Goal: Task Accomplishment & Management: Complete application form

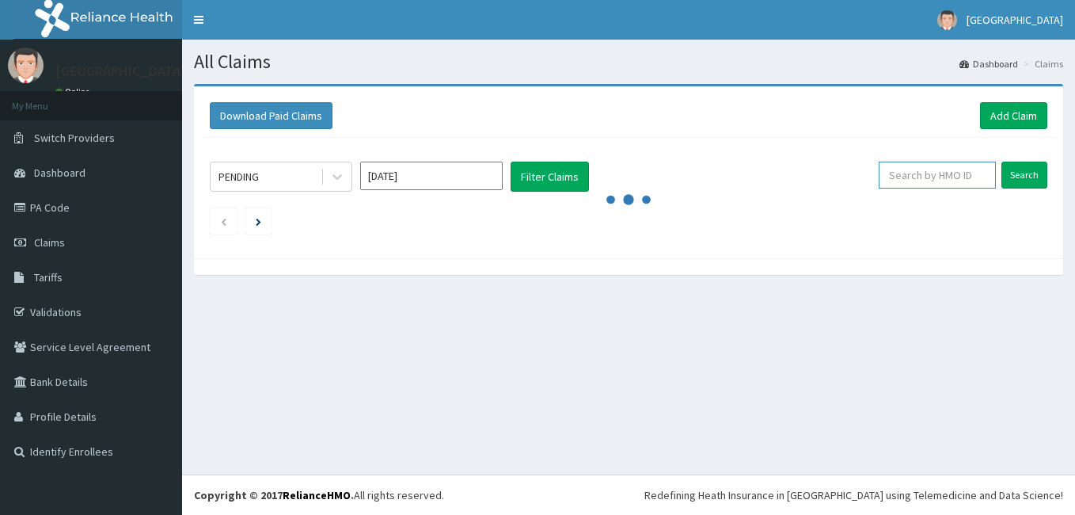
click at [948, 172] on input "text" at bounding box center [937, 175] width 117 height 27
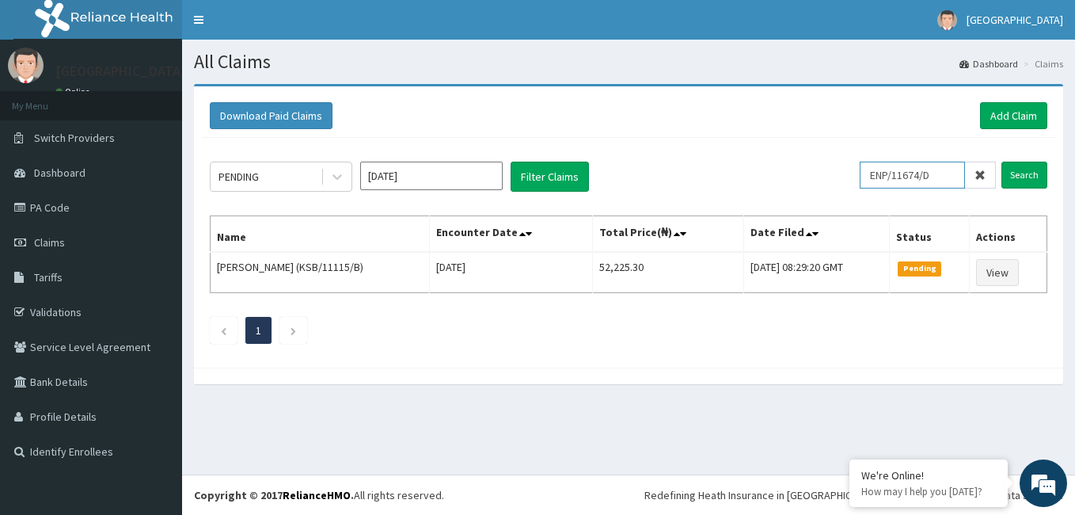
drag, startPoint x: 942, startPoint y: 173, endPoint x: 846, endPoint y: 176, distance: 95.9
click at [846, 176] on div "PENDING Aug 2025 Filter Claims ENP/11674/D Search" at bounding box center [629, 177] width 838 height 30
click at [1037, 176] on input "Search" at bounding box center [1025, 175] width 46 height 27
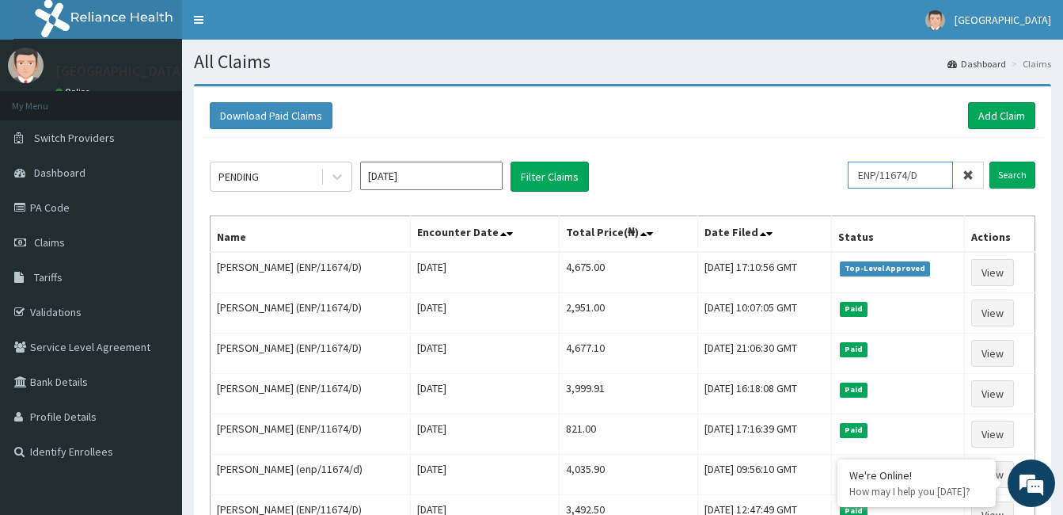
click at [927, 182] on input "ENP/11674/D" at bounding box center [900, 175] width 105 height 27
click at [1011, 174] on input "Search" at bounding box center [1013, 175] width 46 height 27
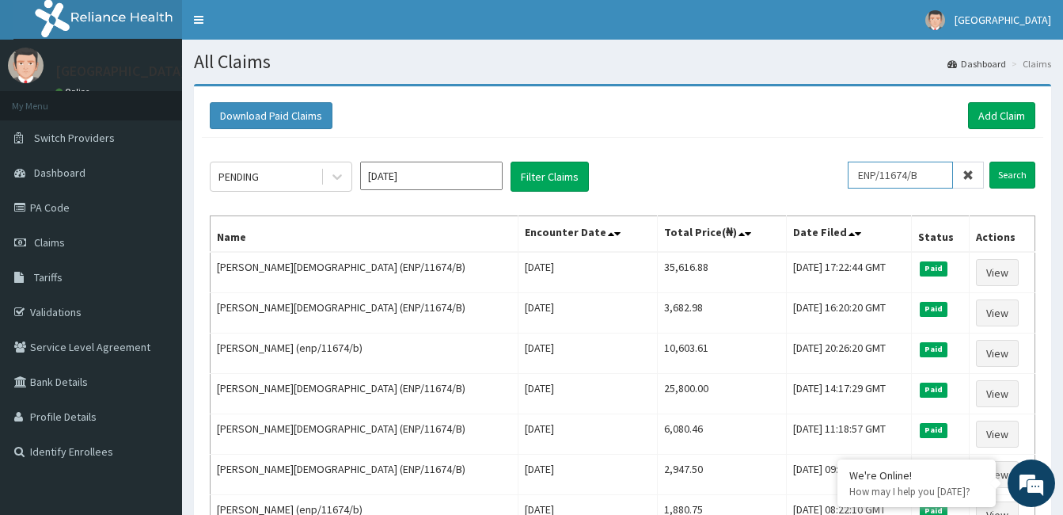
click at [931, 174] on input "ENP/11674/B" at bounding box center [900, 175] width 105 height 27
type input "ENP/11674/E"
click at [990, 162] on input "Search" at bounding box center [1013, 175] width 46 height 27
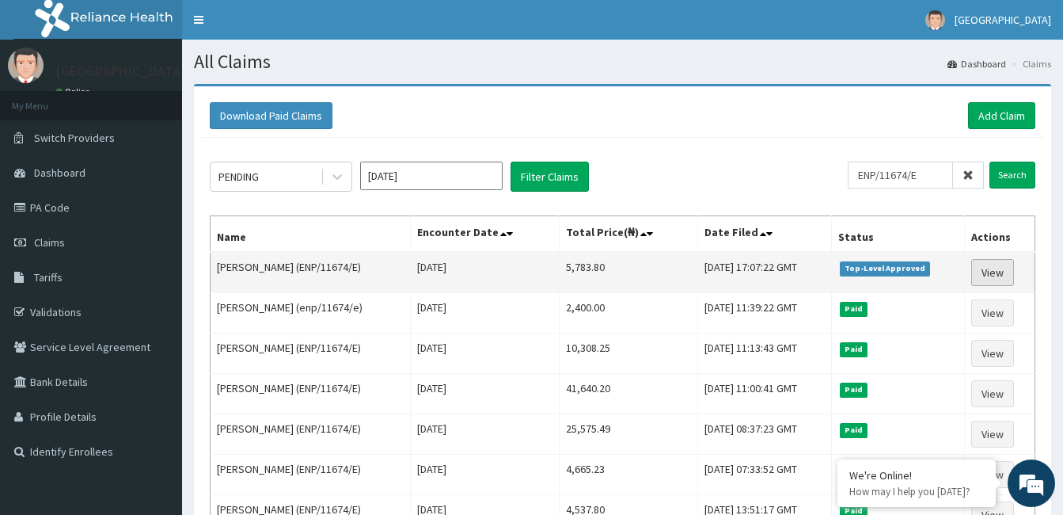
click at [1001, 269] on link "View" at bounding box center [993, 272] width 43 height 27
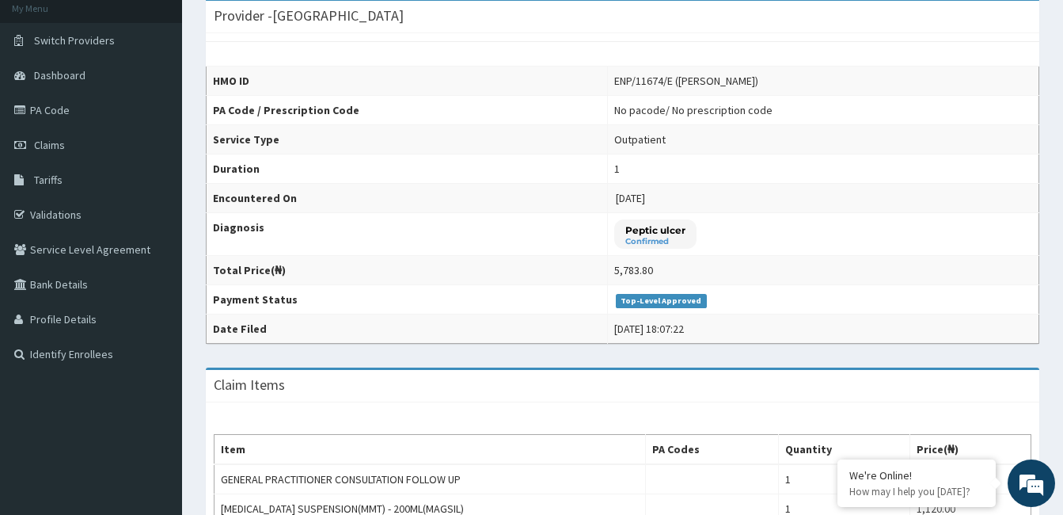
scroll to position [71, 0]
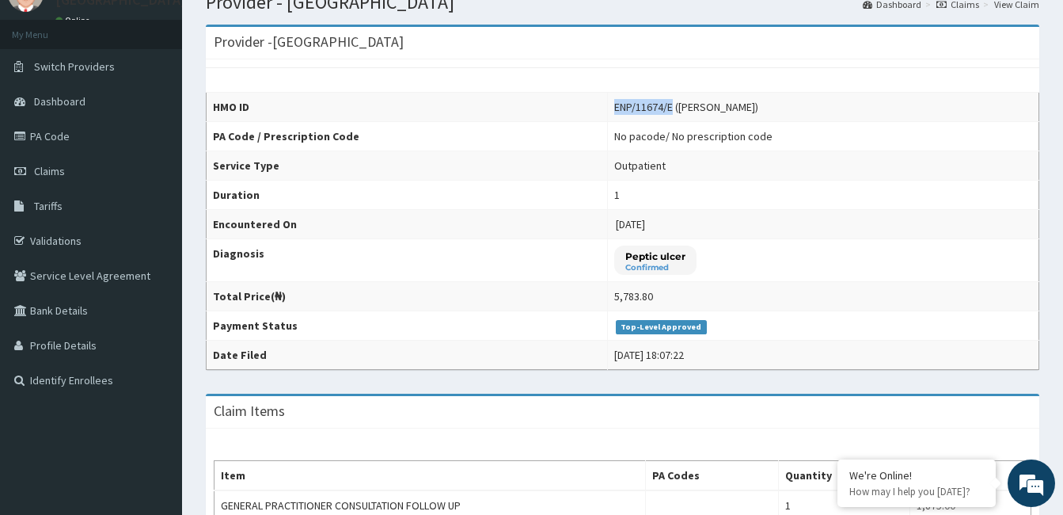
drag, startPoint x: 666, startPoint y: 109, endPoint x: 603, endPoint y: 112, distance: 63.4
click at [608, 112] on td "ENP/11674/E (Sadiya Hussaini)" at bounding box center [824, 107] width 432 height 29
copy div "ENP/11674/E"
click at [43, 167] on span "Claims" at bounding box center [49, 171] width 31 height 14
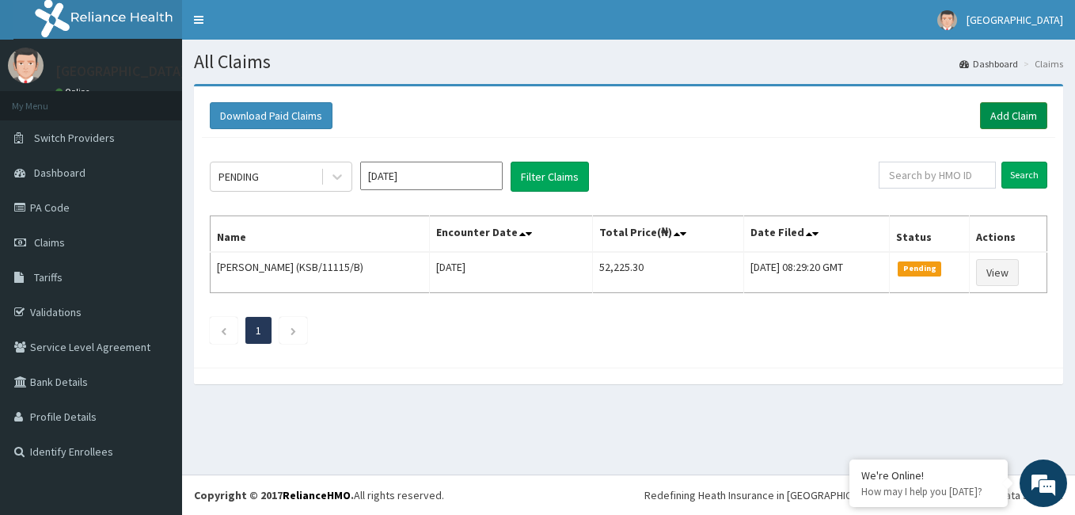
click at [1002, 105] on link "Add Claim" at bounding box center [1013, 115] width 67 height 27
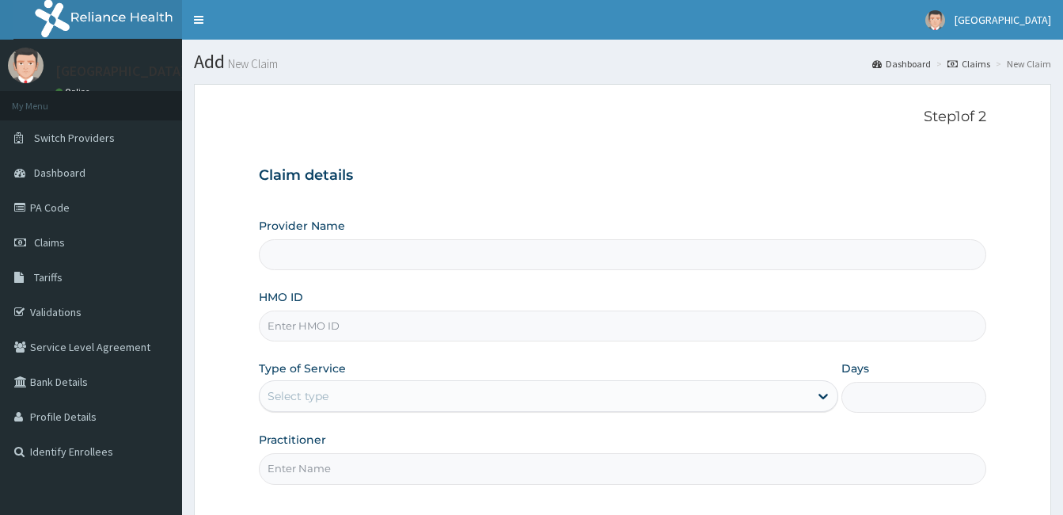
click at [512, 327] on input "HMO ID" at bounding box center [623, 325] width 728 height 31
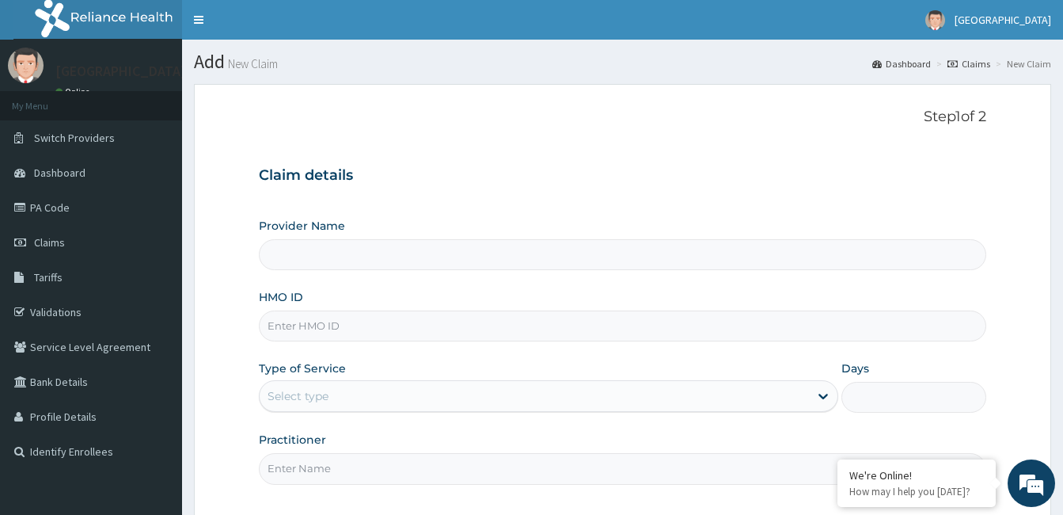
paste input "ENP/11674/E"
type input "ENP/11674/E"
type input "[GEOGRAPHIC_DATA]"
click at [559, 324] on input "ENP/11674/E" at bounding box center [623, 325] width 728 height 31
type input "ENP/11674/E"
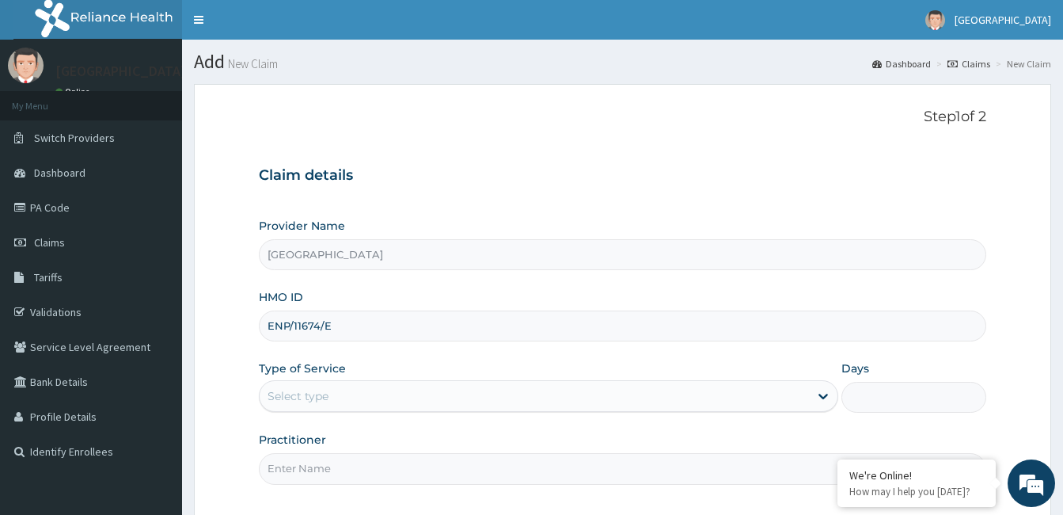
click at [584, 362] on div "Type of Service Select type" at bounding box center [549, 386] width 580 height 52
click at [571, 398] on div "Select type" at bounding box center [535, 395] width 550 height 25
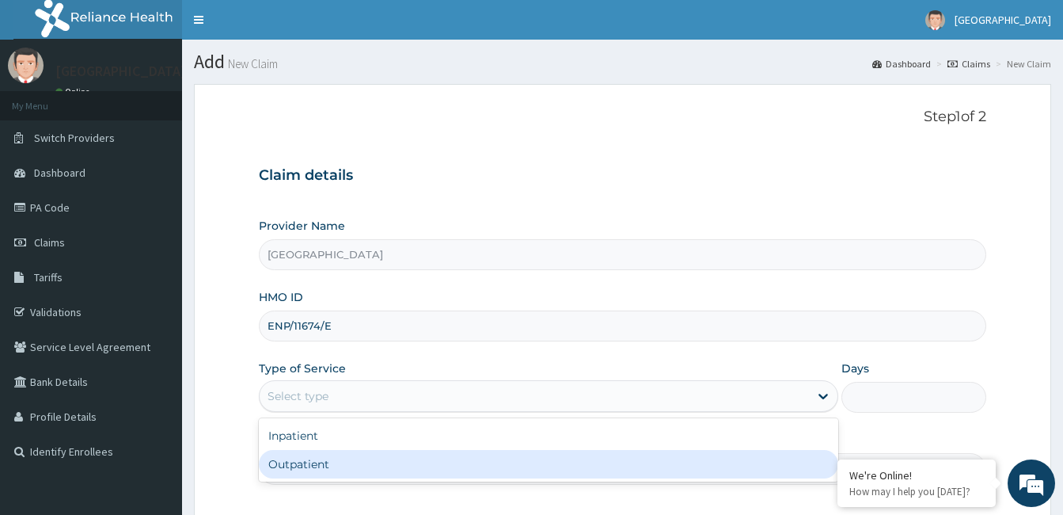
click at [444, 462] on div "Outpatient" at bounding box center [549, 464] width 580 height 29
type input "1"
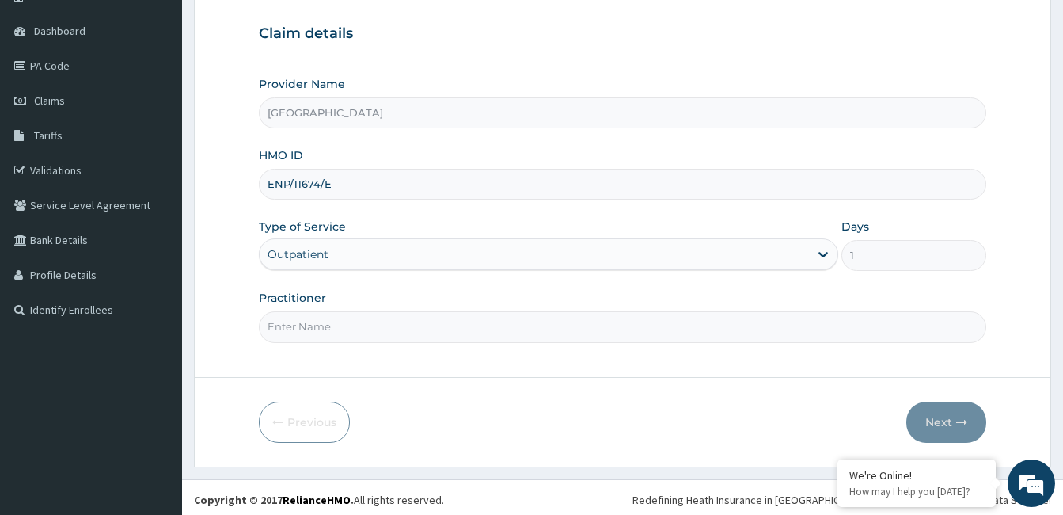
scroll to position [146, 0]
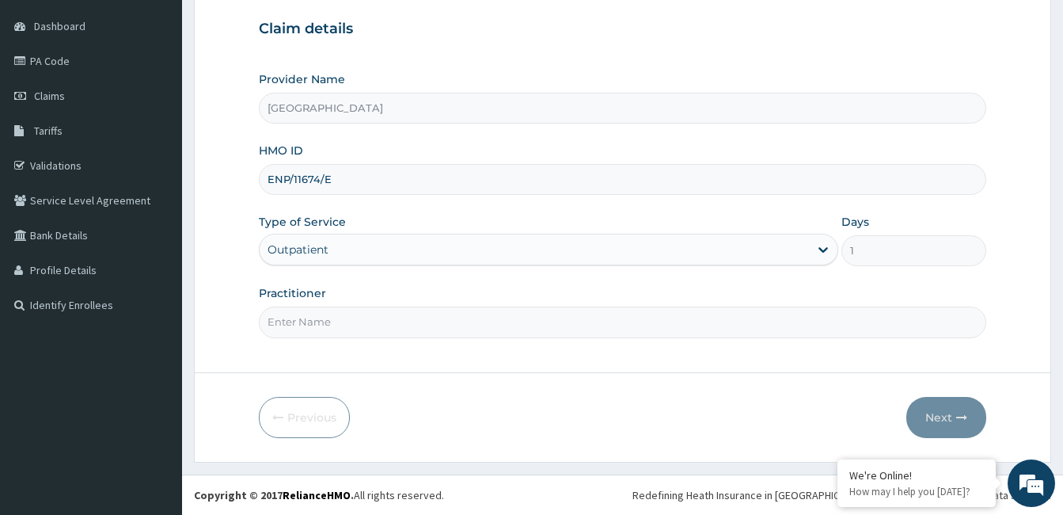
click at [470, 304] on div "Practitioner" at bounding box center [623, 311] width 728 height 52
click at [462, 318] on input "Practitioner" at bounding box center [623, 321] width 728 height 31
type input "Dr. Bappa Aliyu"
click at [945, 413] on button "Next" at bounding box center [947, 417] width 80 height 41
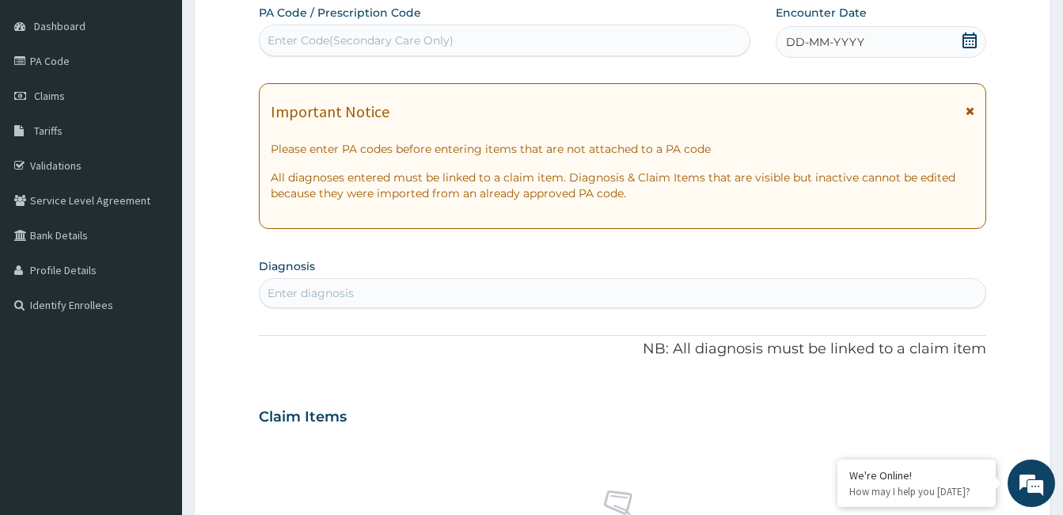
scroll to position [0, 0]
click at [976, 43] on icon at bounding box center [970, 40] width 14 height 16
click at [970, 42] on icon at bounding box center [970, 40] width 16 height 16
click at [439, 290] on div "Enter diagnosis" at bounding box center [623, 292] width 726 height 25
type input "PEPTIC UL"
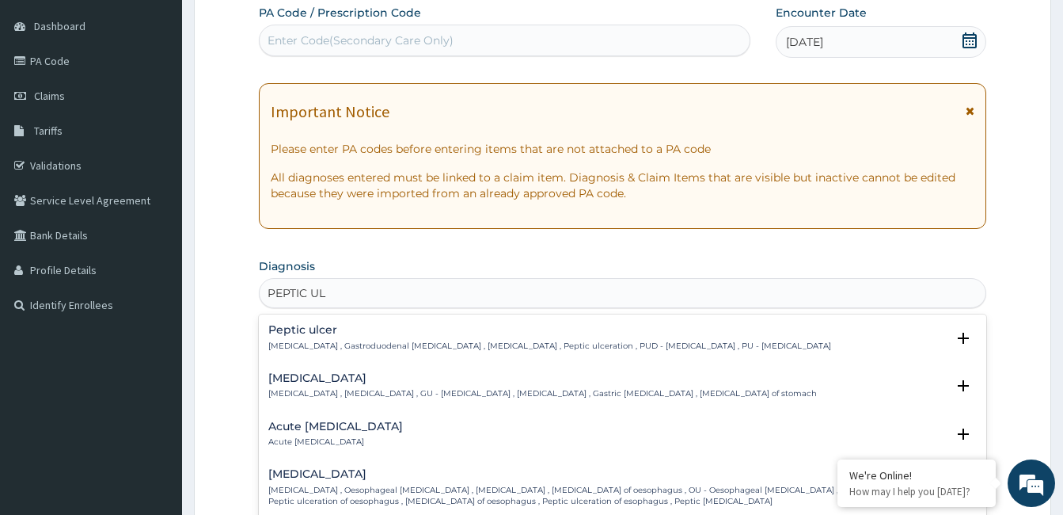
click at [312, 333] on h4 "Peptic ulcer" at bounding box center [549, 330] width 563 height 12
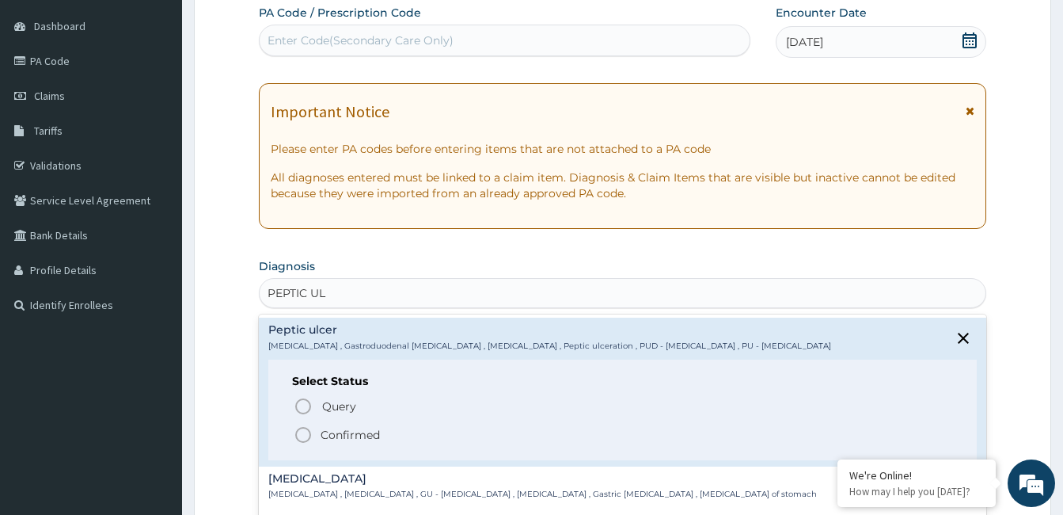
click at [324, 427] on p "Confirmed" at bounding box center [350, 435] width 59 height 16
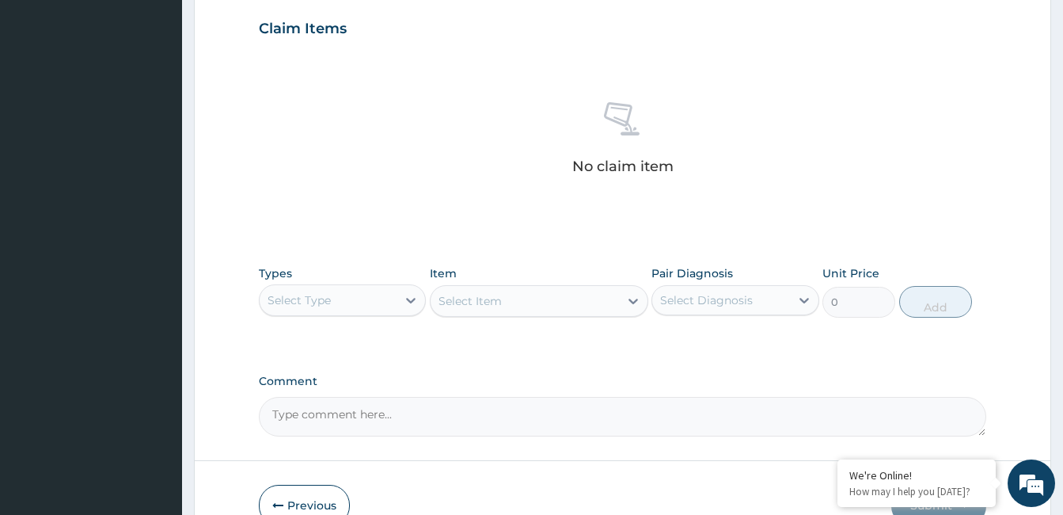
scroll to position [553, 0]
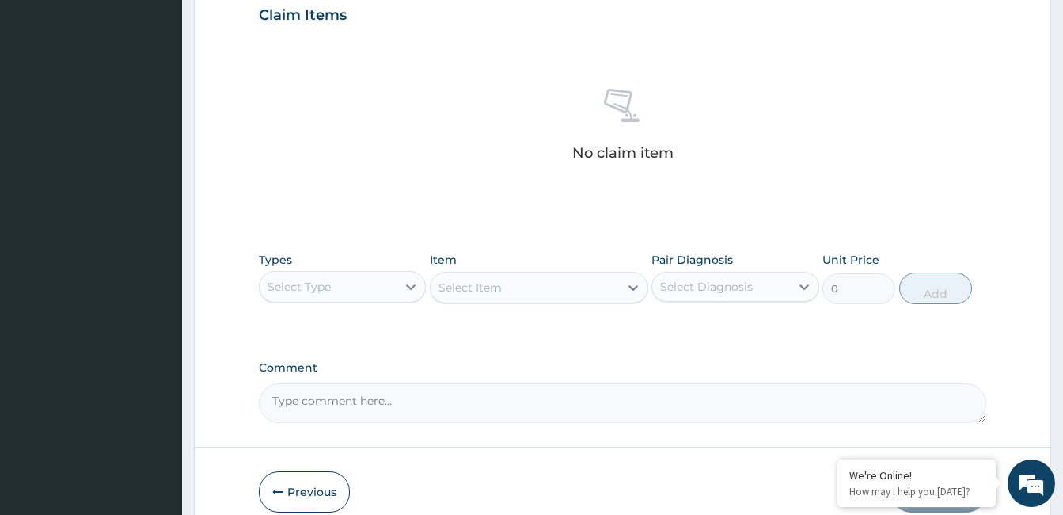
click at [335, 286] on div "Select Type" at bounding box center [328, 286] width 137 height 25
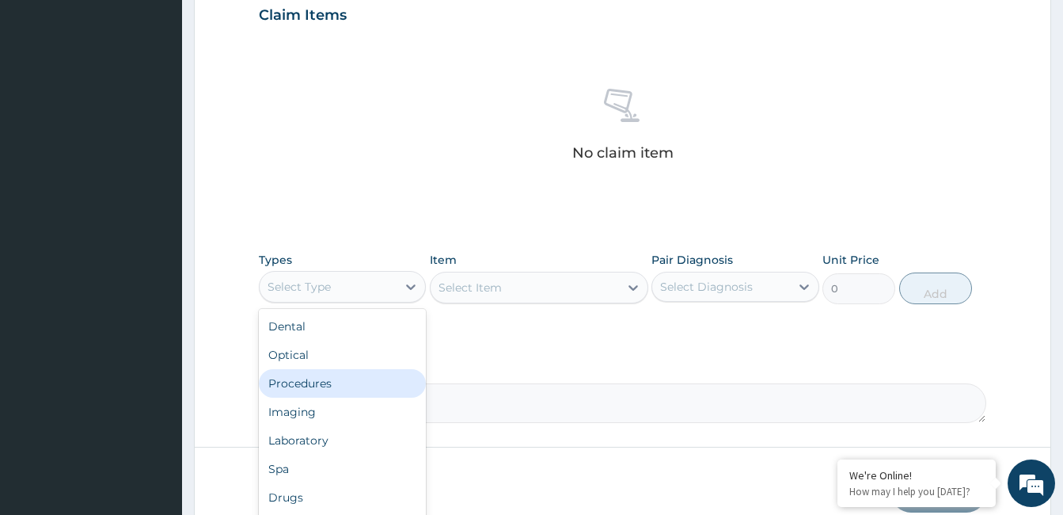
click at [324, 376] on div "Procedures" at bounding box center [342, 383] width 167 height 29
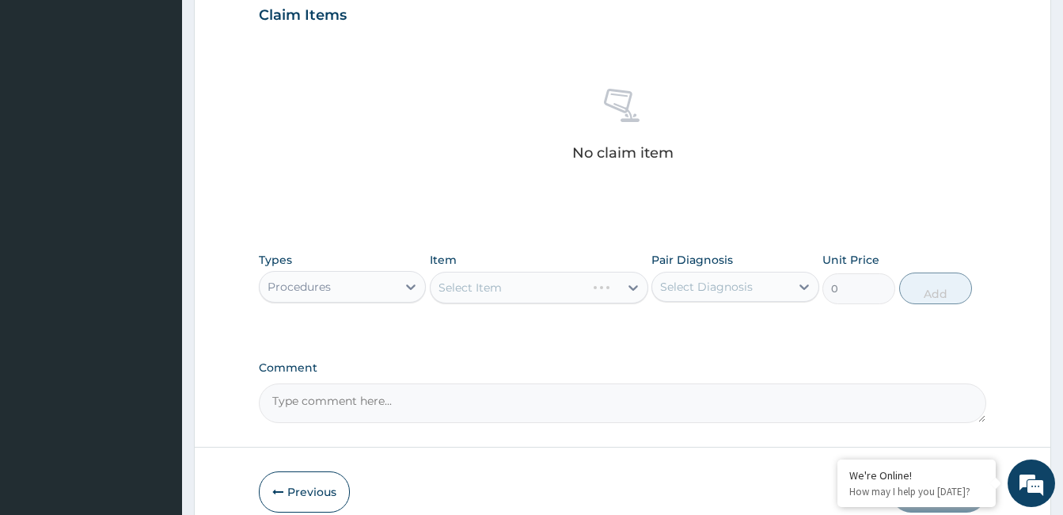
click at [555, 288] on div "Select Item" at bounding box center [539, 288] width 219 height 32
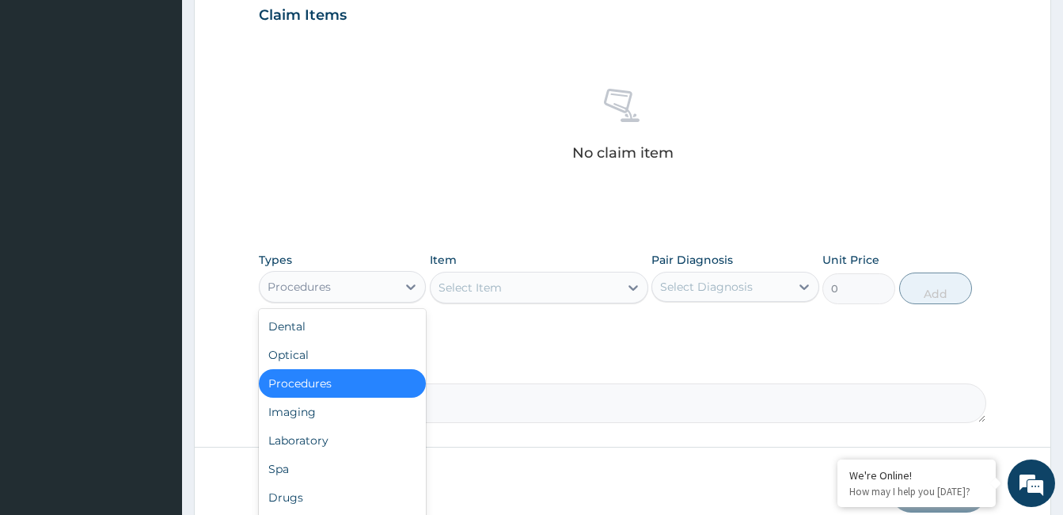
click at [390, 281] on div "Procedures" at bounding box center [328, 286] width 137 height 25
click at [325, 443] on div "Laboratory" at bounding box center [342, 440] width 167 height 29
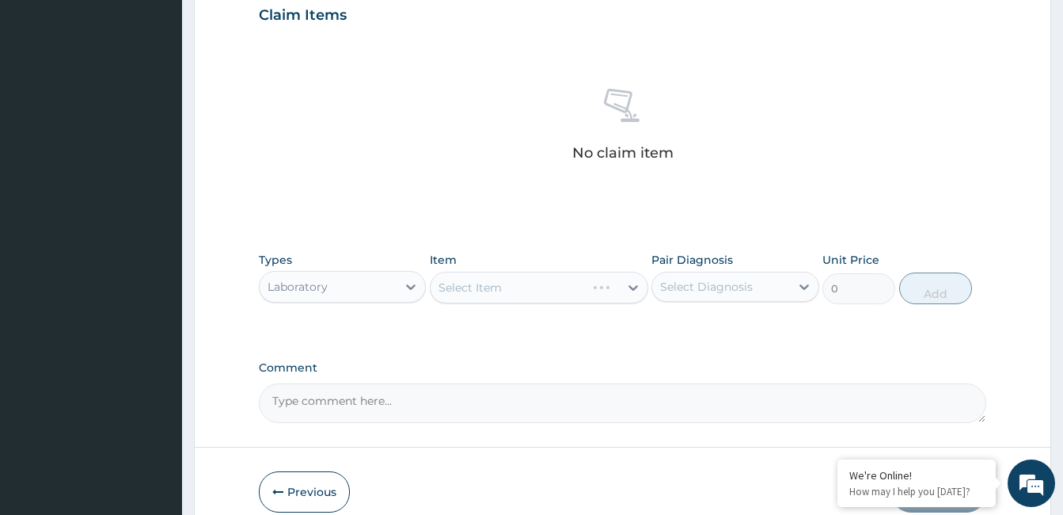
click at [550, 289] on div "Select Item" at bounding box center [539, 288] width 219 height 32
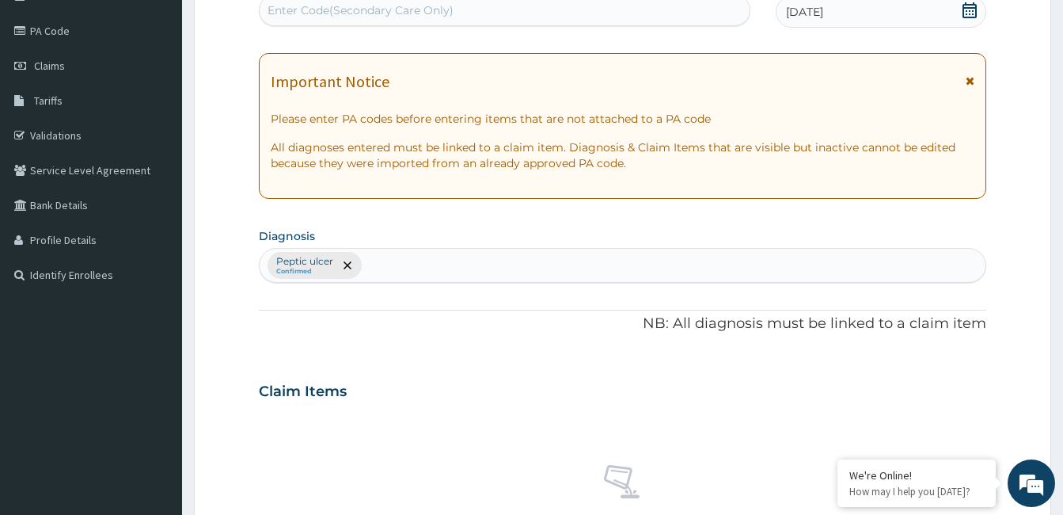
scroll to position [150, 0]
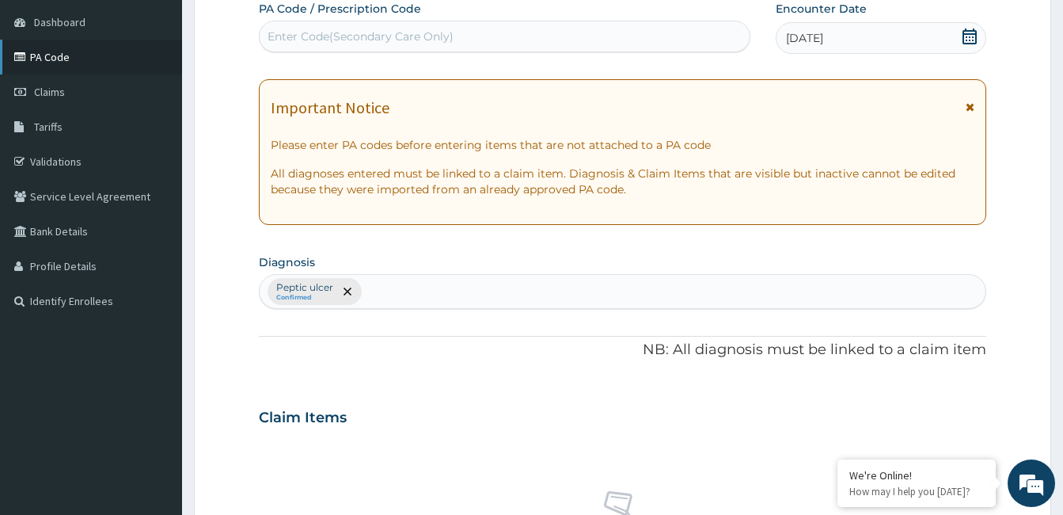
click at [77, 61] on link "PA Code" at bounding box center [91, 57] width 182 height 35
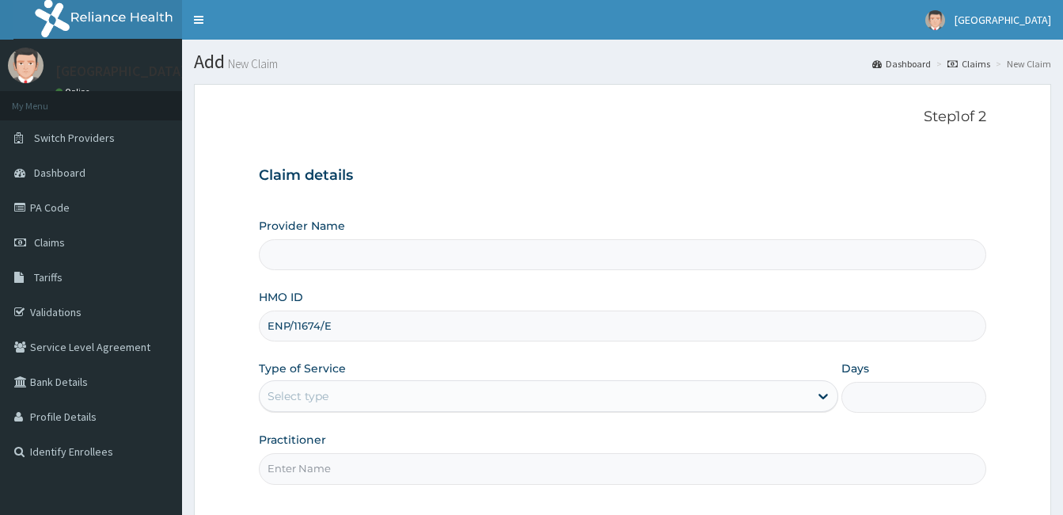
type input "ENP/11674/E"
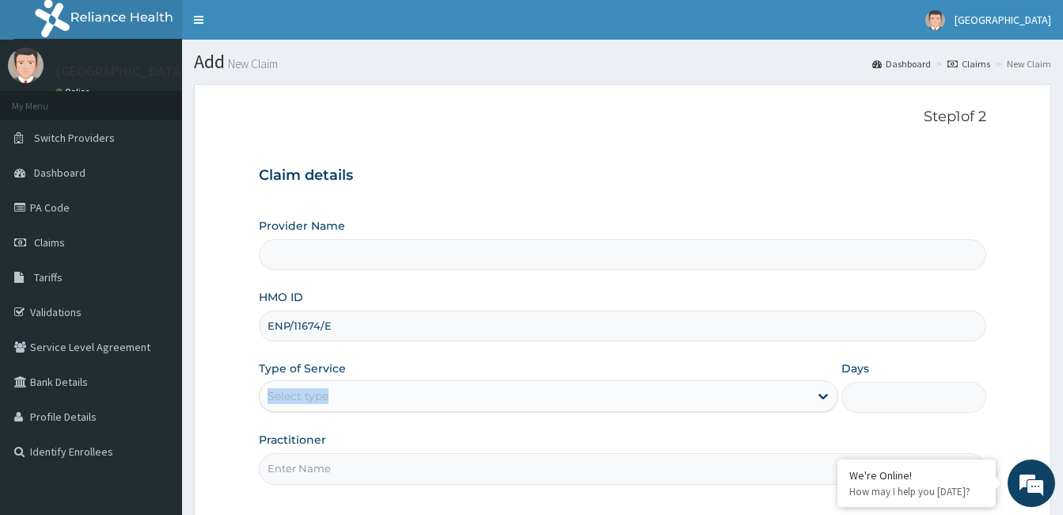
drag, startPoint x: 611, startPoint y: 367, endPoint x: 605, endPoint y: 400, distance: 33.1
click at [605, 400] on div "Type of Service Select type" at bounding box center [549, 386] width 580 height 52
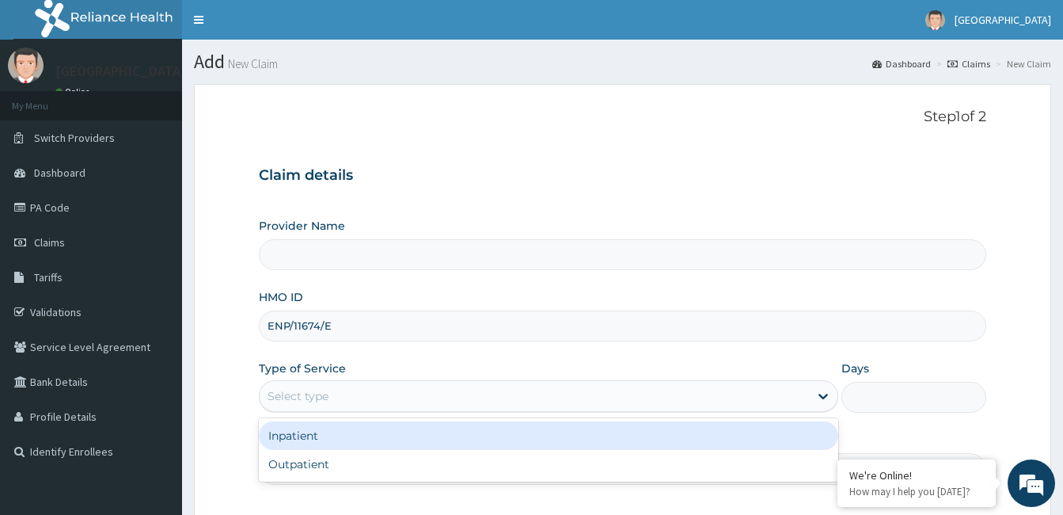
click at [605, 400] on div "Select type" at bounding box center [535, 395] width 550 height 25
type input "[GEOGRAPHIC_DATA]"
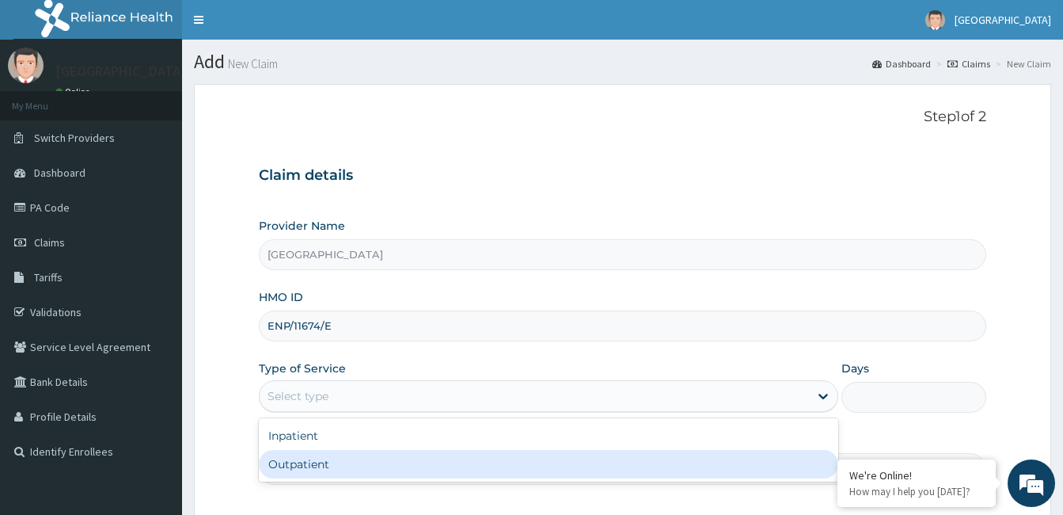
click at [541, 457] on div "Outpatient" at bounding box center [549, 464] width 580 height 29
type input "1"
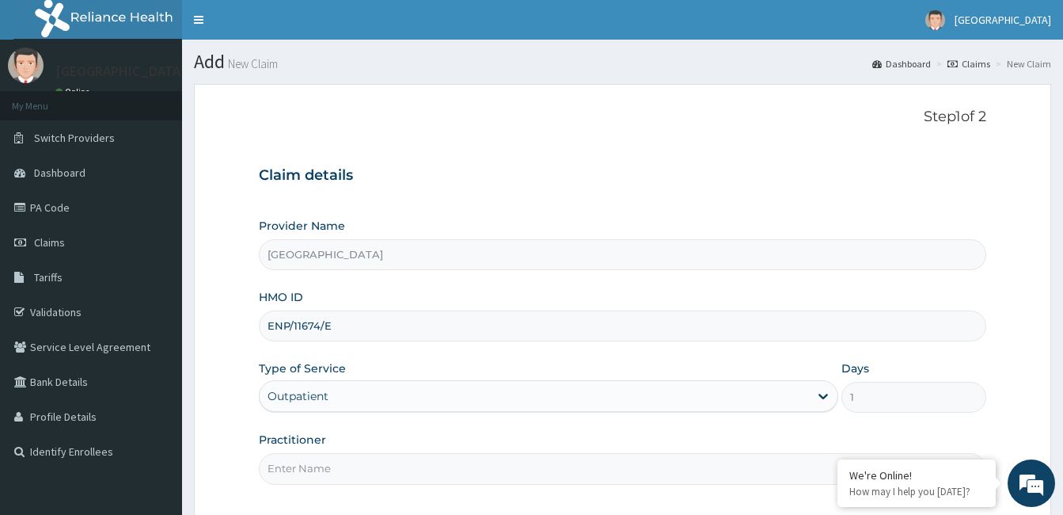
click at [541, 457] on input "Practitioner" at bounding box center [623, 468] width 728 height 31
type input "Dr. Bappa Aliyu"
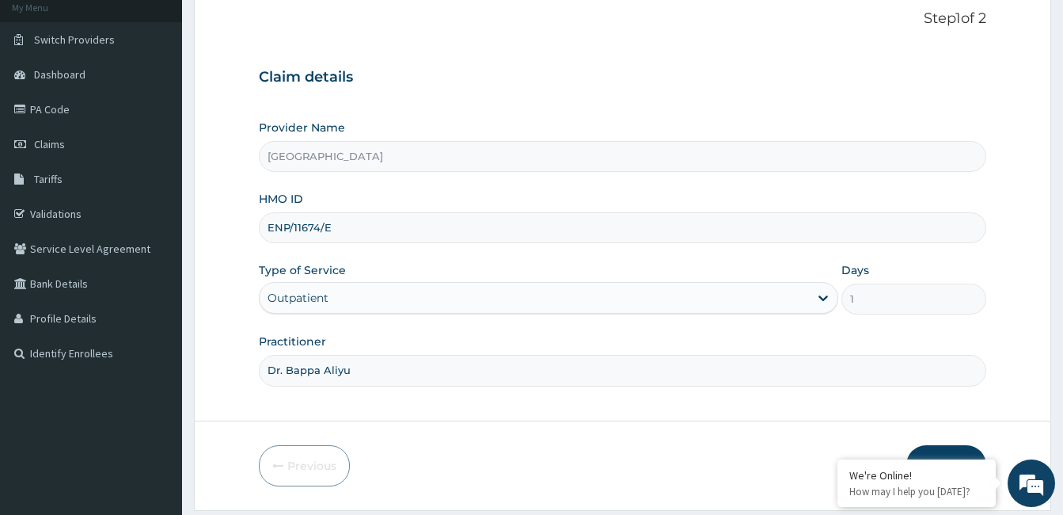
click at [955, 447] on button "Next" at bounding box center [947, 465] width 80 height 41
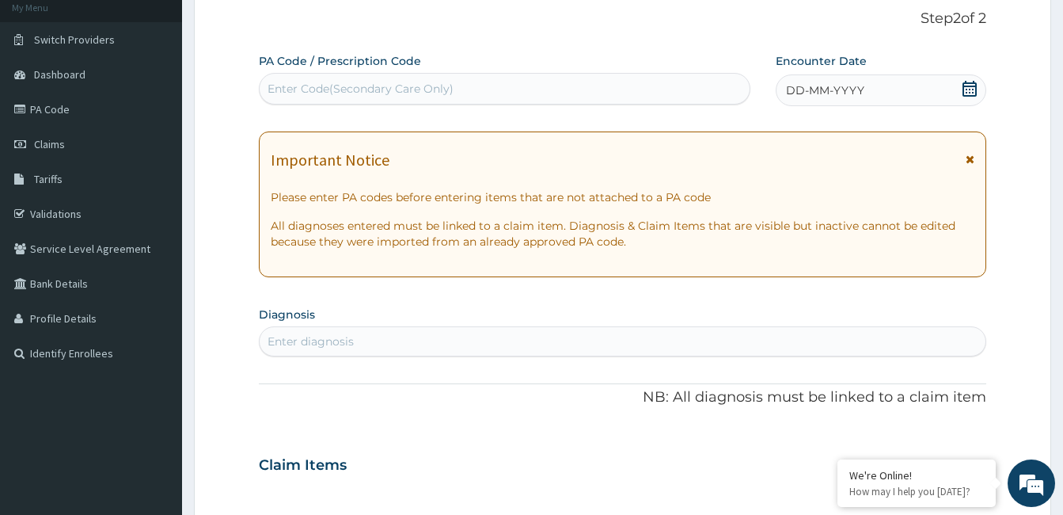
click at [974, 85] on icon at bounding box center [970, 89] width 16 height 16
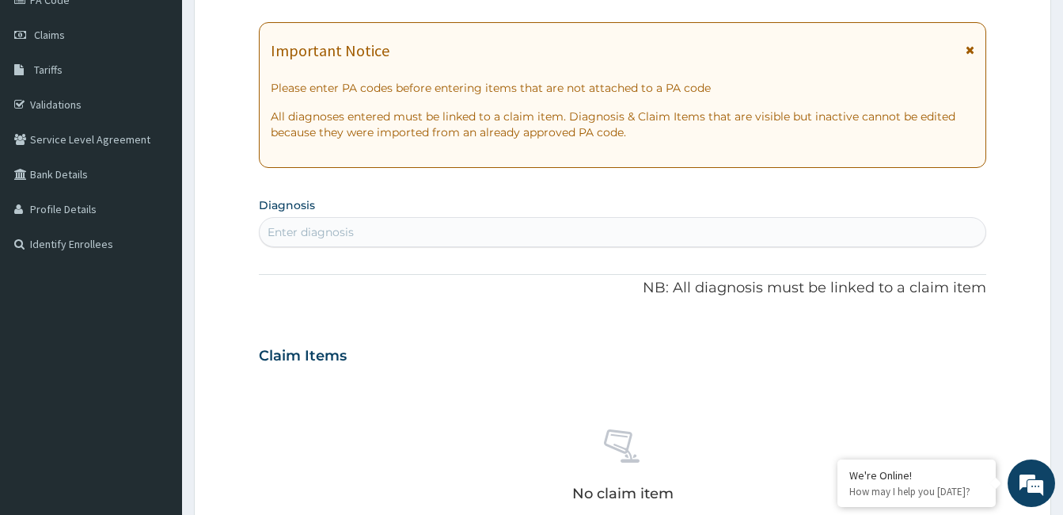
scroll to position [217, 0]
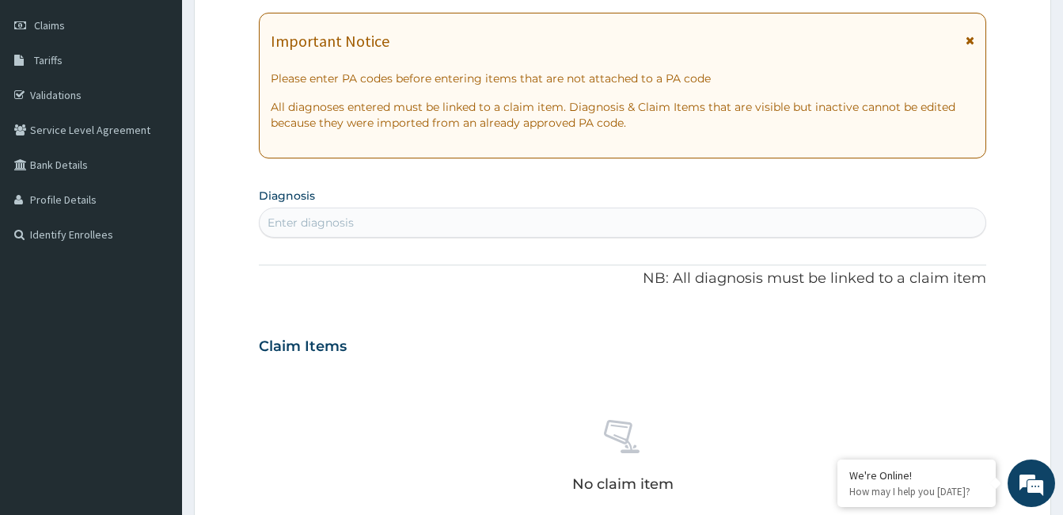
click at [622, 229] on div "Enter diagnosis" at bounding box center [623, 222] width 726 height 25
type input "PEPTIC UL"
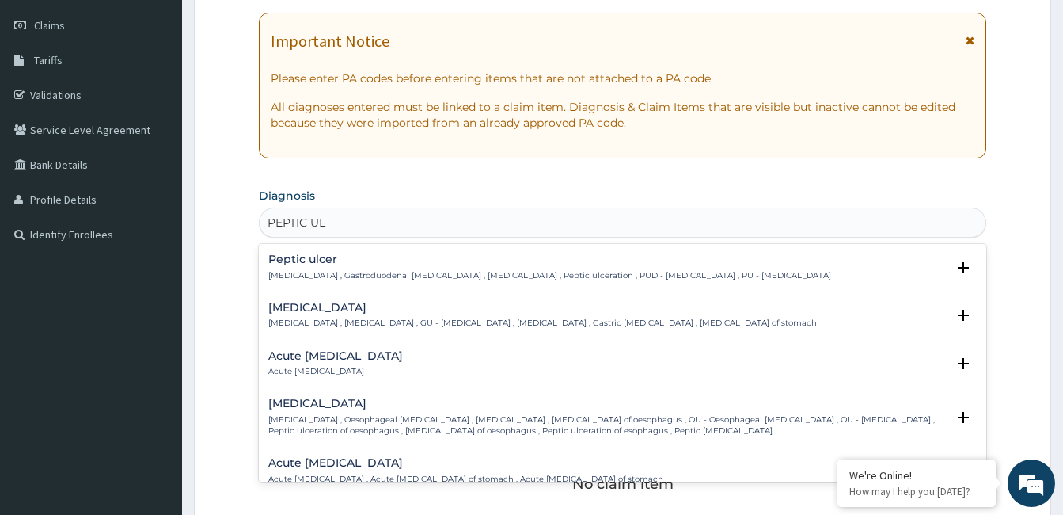
click at [287, 263] on h4 "Peptic ulcer" at bounding box center [549, 259] width 563 height 12
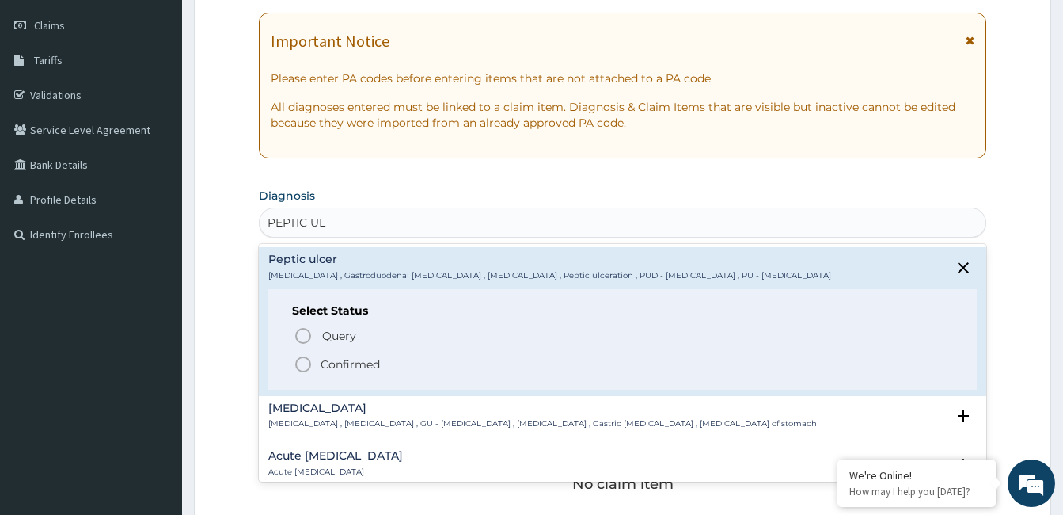
click at [327, 355] on span "Confirmed" at bounding box center [624, 364] width 660 height 19
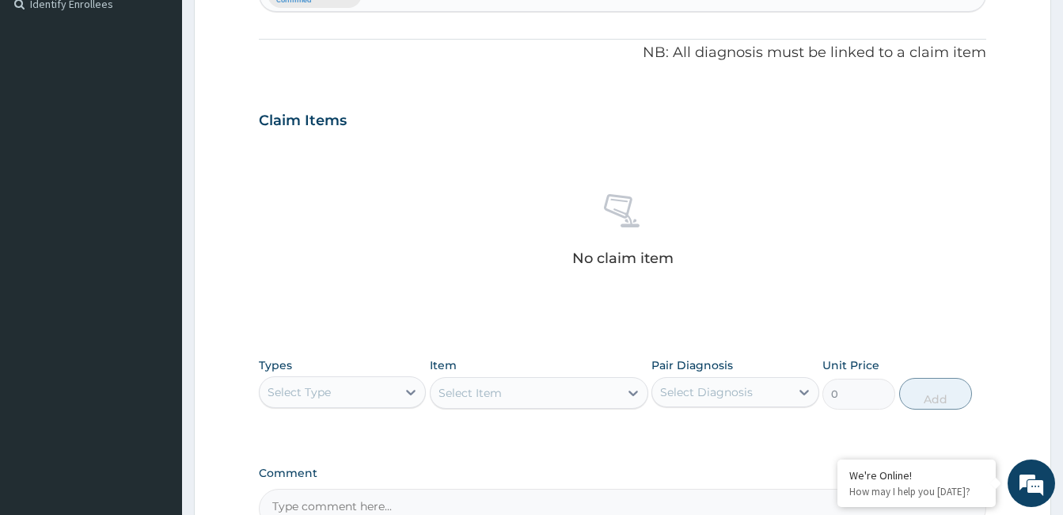
scroll to position [615, 0]
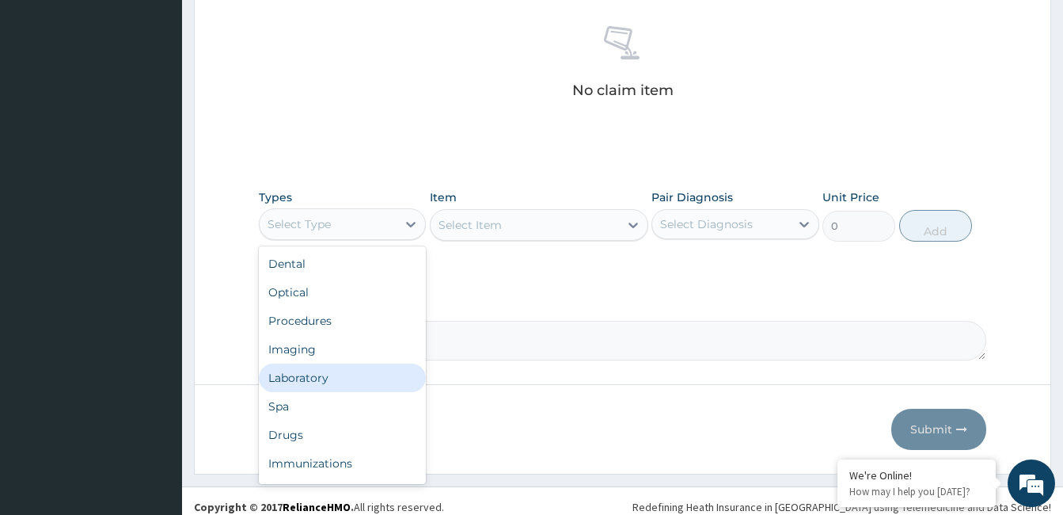
drag, startPoint x: 376, startPoint y: 218, endPoint x: 329, endPoint y: 379, distance: 168.4
click at [329, 240] on div "option Laboratory focused, 5 of 10. 10 results available. Use Up and Down to ch…" at bounding box center [342, 224] width 167 height 32
click at [329, 379] on div "Laboratory" at bounding box center [342, 377] width 167 height 29
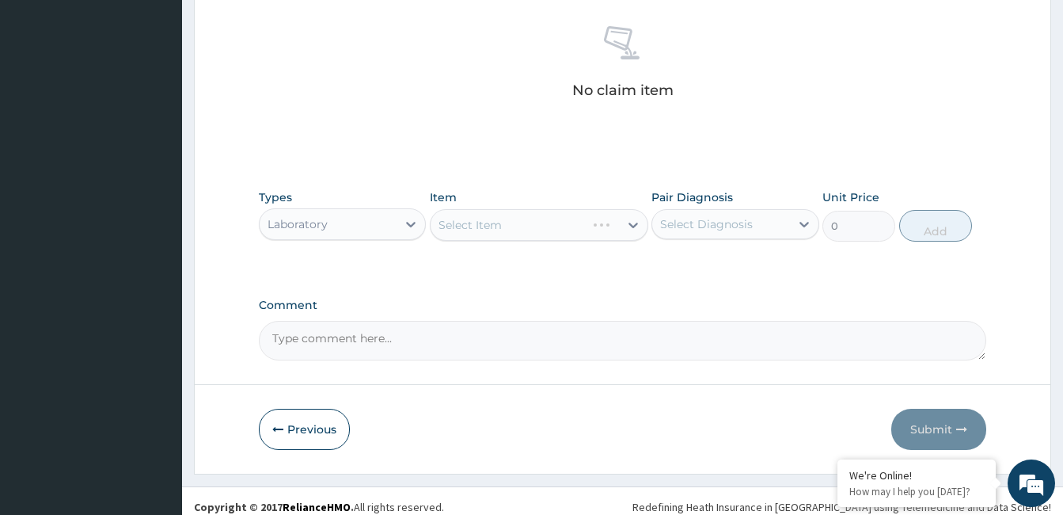
click at [579, 226] on div "Select Item" at bounding box center [539, 225] width 219 height 32
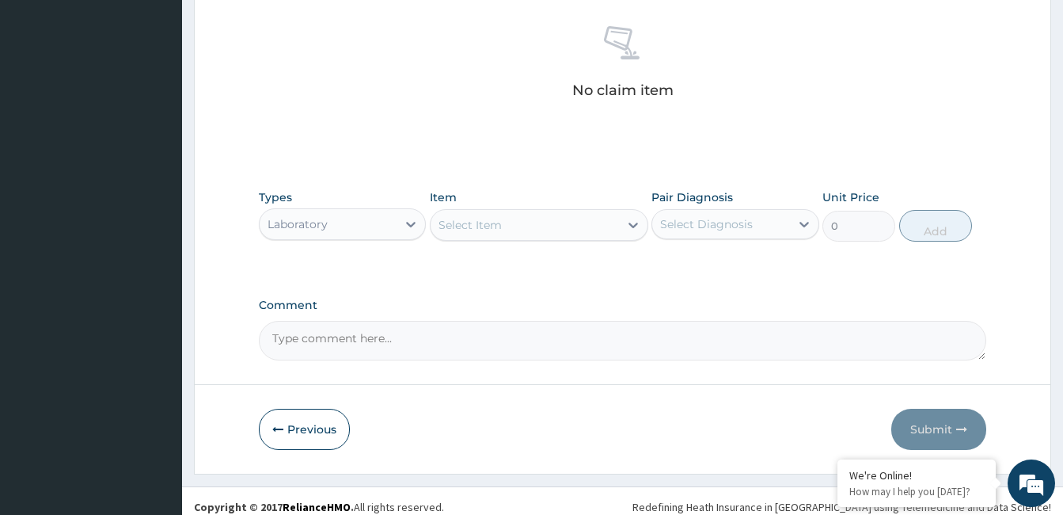
click at [579, 226] on div "Select Item" at bounding box center [525, 224] width 188 height 25
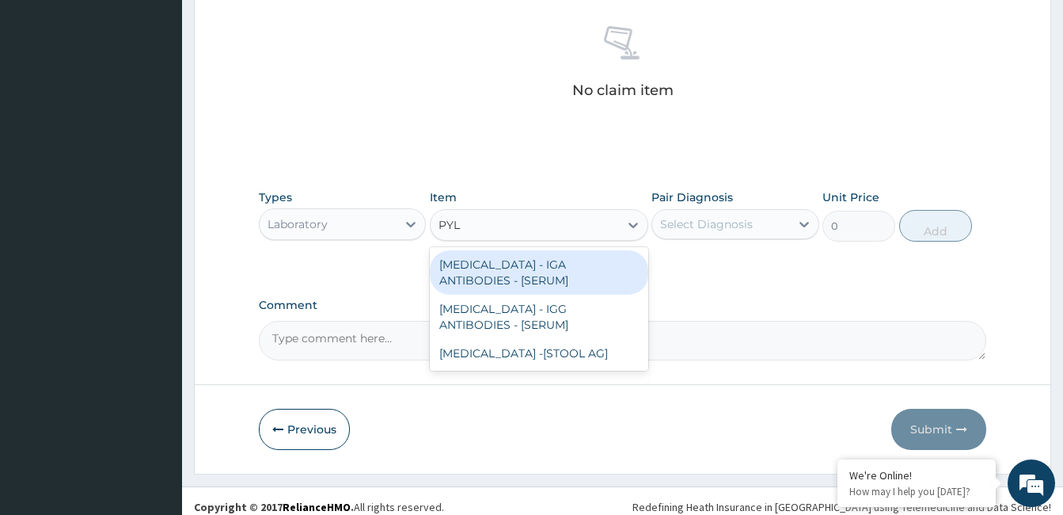
type input "PYLO"
click at [595, 265] on div "HELICOBACTER PYLORI - IGA ANTIBODIES - [SERUM]" at bounding box center [539, 272] width 219 height 44
type input "5937.5"
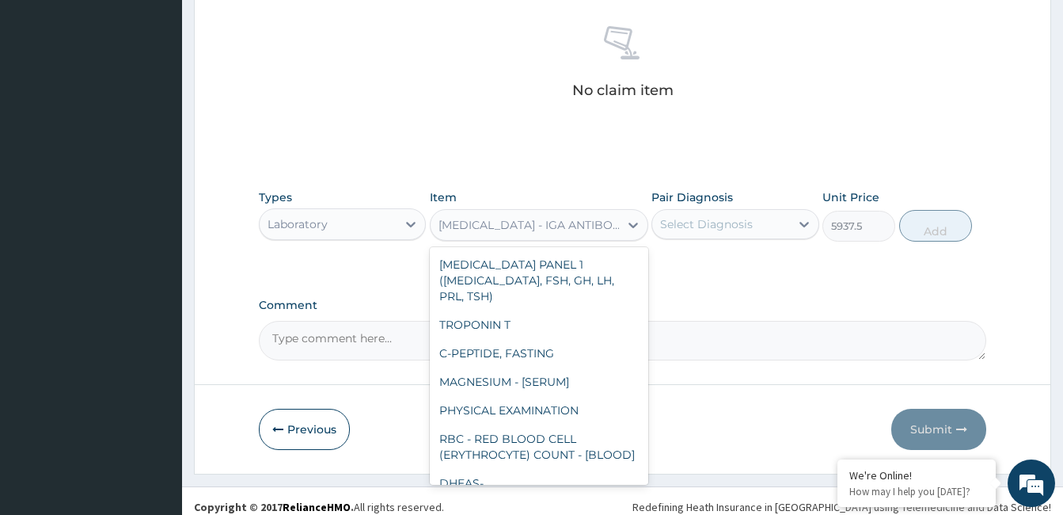
click at [600, 224] on div "HELICOBACTER PYLORI - IGA ANTIBODIES - [SERUM]" at bounding box center [530, 225] width 182 height 16
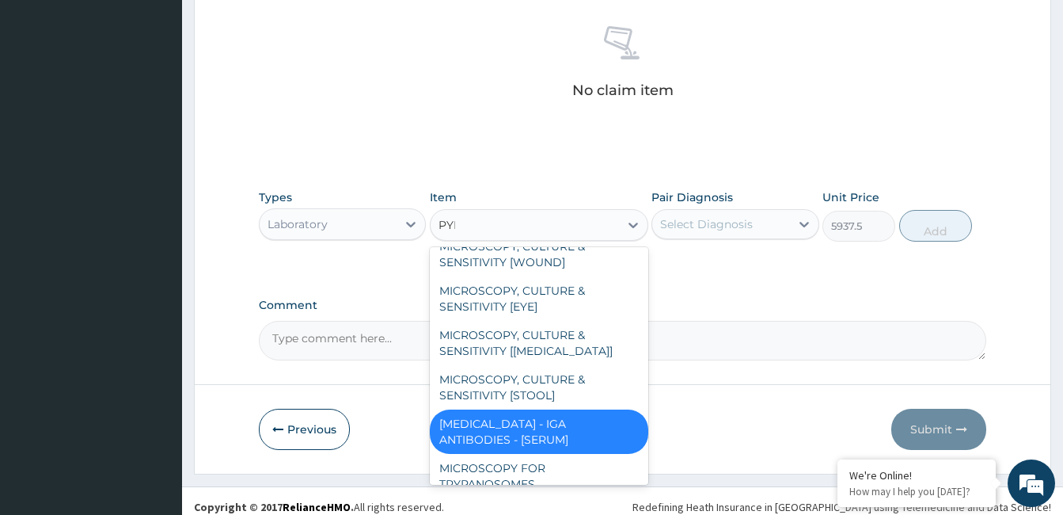
scroll to position [0, 0]
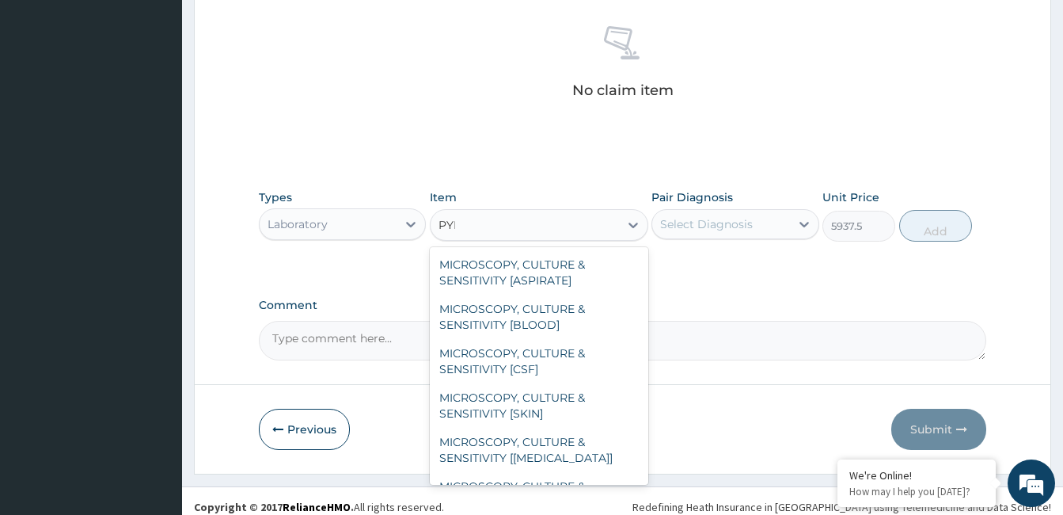
type input "PYLO"
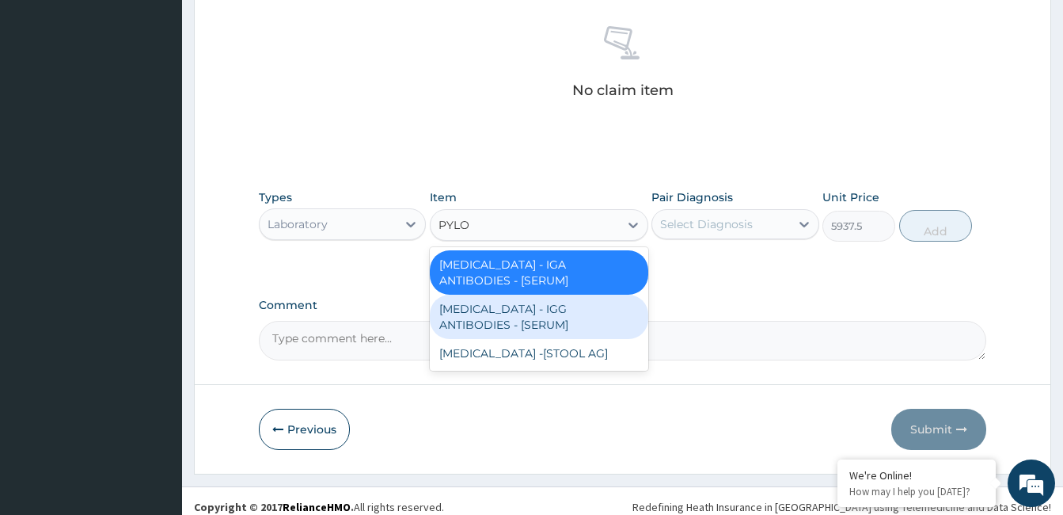
click at [607, 302] on div "HELICOBACTER PYLORI - IGG ANTIBODIES - [SERUM]" at bounding box center [539, 317] width 219 height 44
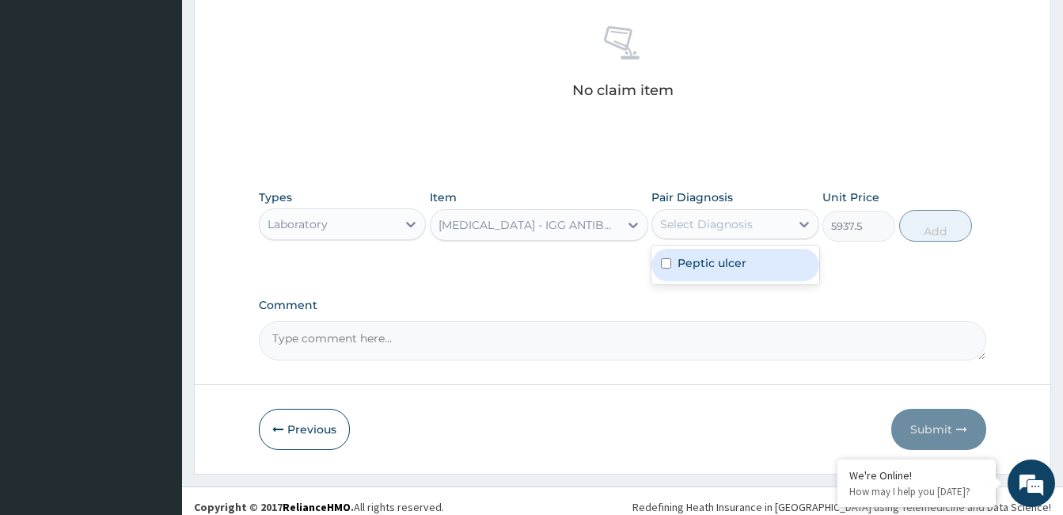
drag, startPoint x: 748, startPoint y: 227, endPoint x: 749, endPoint y: 258, distance: 30.9
click at [749, 239] on div "option Peptic ulcer focused, 1 of 1. 1 result available. Use Up and Down to cho…" at bounding box center [735, 224] width 167 height 30
click at [749, 258] on div "Peptic ulcer" at bounding box center [735, 265] width 167 height 32
checkbox input "true"
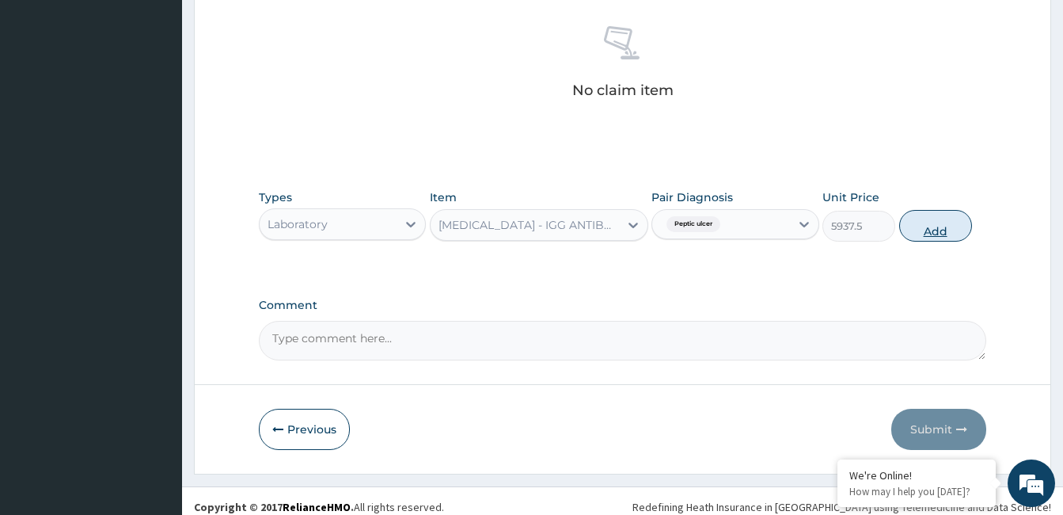
click at [929, 224] on button "Add" at bounding box center [936, 226] width 73 height 32
type input "0"
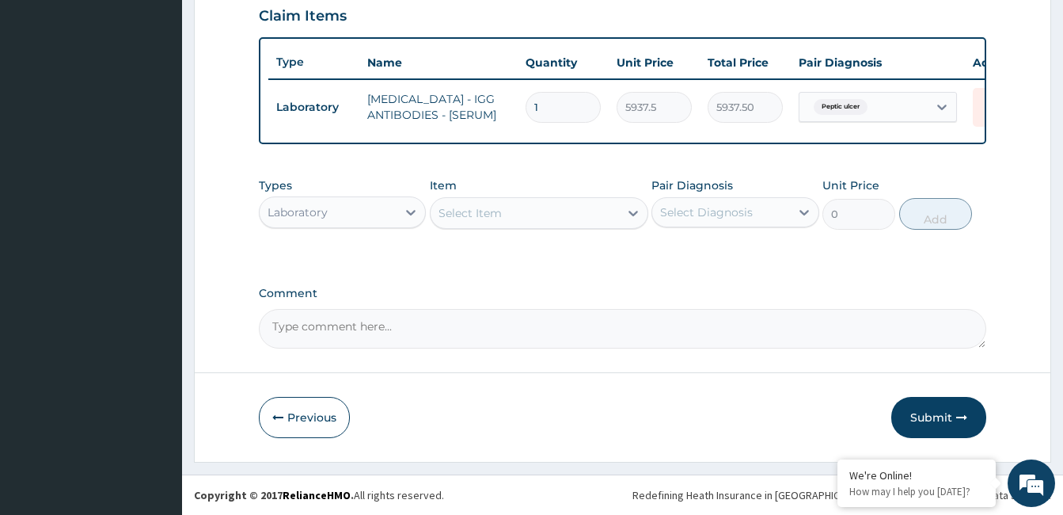
scroll to position [573, 0]
click at [953, 409] on button "Submit" at bounding box center [939, 417] width 95 height 41
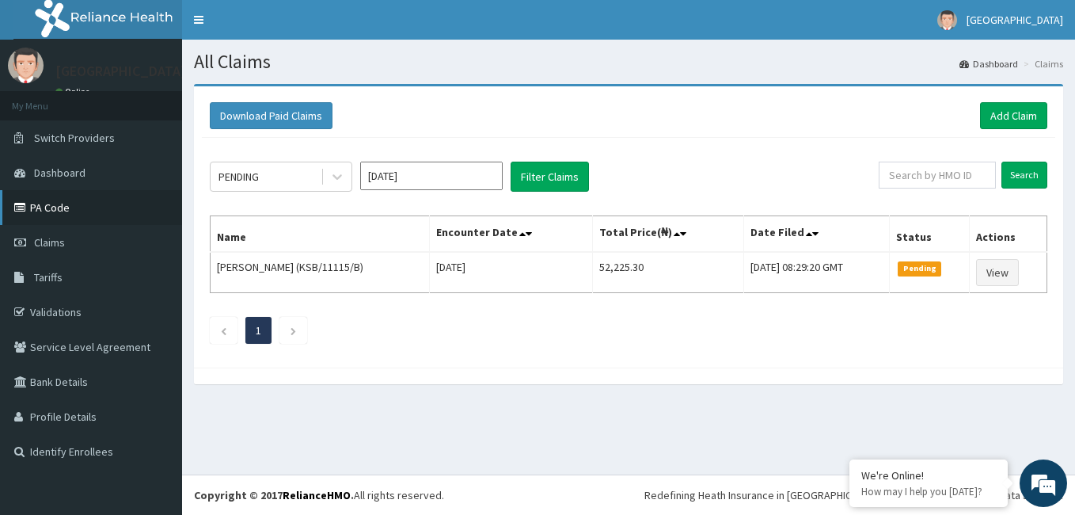
click at [53, 216] on link "PA Code" at bounding box center [91, 207] width 182 height 35
click at [1002, 122] on link "Add Claim" at bounding box center [1013, 115] width 67 height 27
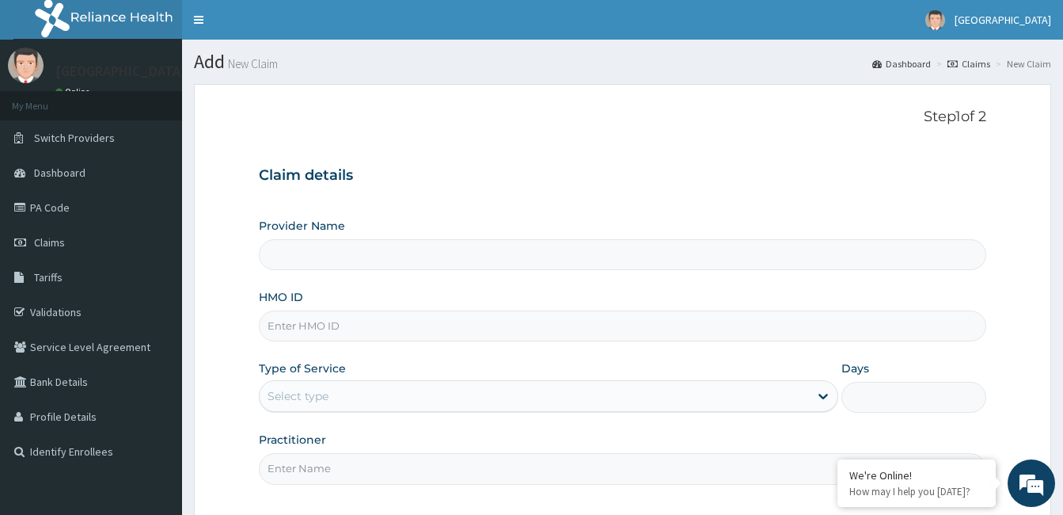
click at [423, 315] on input "HMO ID" at bounding box center [623, 325] width 728 height 31
paste input "KSB/10634/B"
type input "KSB/10634/B"
type input "[GEOGRAPHIC_DATA]"
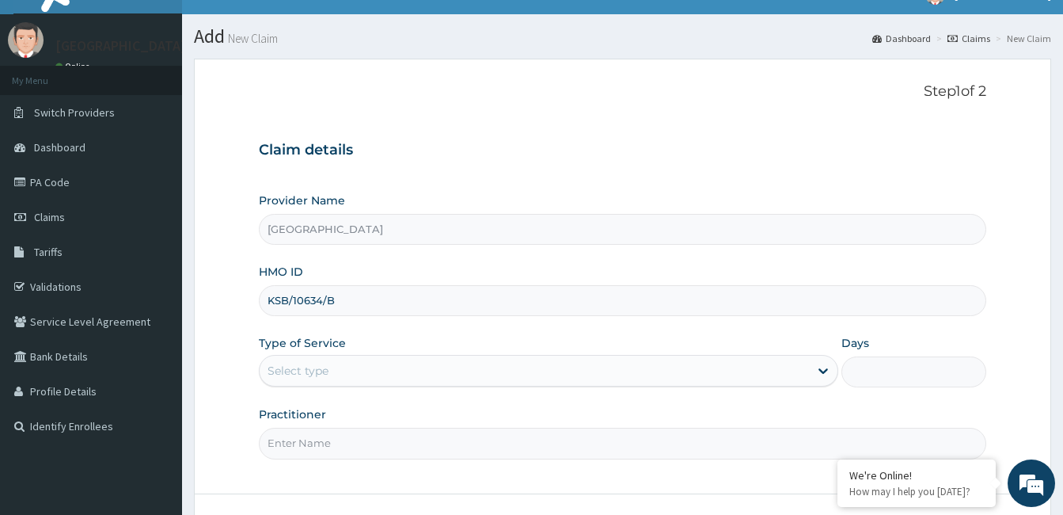
scroll to position [59, 0]
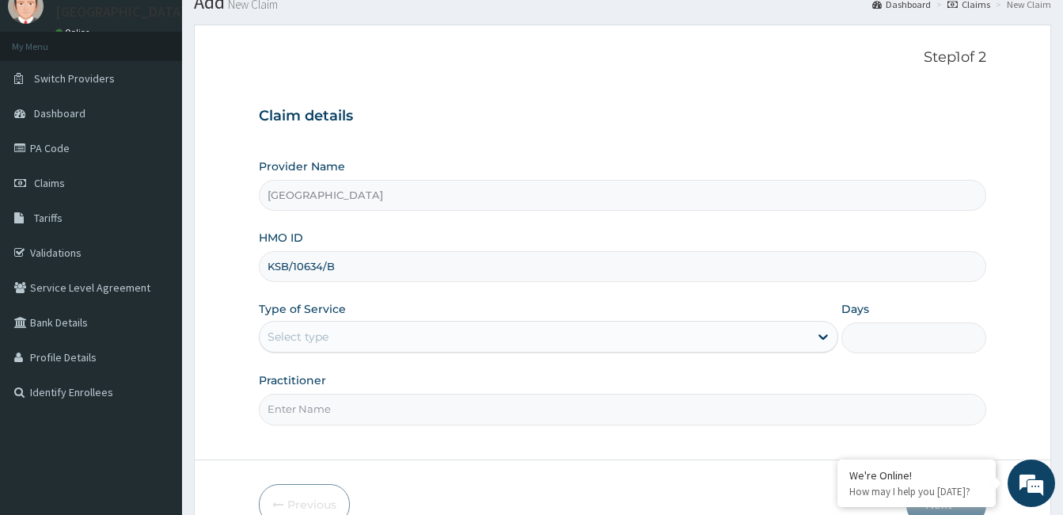
type input "KSB/10634/B"
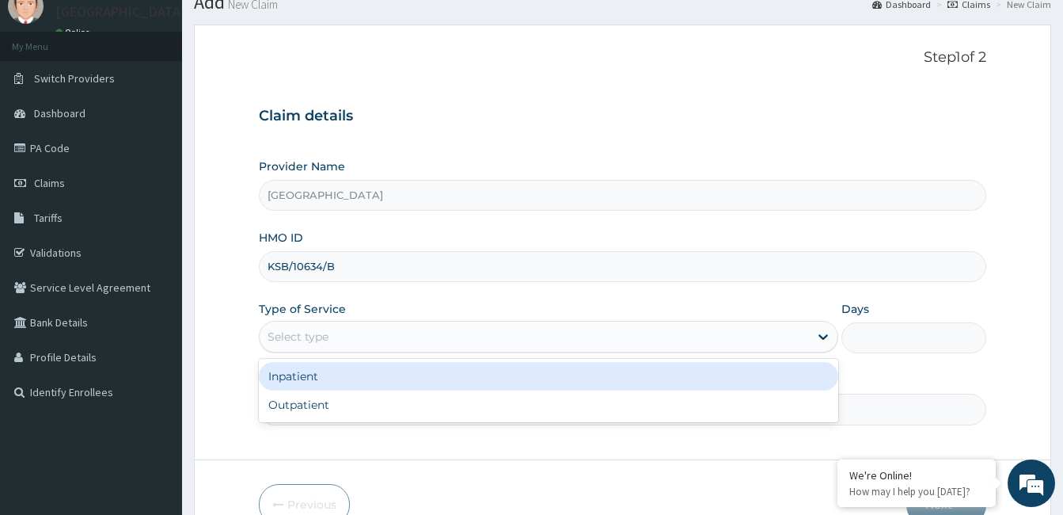
click at [513, 337] on div "Select type" at bounding box center [535, 336] width 550 height 25
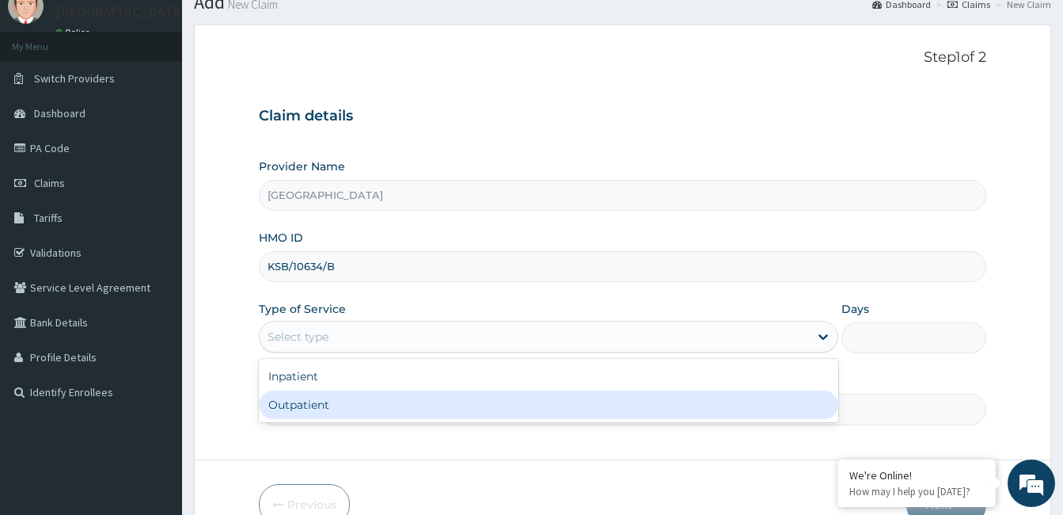
click at [471, 403] on div "Outpatient" at bounding box center [549, 404] width 580 height 29
type input "1"
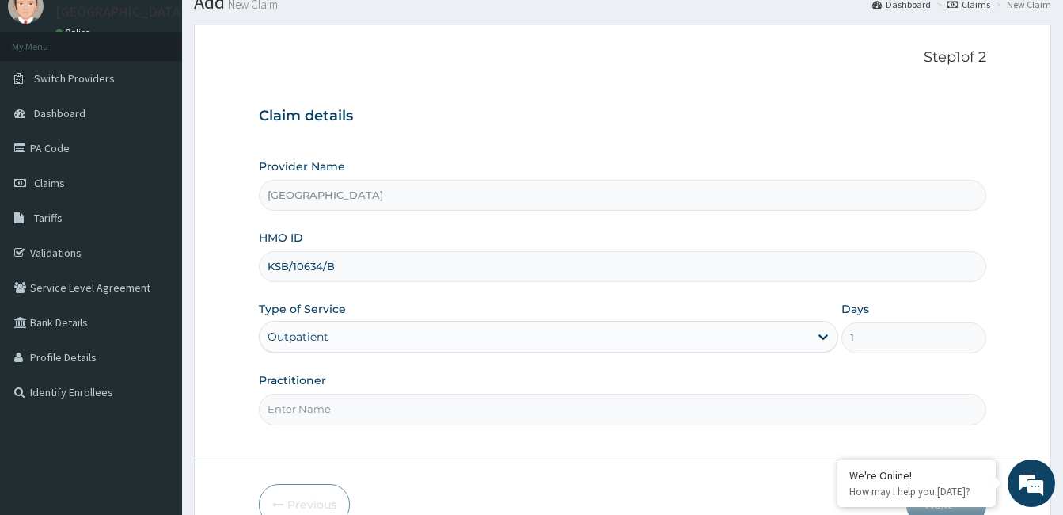
click at [471, 403] on input "Practitioner" at bounding box center [623, 409] width 728 height 31
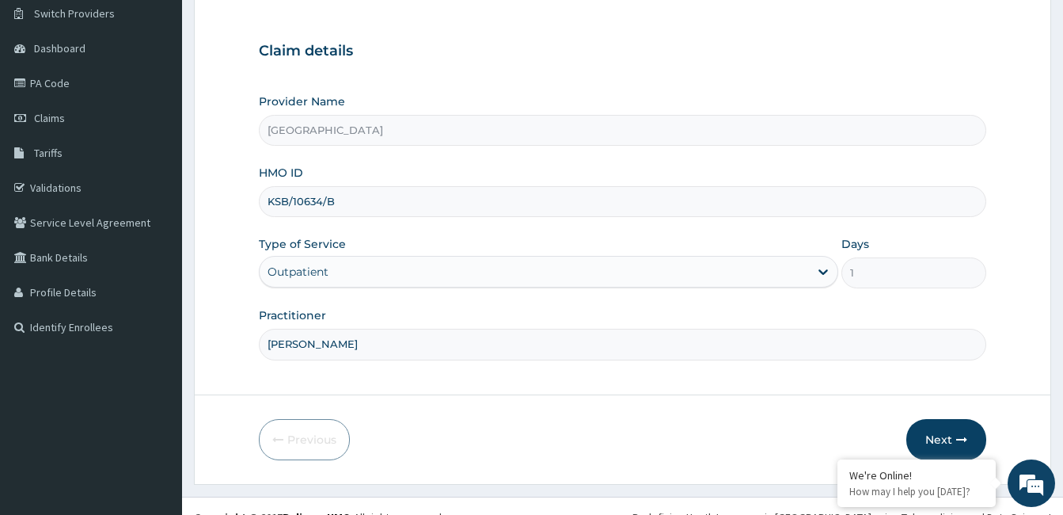
scroll to position [146, 0]
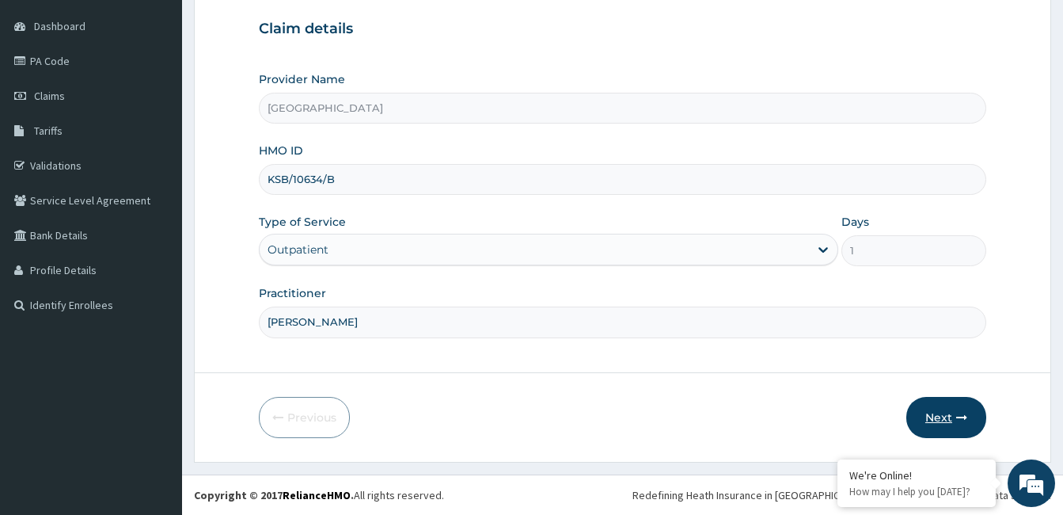
type input "Dr. Aliyu Muhammed"
click at [946, 408] on button "Next" at bounding box center [947, 417] width 80 height 41
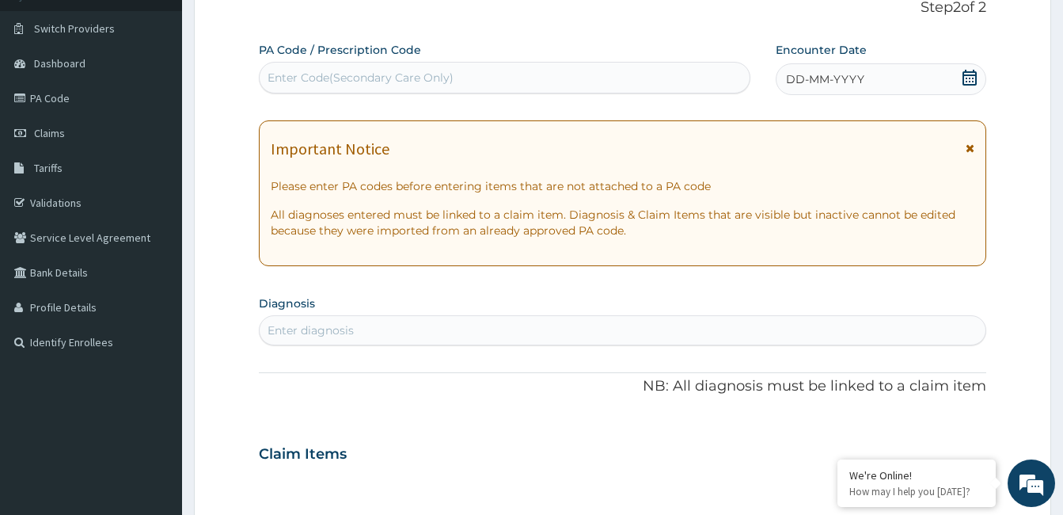
scroll to position [85, 0]
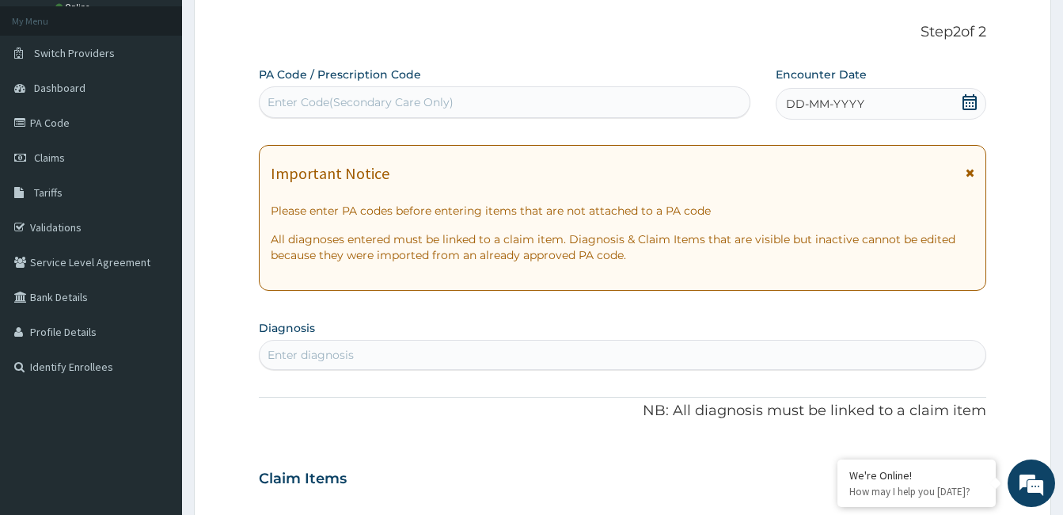
click at [463, 97] on div "Enter Code(Secondary Care Only)" at bounding box center [505, 101] width 490 height 25
paste input "PA/D2624A"
type input "PA/D2624A"
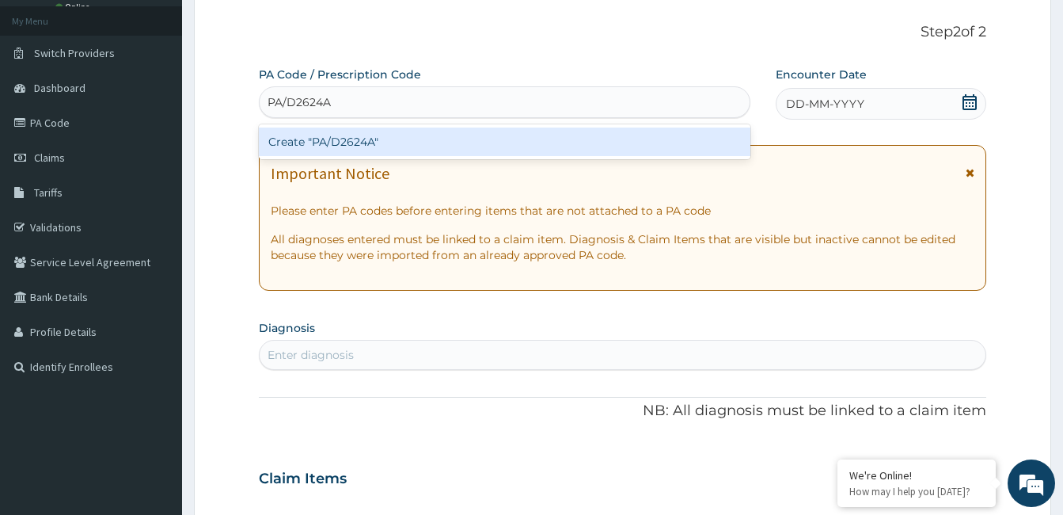
click at [335, 142] on div "Create "PA/D2624A"" at bounding box center [505, 141] width 492 height 29
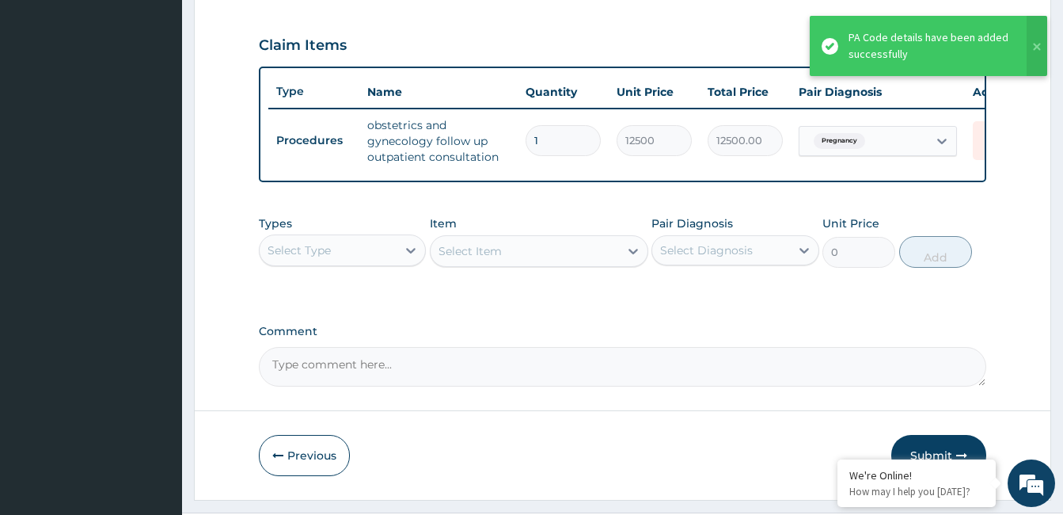
scroll to position [562, 0]
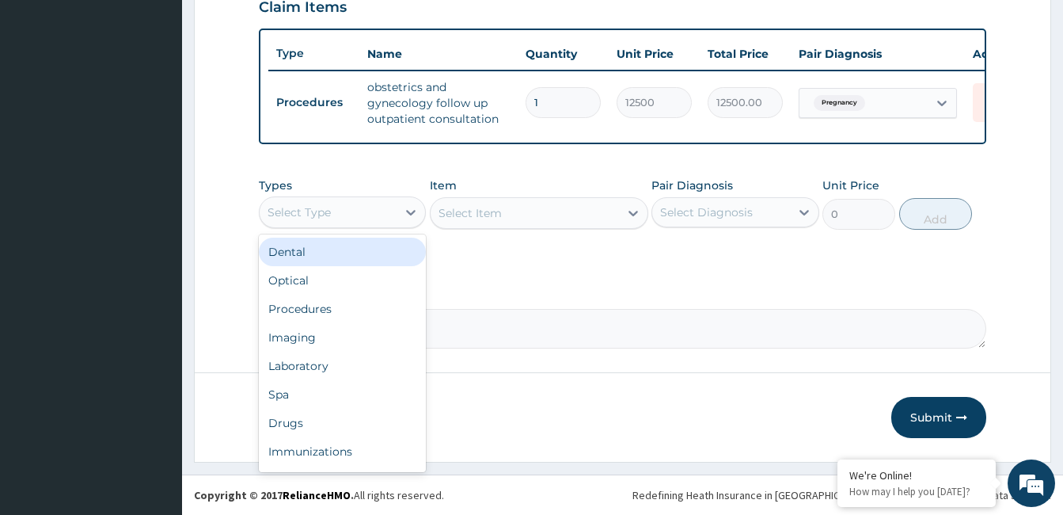
click at [360, 223] on div "Select Type" at bounding box center [328, 212] width 137 height 25
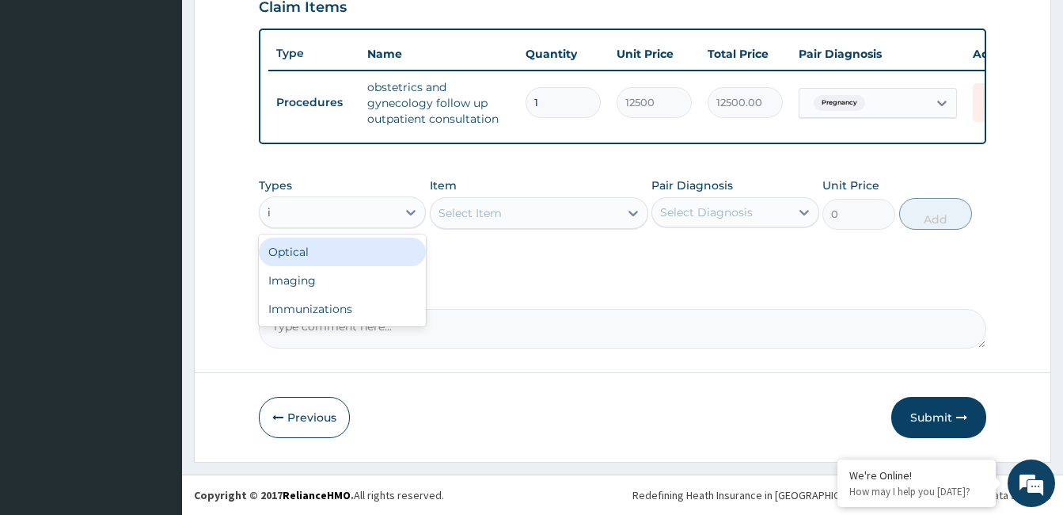
type input "im"
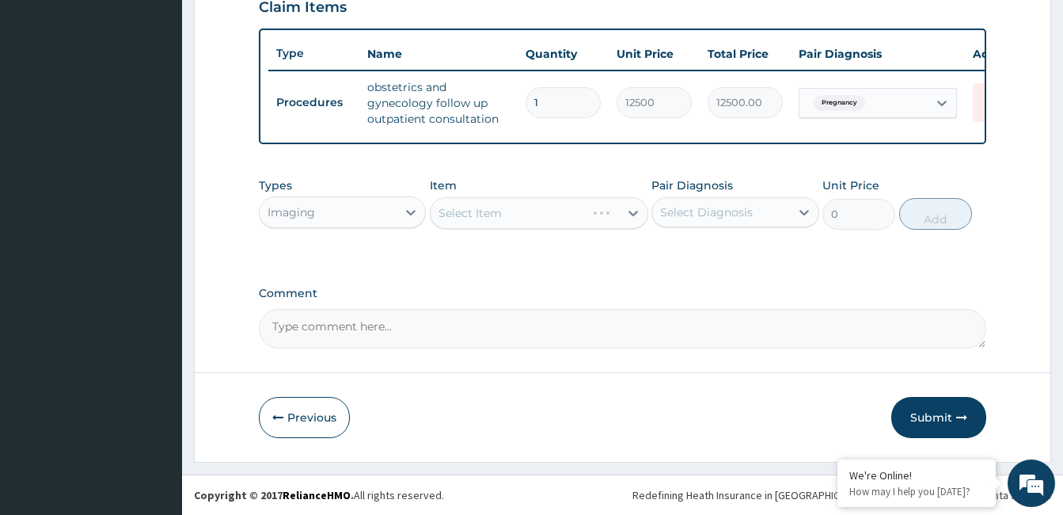
click at [595, 228] on div "Select Item" at bounding box center [539, 213] width 219 height 32
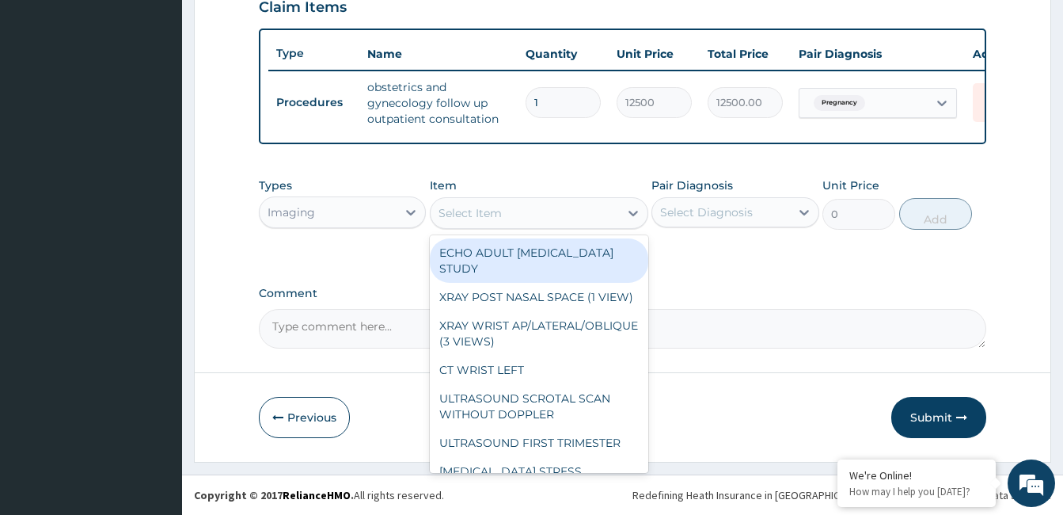
click at [595, 226] on div "Select Item" at bounding box center [525, 212] width 188 height 25
type input "o"
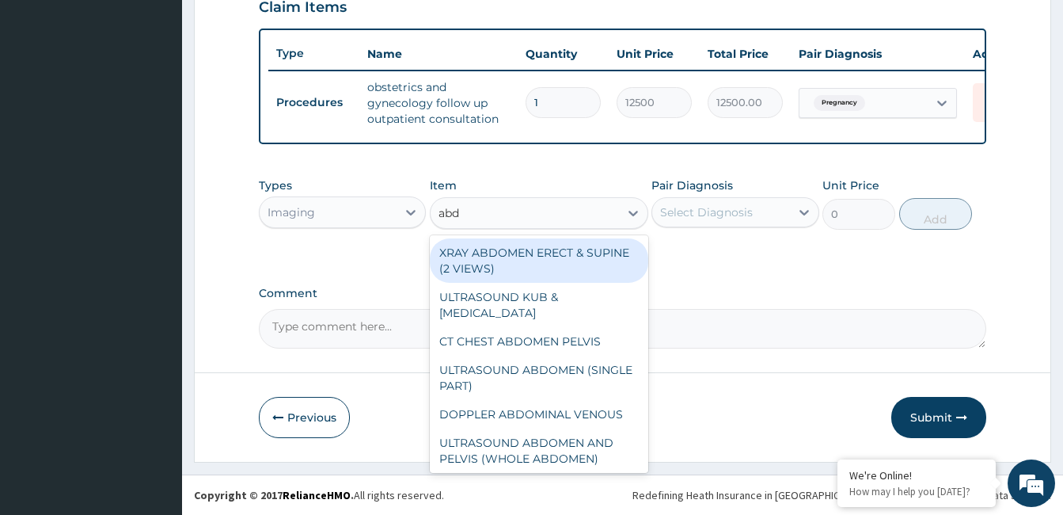
type input "abdo"
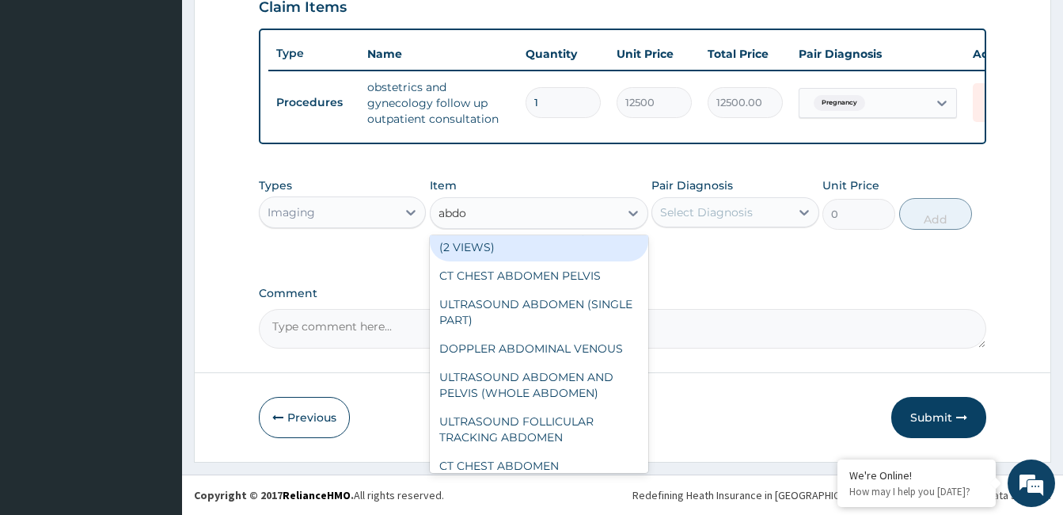
scroll to position [29, 0]
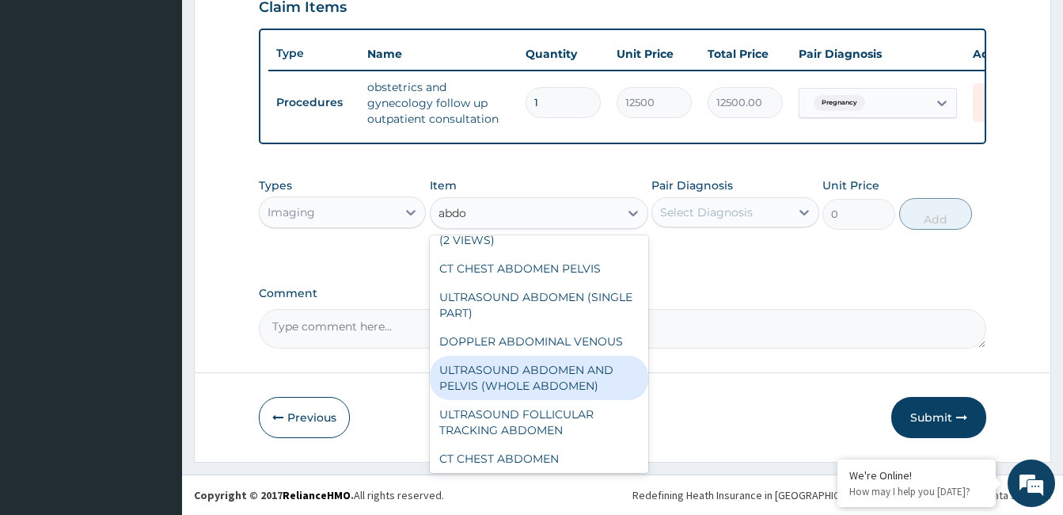
click at [559, 382] on div "ULTRASOUND ABDOMEN AND PELVIS (WHOLE ABDOMEN)" at bounding box center [539, 378] width 219 height 44
type input "10625"
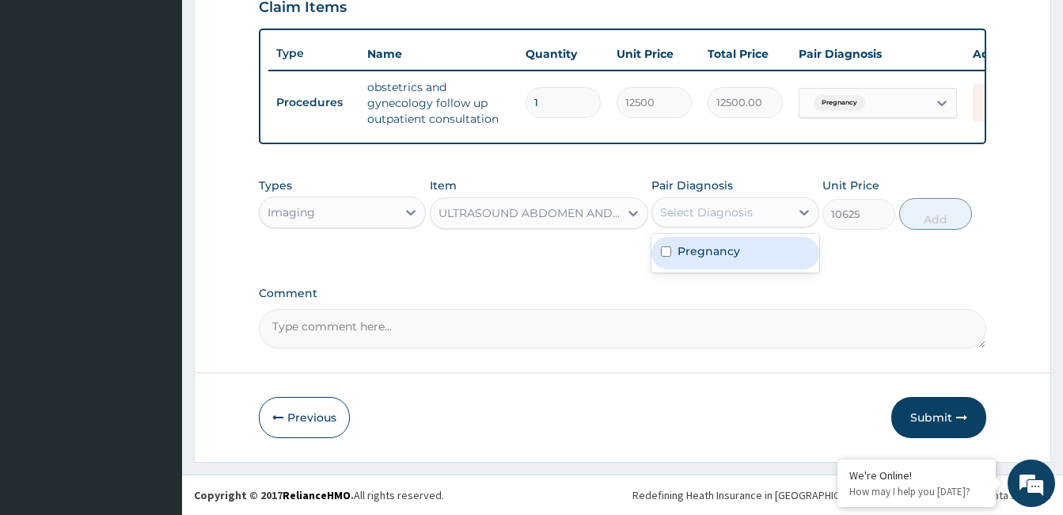
click at [734, 225] on div "Select Diagnosis" at bounding box center [720, 212] width 137 height 25
click at [728, 257] on label "Pregnancy" at bounding box center [709, 251] width 63 height 16
checkbox input "true"
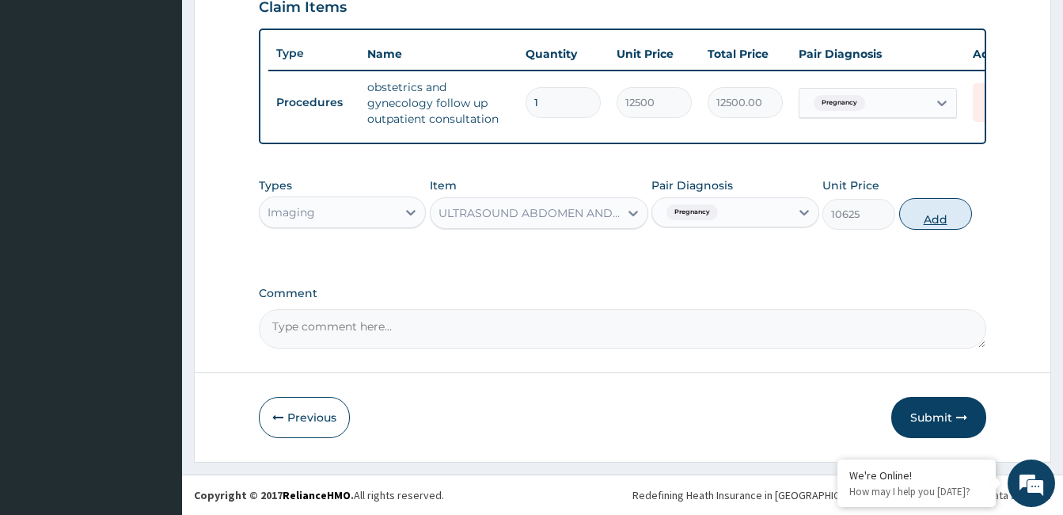
click at [919, 226] on button "Add" at bounding box center [936, 214] width 73 height 32
type input "0"
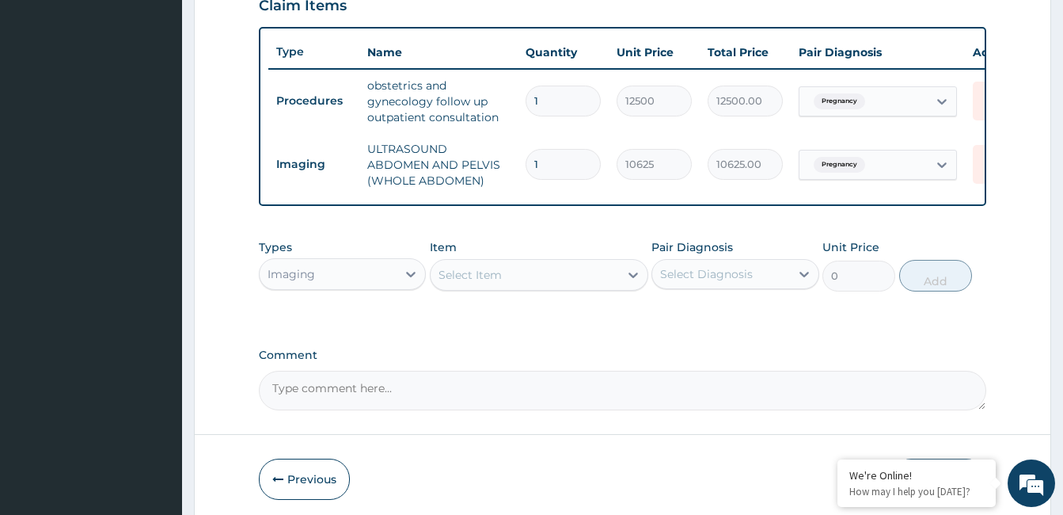
click at [705, 242] on div "PA Code / Prescription Code PA/D2624A Encounter Date 10-08-2025 Important Notic…" at bounding box center [623, -1] width 728 height 821
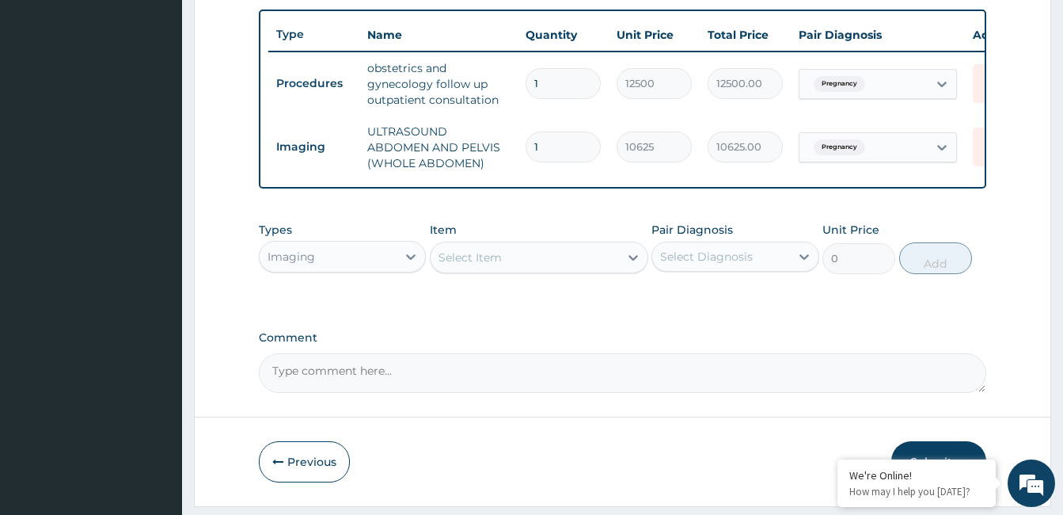
scroll to position [581, 0]
click at [974, 140] on icon at bounding box center [990, 145] width 35 height 39
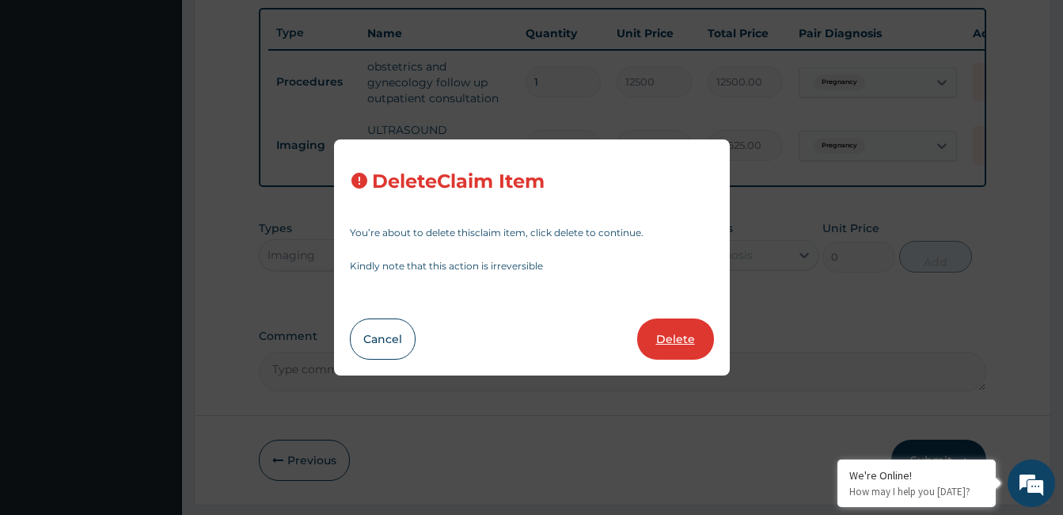
click at [692, 329] on button "Delete" at bounding box center [675, 338] width 77 height 41
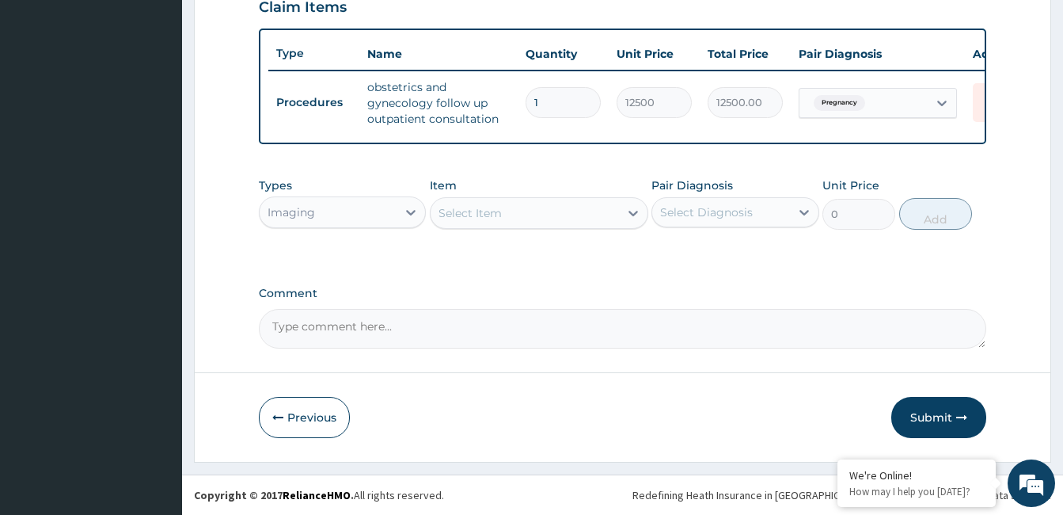
scroll to position [573, 0]
click at [507, 215] on div "Select Item" at bounding box center [525, 212] width 188 height 25
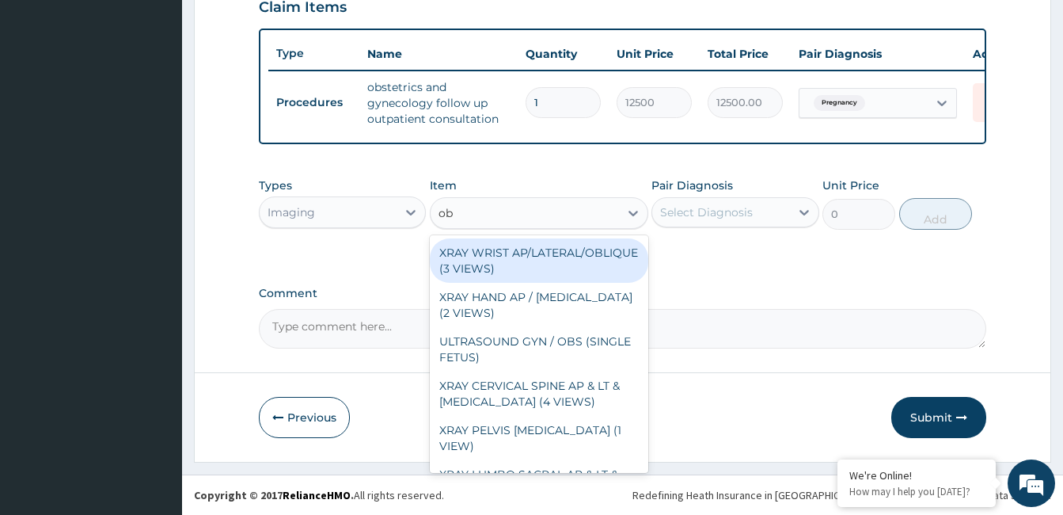
type input "obs"
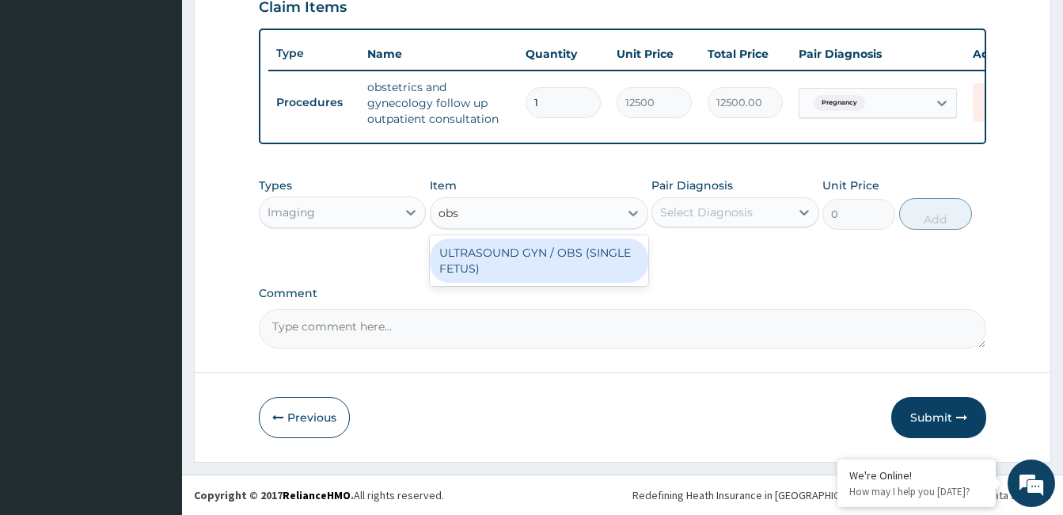
click at [536, 248] on div "ULTRASOUND GYN / OBS (SINGLE FETUS)" at bounding box center [539, 260] width 219 height 44
type input "6250"
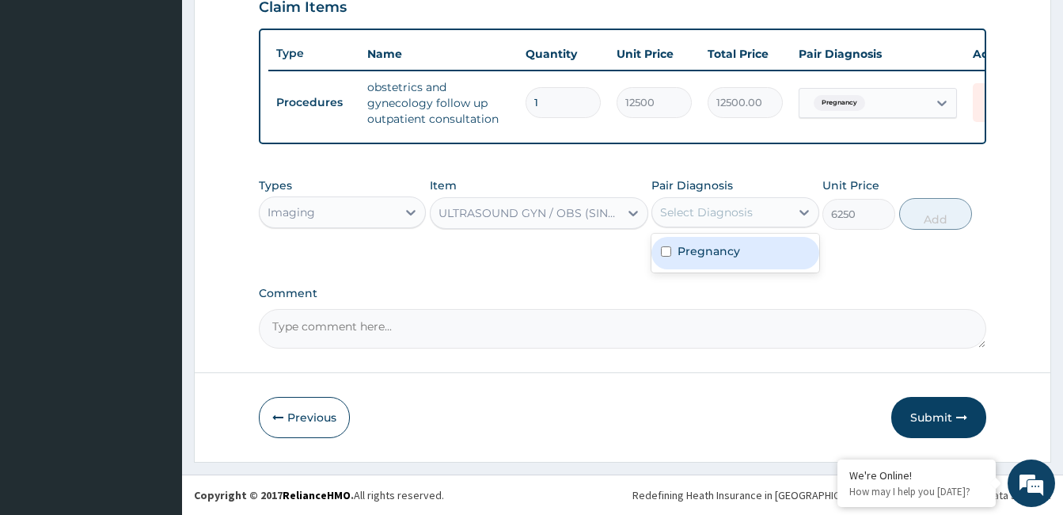
click at [774, 217] on div "Select Diagnosis" at bounding box center [720, 212] width 137 height 25
click at [759, 259] on div "Pregnancy" at bounding box center [735, 253] width 167 height 32
checkbox input "true"
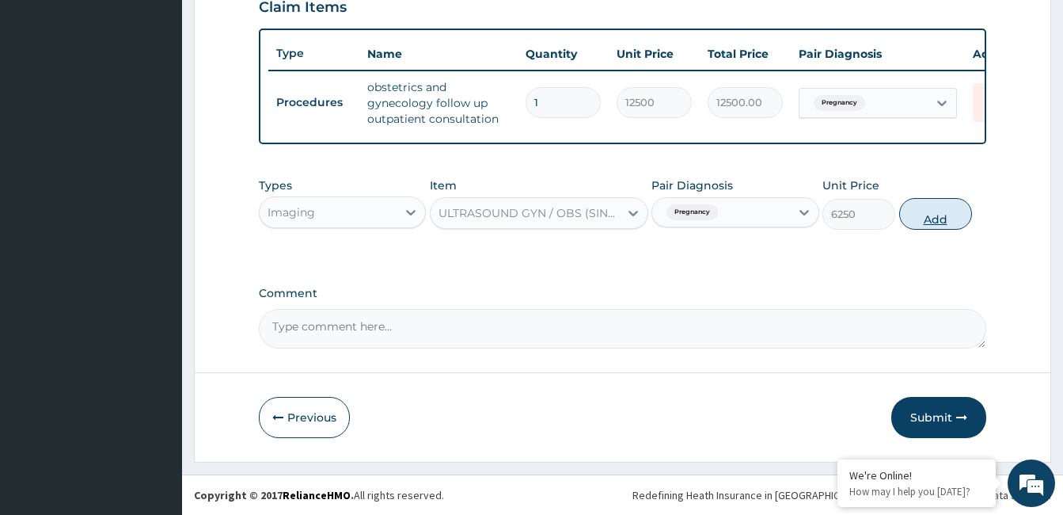
click at [936, 219] on button "Add" at bounding box center [936, 214] width 73 height 32
type input "0"
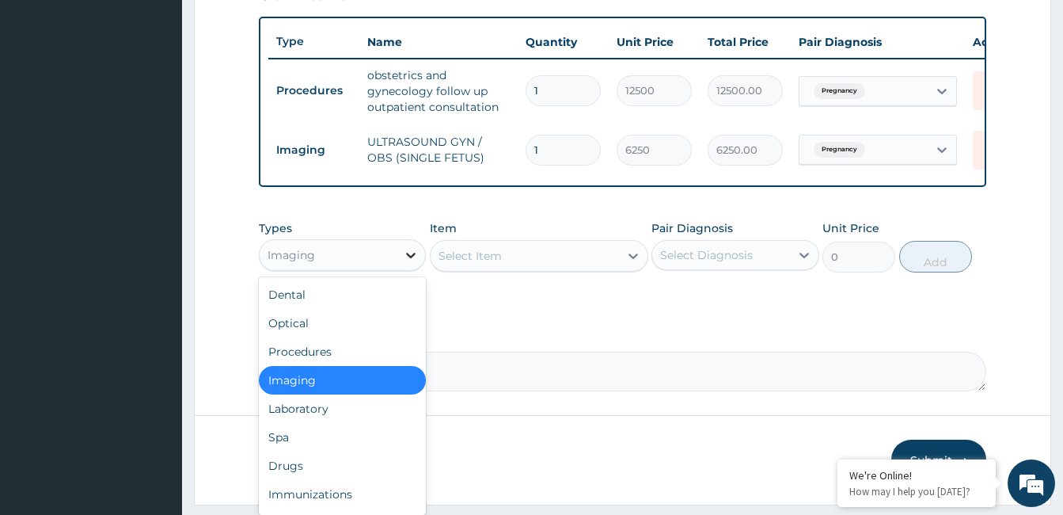
click at [402, 258] on div at bounding box center [411, 255] width 29 height 29
type input "dr"
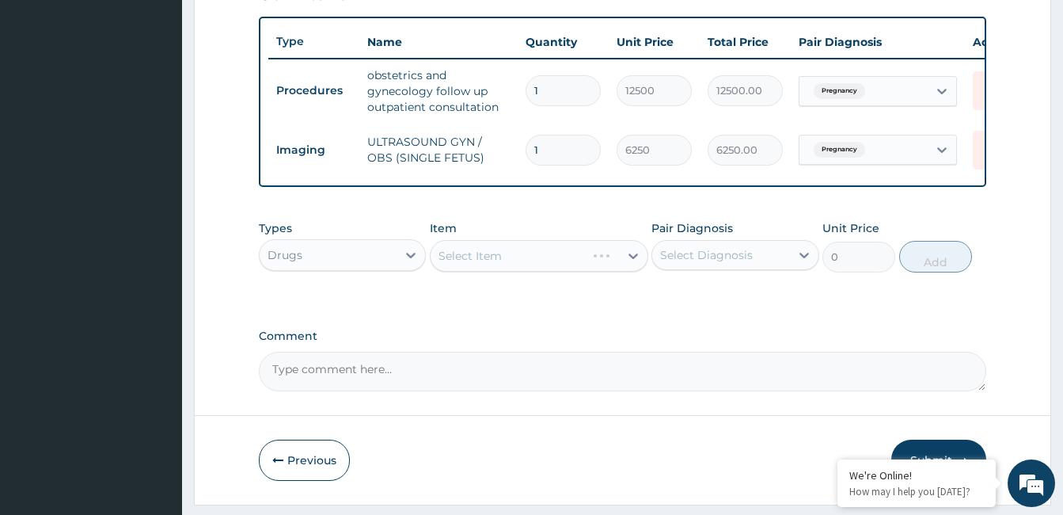
click at [607, 268] on div "Select Item" at bounding box center [539, 256] width 219 height 32
click at [617, 271] on div "Select Item" at bounding box center [539, 256] width 219 height 32
click at [617, 268] on div "Select Item" at bounding box center [525, 255] width 188 height 25
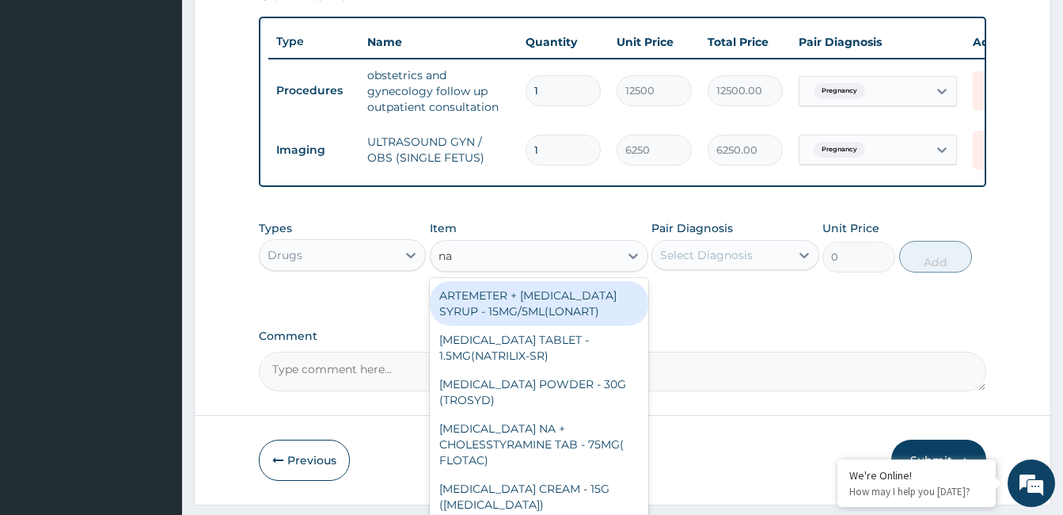
type input "n"
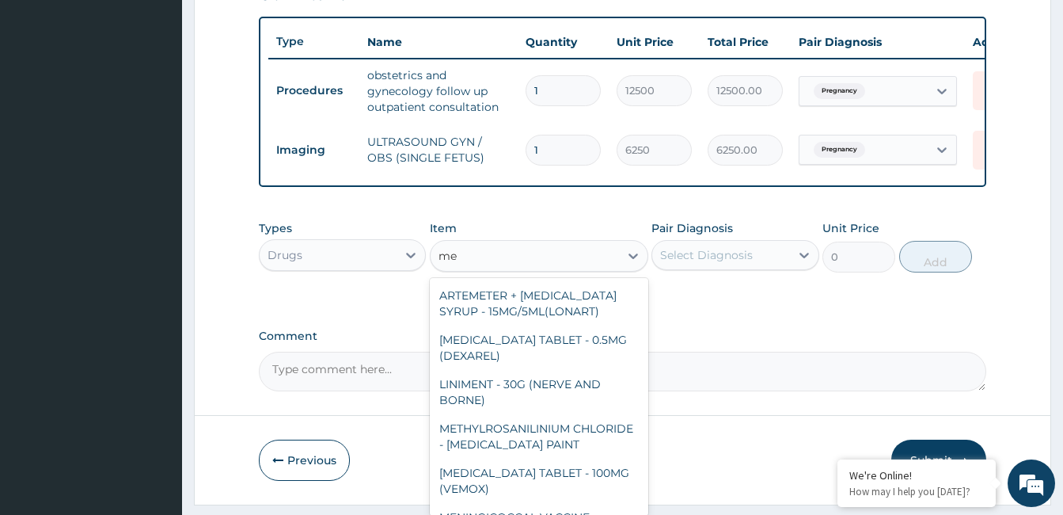
type input "m"
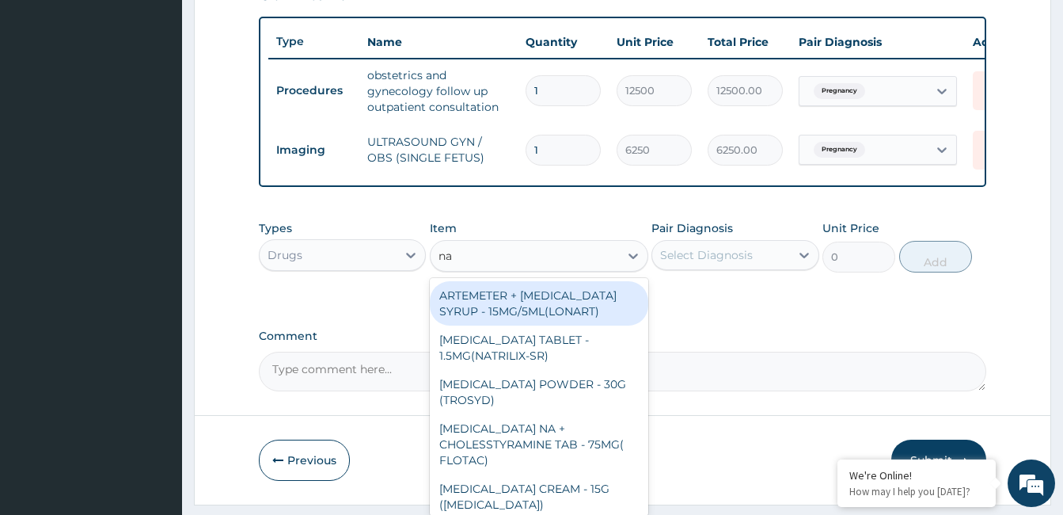
type input "n"
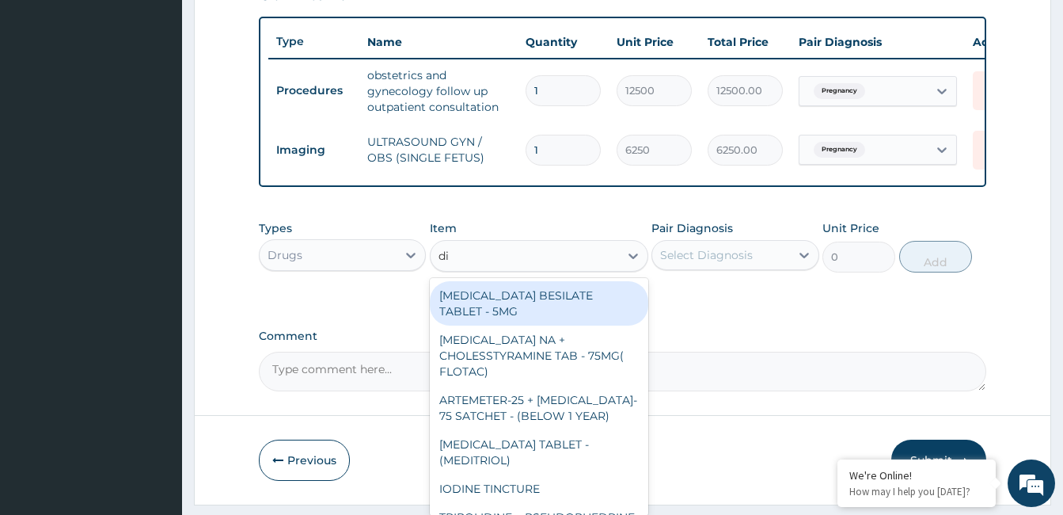
type input "d"
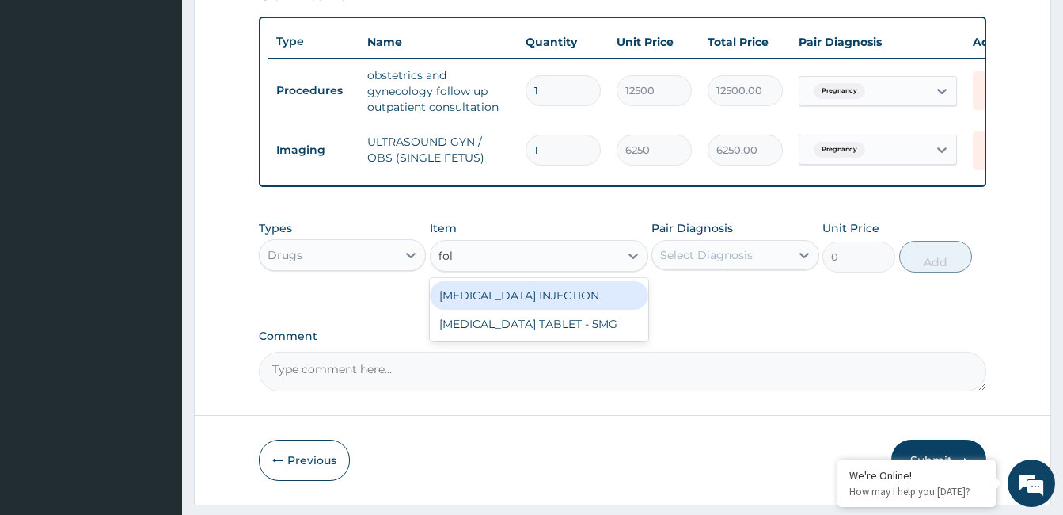
type input "foli"
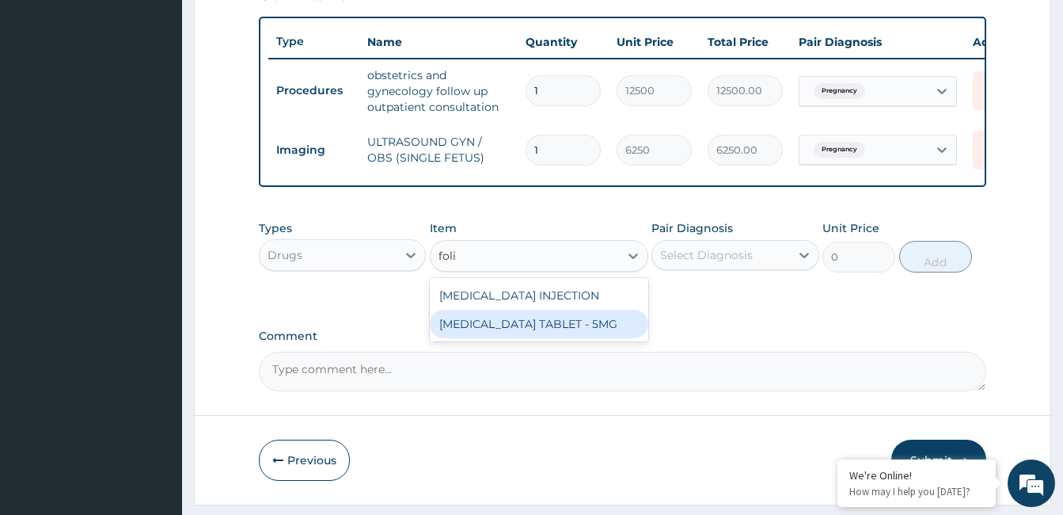
click at [599, 327] on div "[MEDICAL_DATA] TABLET - 5MG" at bounding box center [539, 324] width 219 height 29
type input "11.2"
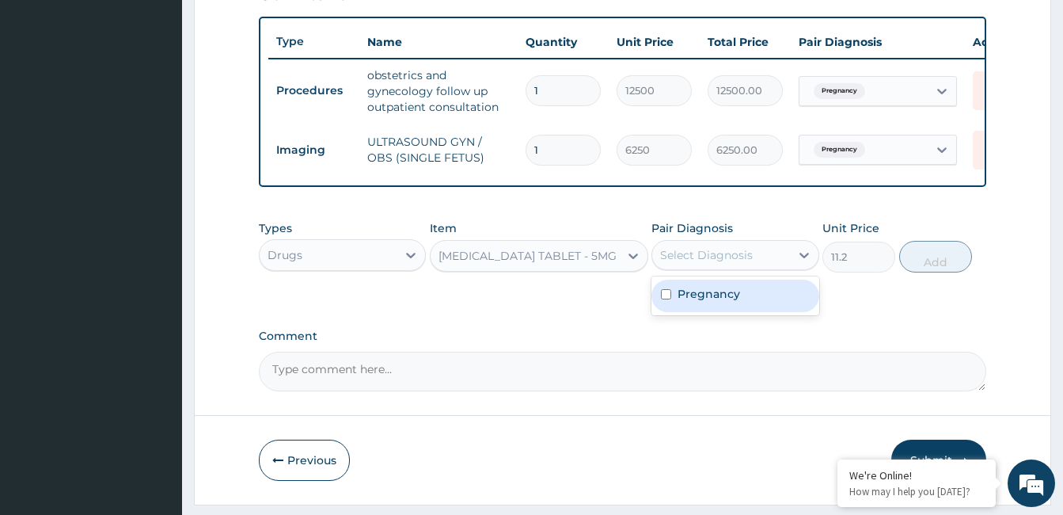
click at [743, 268] on div "Select Diagnosis" at bounding box center [720, 254] width 137 height 25
click at [735, 292] on div "Pregnancy" at bounding box center [735, 296] width 167 height 32
checkbox input "true"
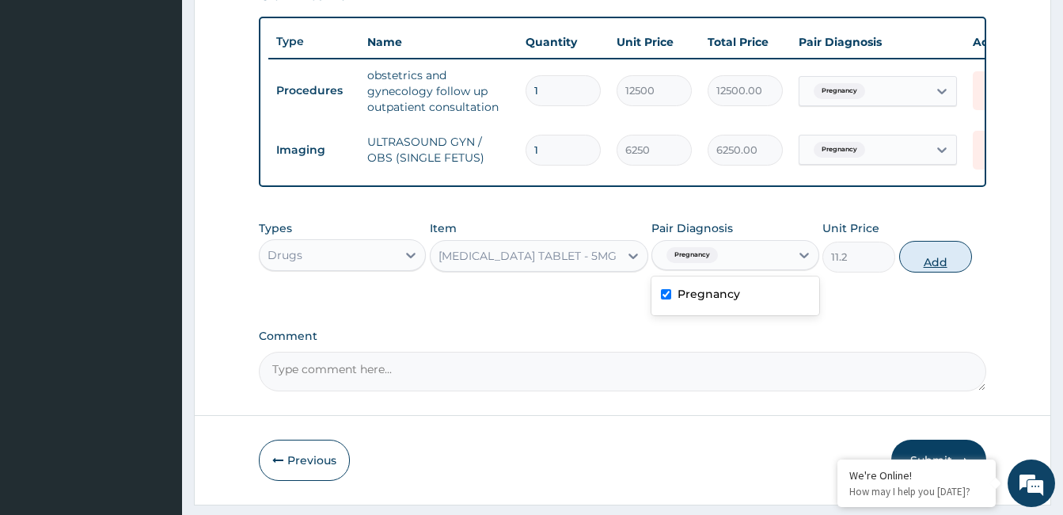
click at [923, 268] on button "Add" at bounding box center [936, 257] width 73 height 32
type input "0"
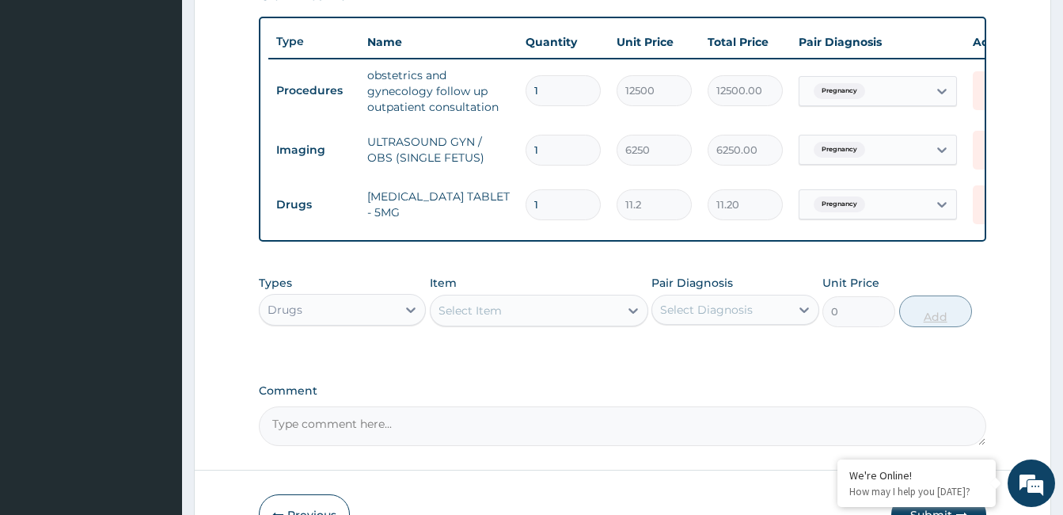
type input "0.00"
type input "3"
type input "33.60"
type input "30"
type input "336.00"
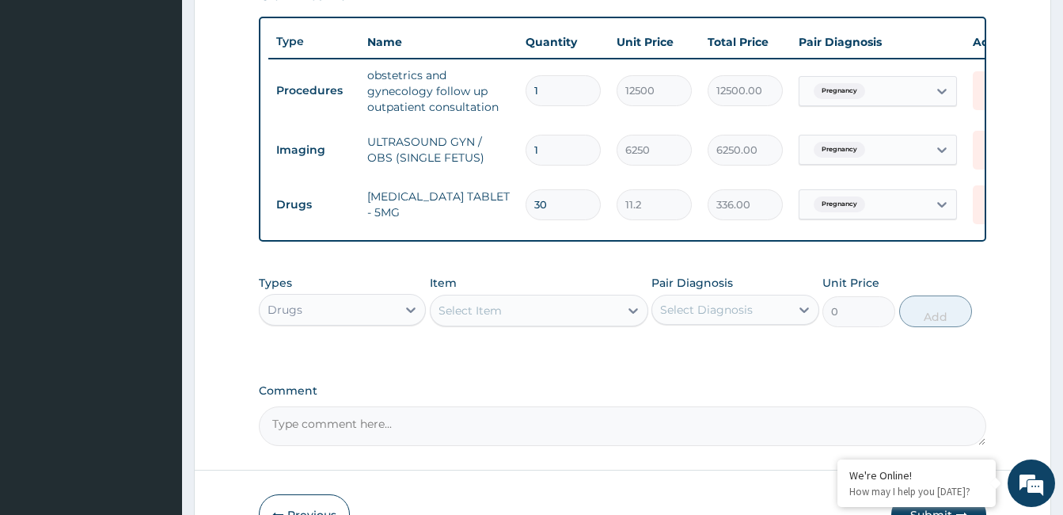
type input "30"
click at [595, 323] on div "Select Item" at bounding box center [525, 310] width 188 height 25
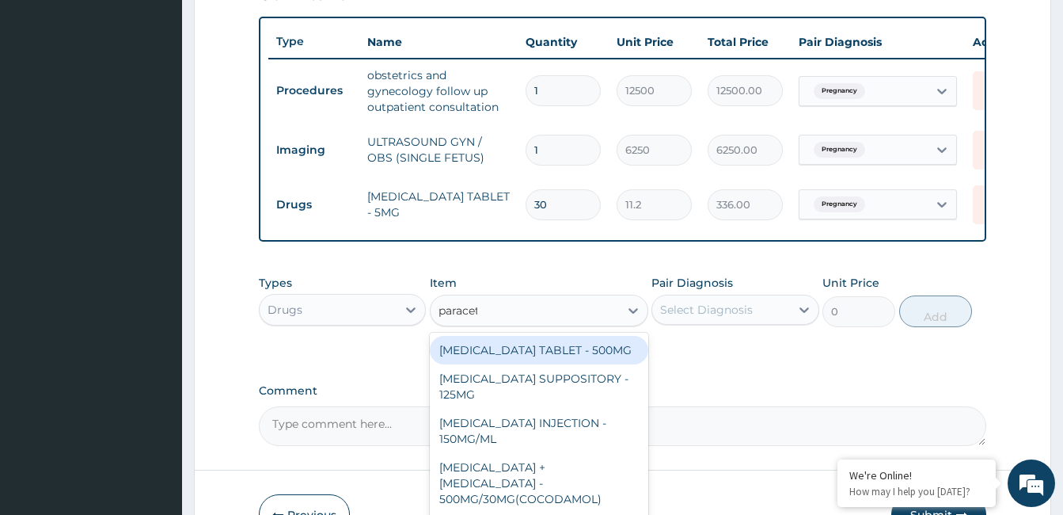
type input "paraceta"
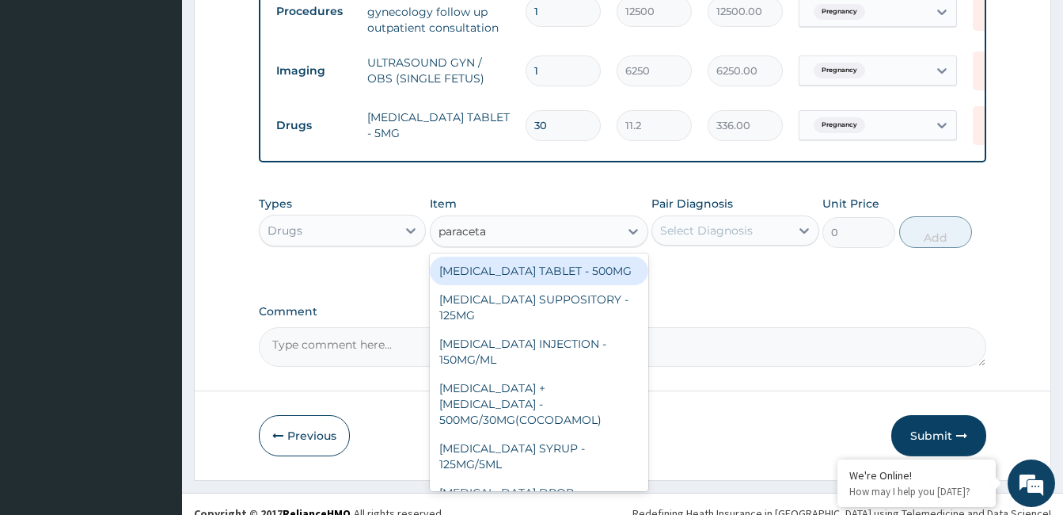
scroll to position [3, 0]
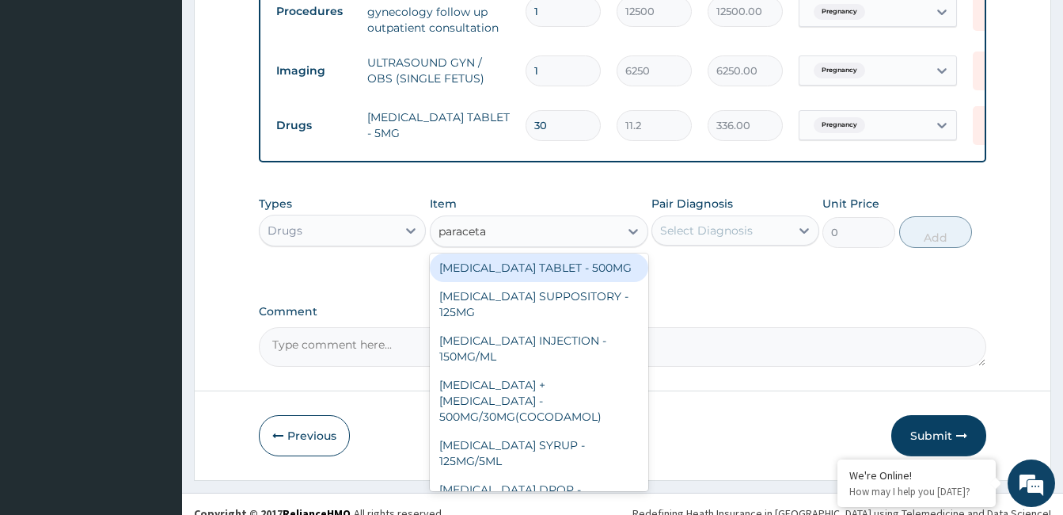
click at [607, 280] on div "[MEDICAL_DATA] TABLET - 500MG" at bounding box center [539, 267] width 219 height 29
type input "33.599999999999994"
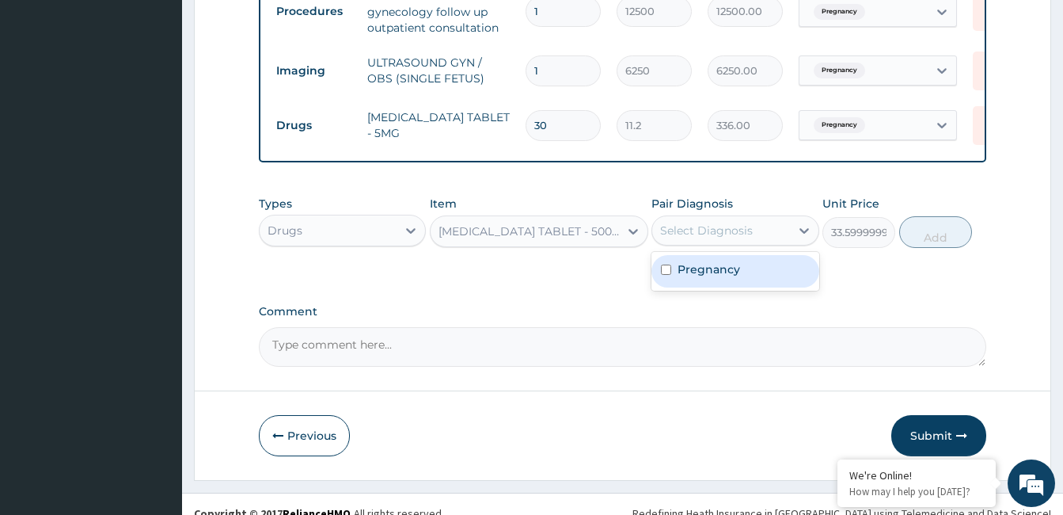
click at [763, 241] on div "Select Diagnosis" at bounding box center [720, 230] width 137 height 25
click at [756, 287] on div "Pregnancy" at bounding box center [735, 271] width 167 height 32
checkbox input "true"
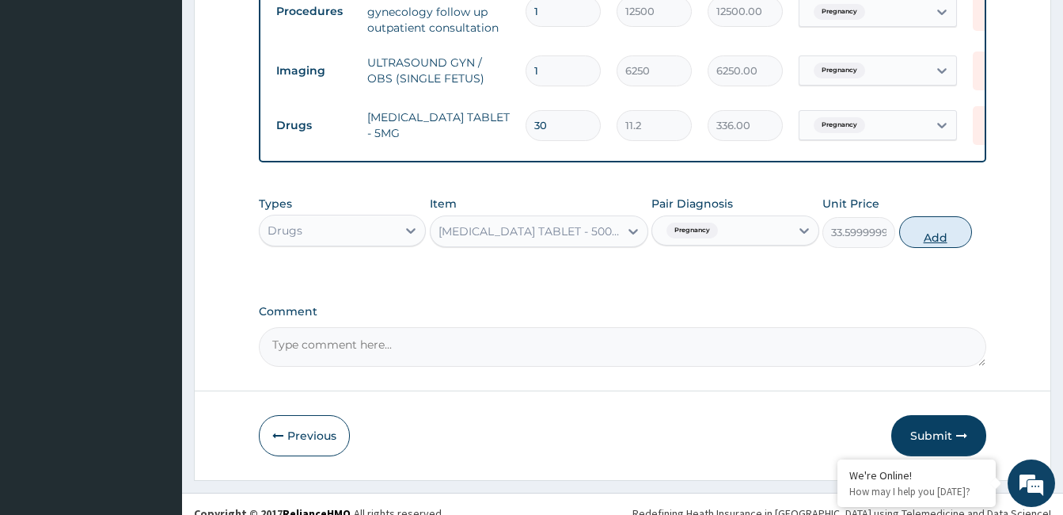
click at [935, 239] on button "Add" at bounding box center [936, 232] width 73 height 32
type input "0"
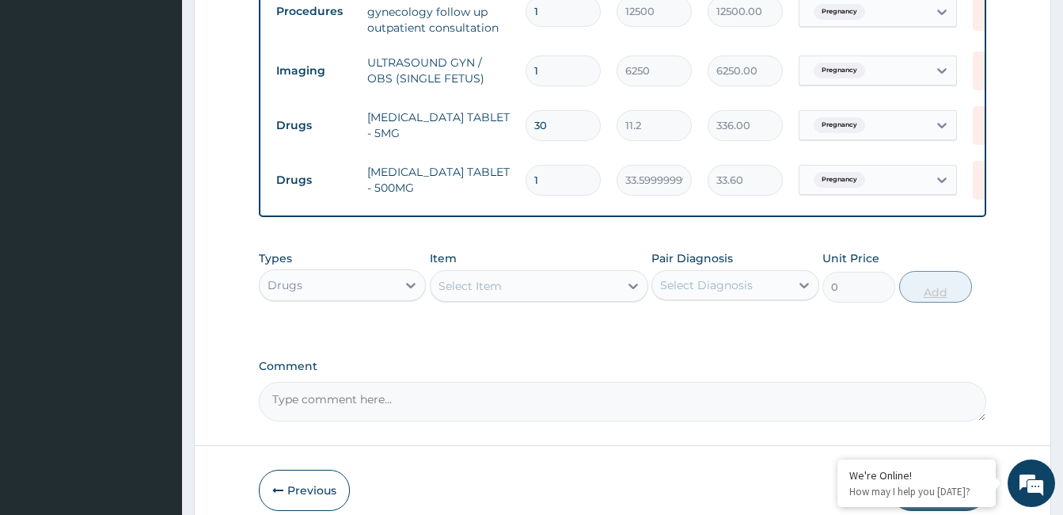
type input "18"
type input "604.80"
type input "18"
click at [544, 295] on div "Select Item" at bounding box center [525, 285] width 188 height 25
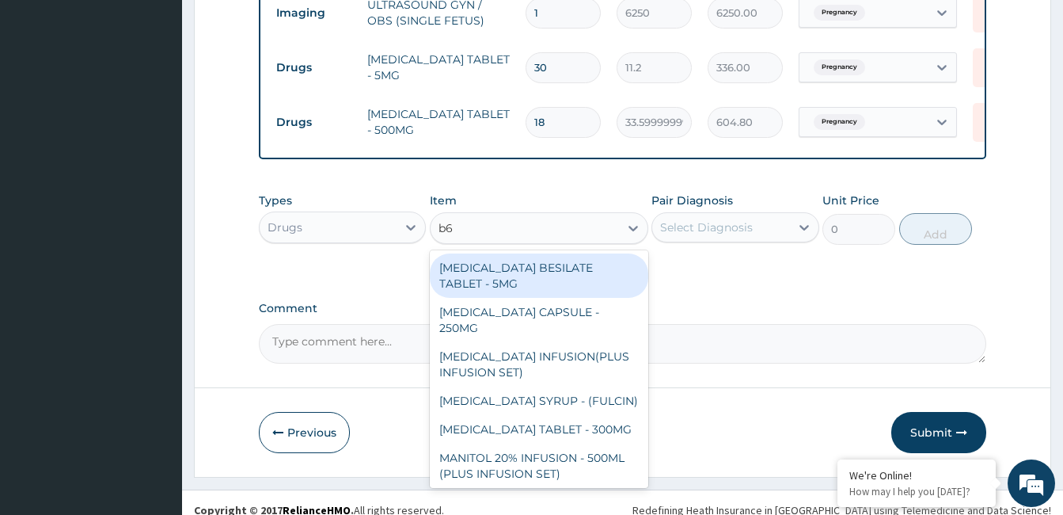
scroll to position [729, 0]
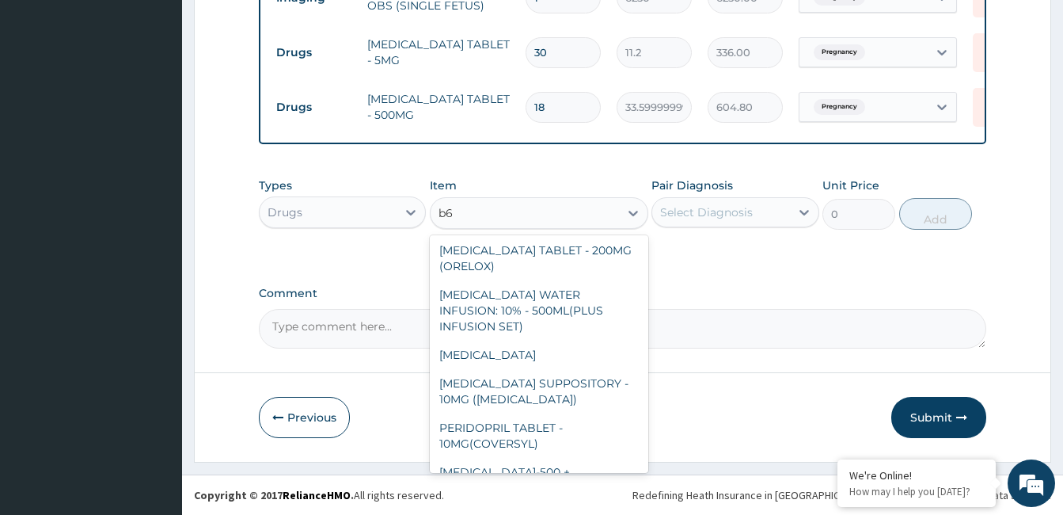
type input "b"
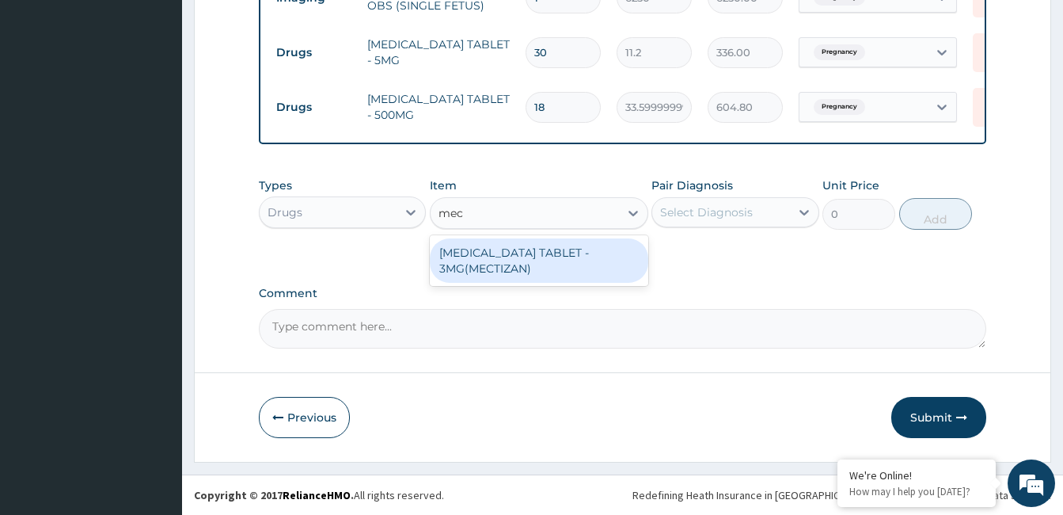
scroll to position [0, 0]
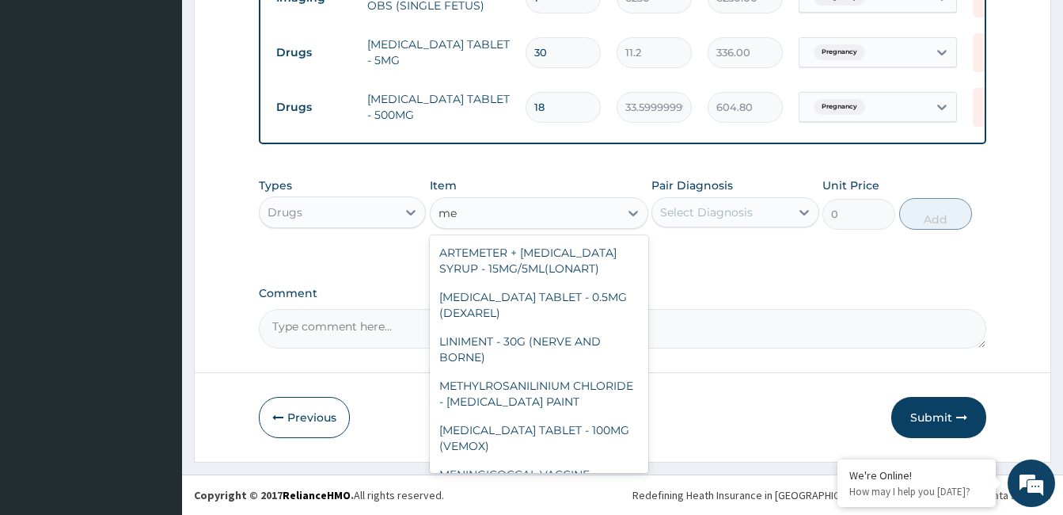
type input "m"
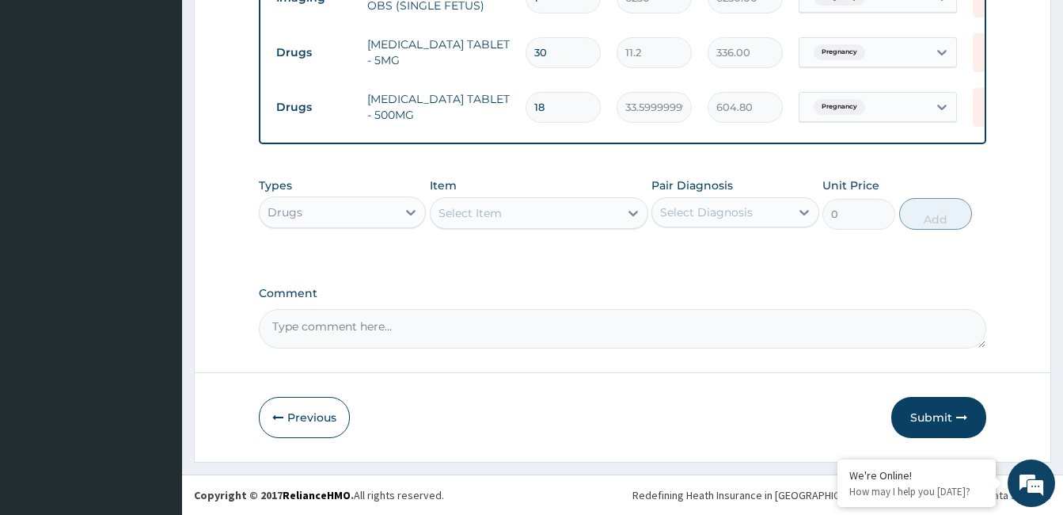
click at [611, 230] on div "Item Select Item" at bounding box center [539, 203] width 219 height 52
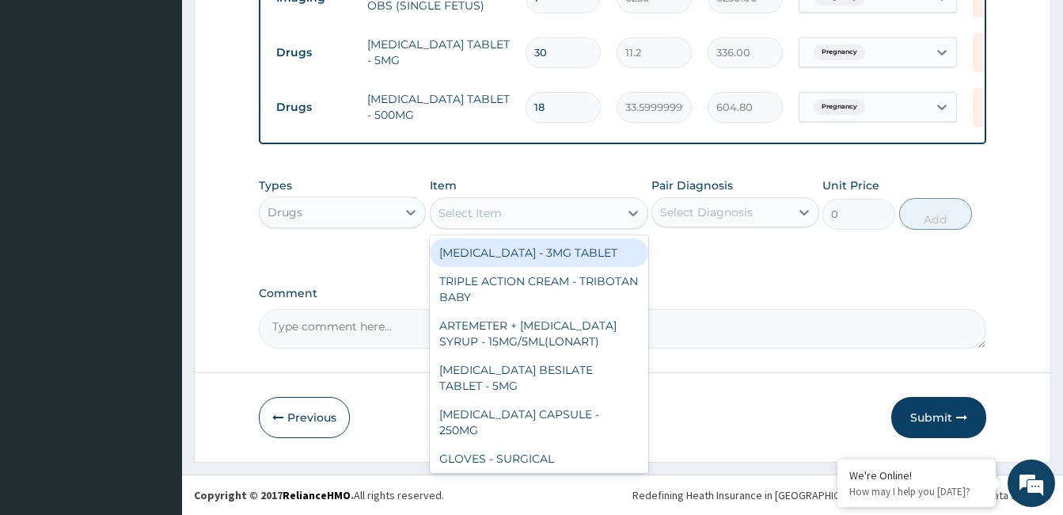
click at [603, 220] on div "Select Item" at bounding box center [525, 212] width 188 height 25
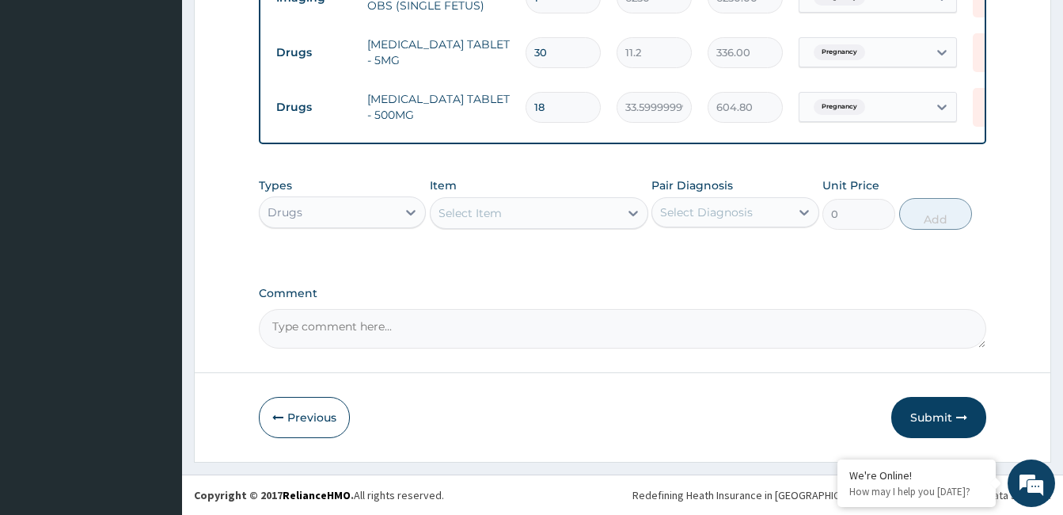
click at [822, 295] on label "Comment" at bounding box center [623, 293] width 728 height 13
click at [822, 309] on textarea "Comment" at bounding box center [623, 329] width 728 height 40
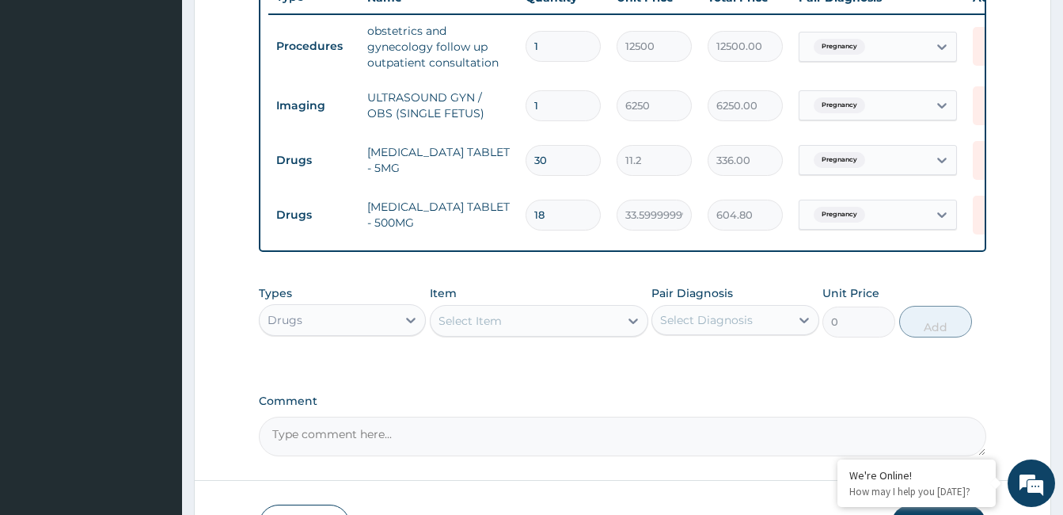
scroll to position [618, 0]
click at [513, 332] on div "Select Item" at bounding box center [525, 318] width 188 height 25
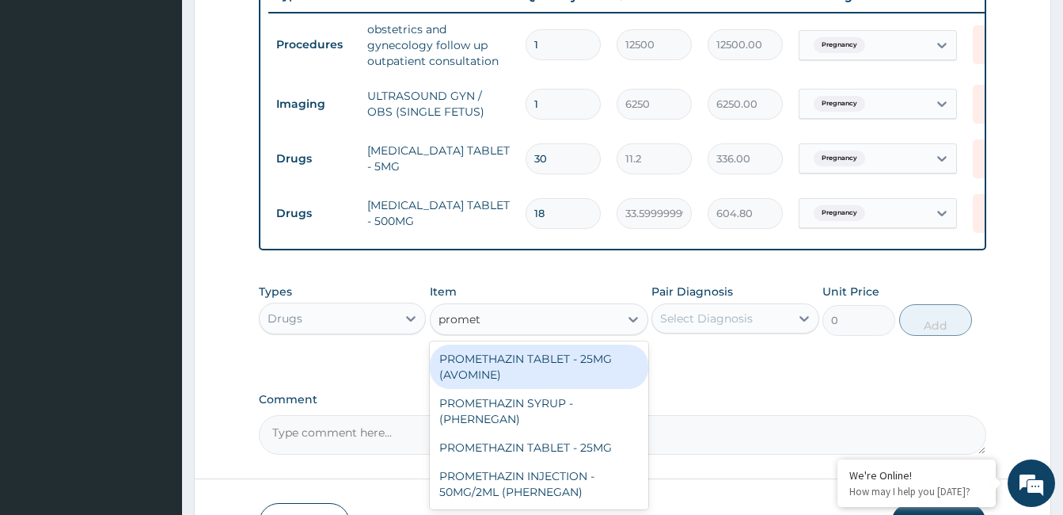
type input "prometh"
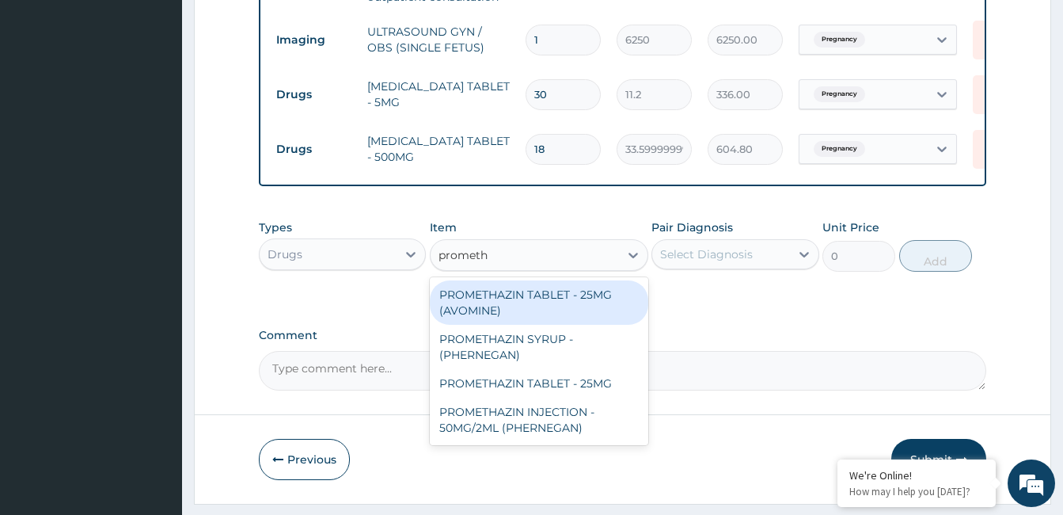
scroll to position [712, 0]
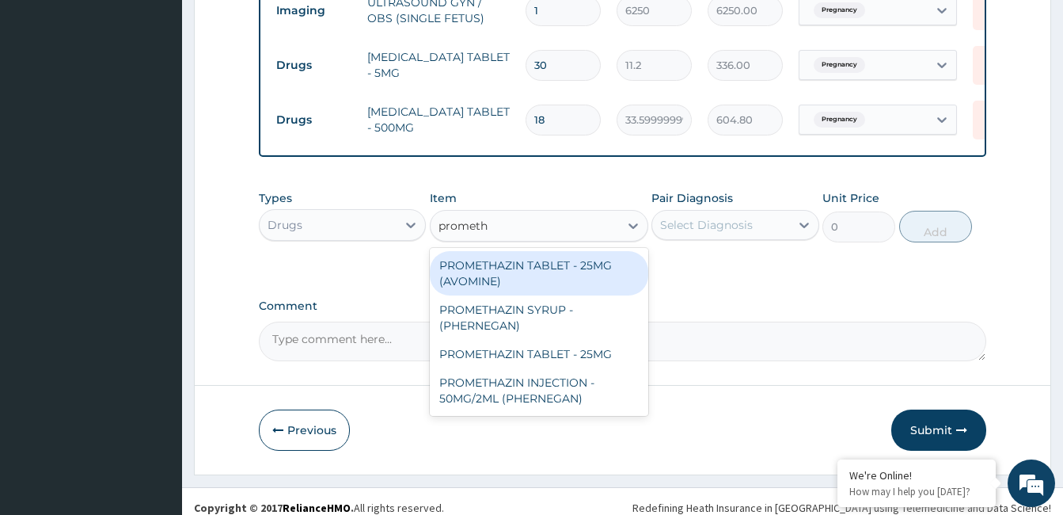
click at [558, 295] on div "PROMETHAZIN TABLET - 25MG (AVOMINE)" at bounding box center [539, 273] width 219 height 44
type input "30.799999999999997"
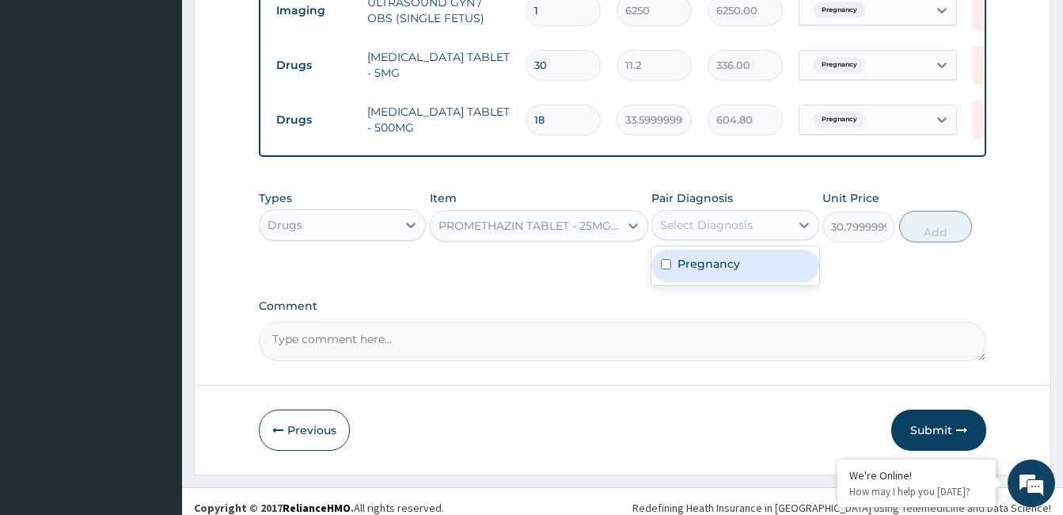
click at [727, 232] on div "Select Diagnosis" at bounding box center [706, 225] width 93 height 16
click at [730, 272] on label "Pregnancy" at bounding box center [709, 264] width 63 height 16
checkbox input "true"
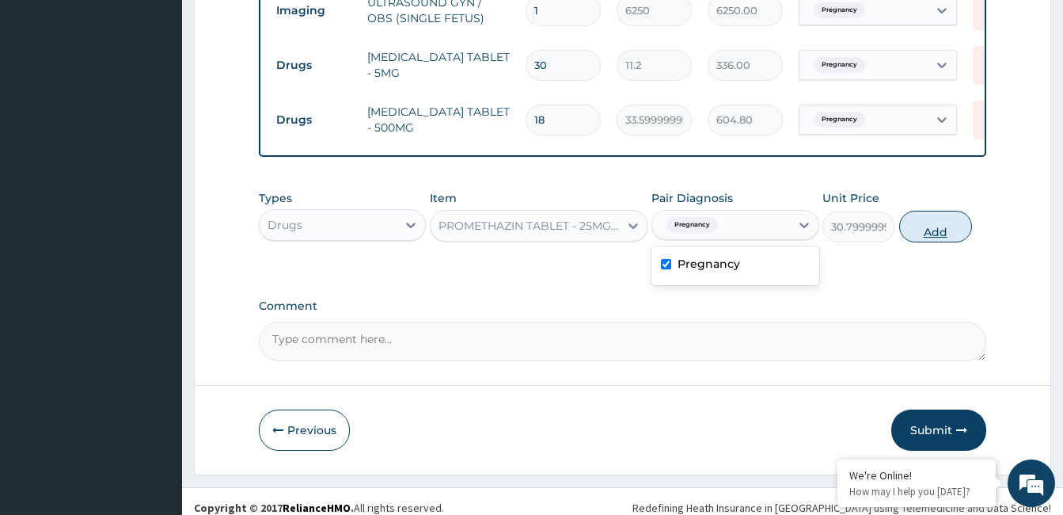
click at [928, 237] on button "Add" at bounding box center [936, 227] width 73 height 32
type input "0"
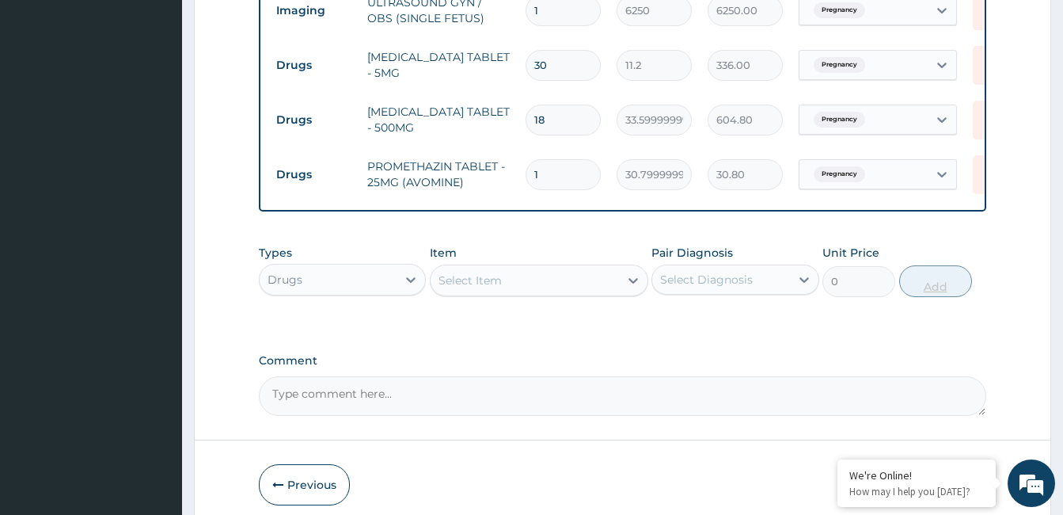
type input "10"
type input "308.00"
type input "10"
click at [894, 329] on div "Types Drugs Item Select Item Pair Diagnosis Select Diagnosis Unit Price 0 Add" at bounding box center [623, 283] width 728 height 92
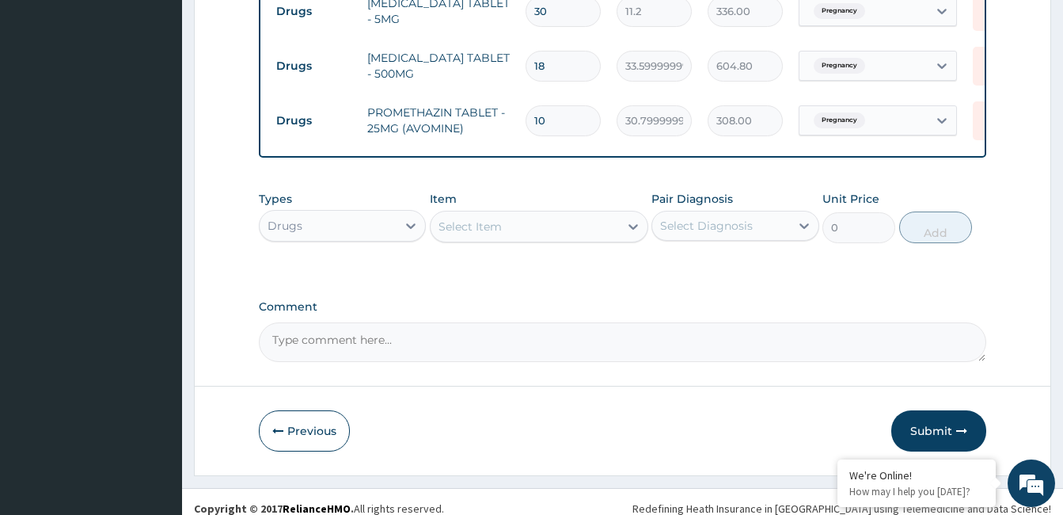
scroll to position [791, 0]
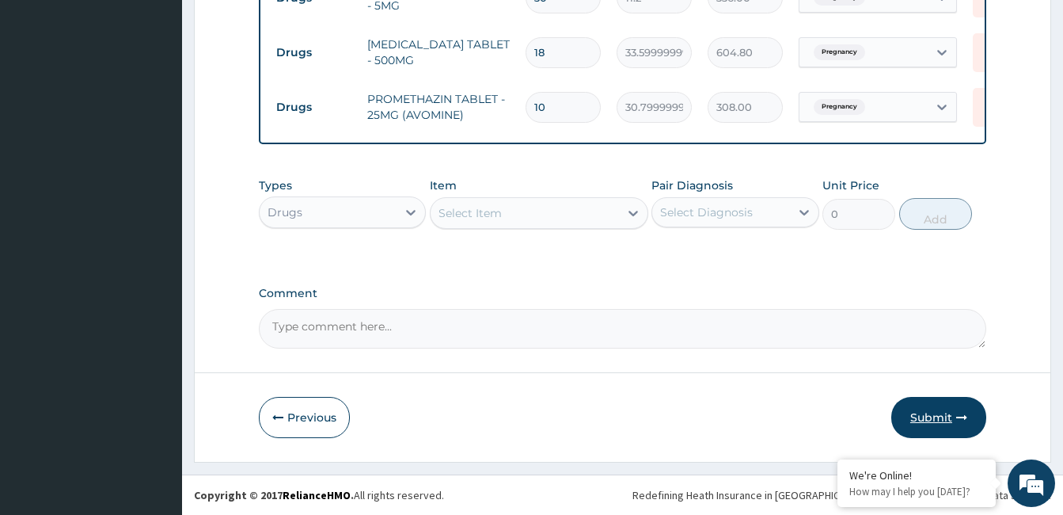
click at [918, 412] on button "Submit" at bounding box center [939, 417] width 95 height 41
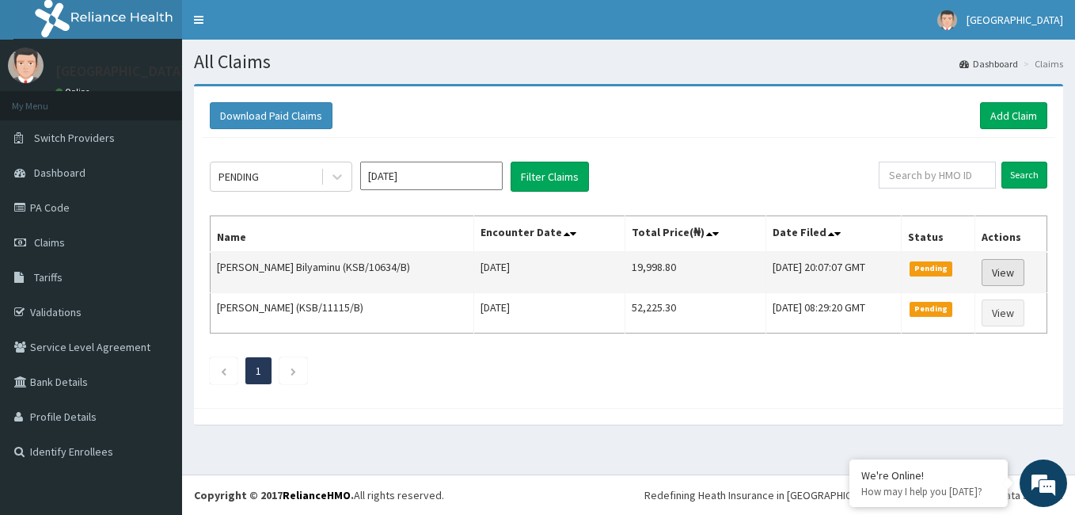
click at [1014, 272] on link "View" at bounding box center [1003, 272] width 43 height 27
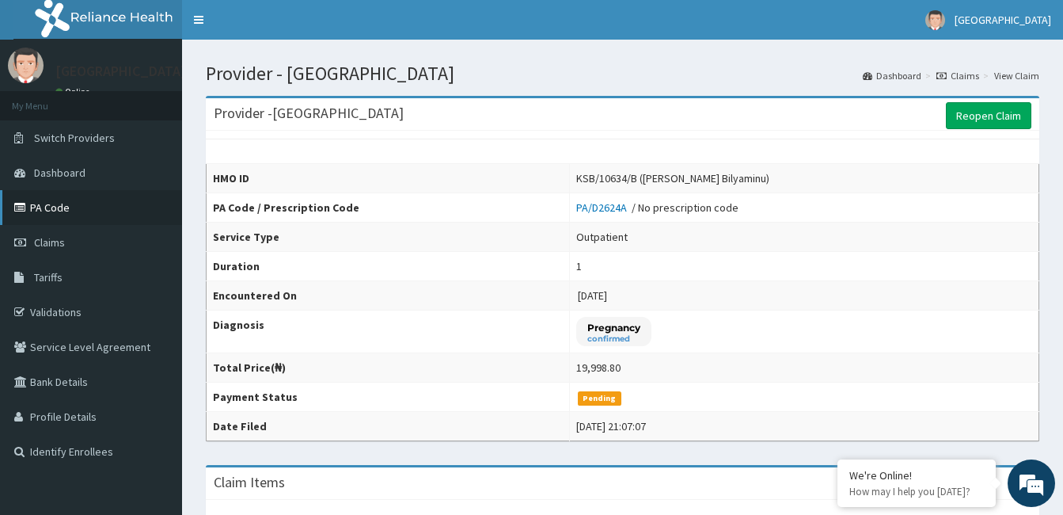
click at [108, 198] on link "PA Code" at bounding box center [91, 207] width 182 height 35
click at [80, 239] on link "Claims" at bounding box center [91, 242] width 182 height 35
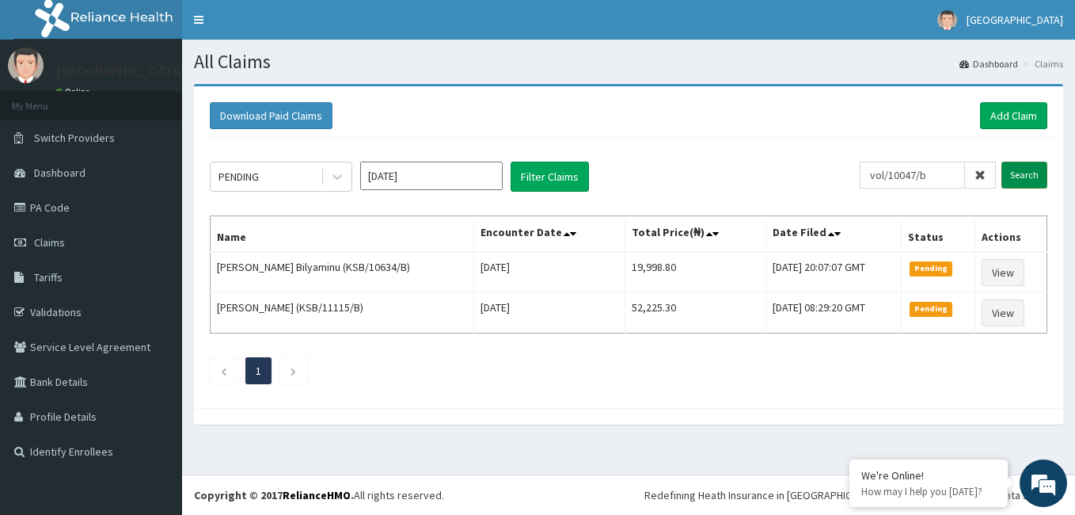
type input "vol/10047/b"
click at [1028, 170] on input "Search" at bounding box center [1025, 175] width 46 height 27
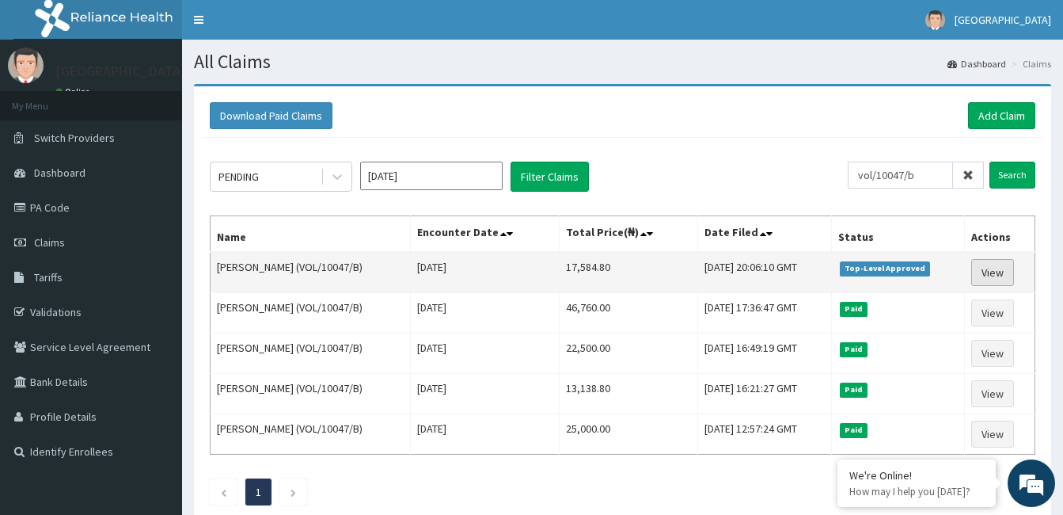
click at [1003, 267] on link "View" at bounding box center [993, 272] width 43 height 27
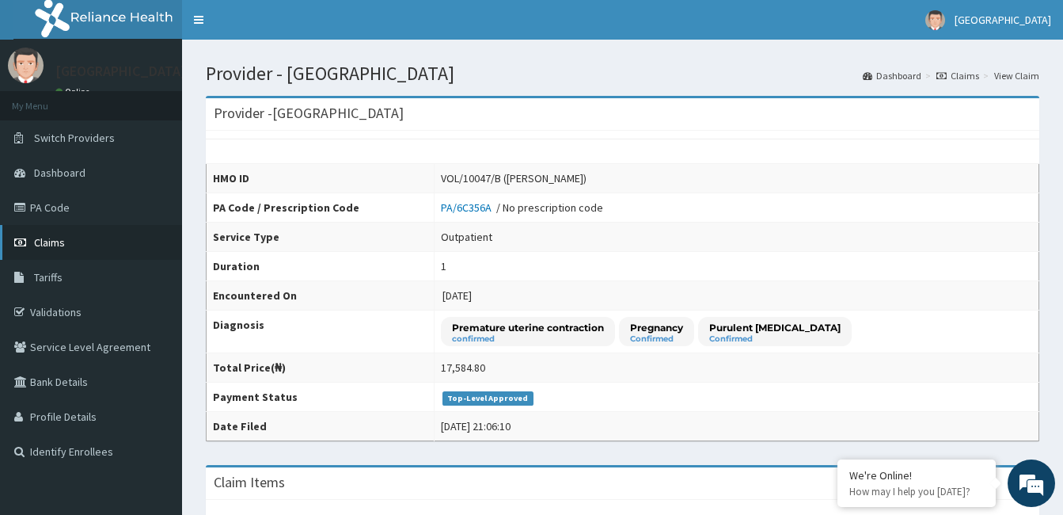
click at [70, 234] on link "Claims" at bounding box center [91, 242] width 182 height 35
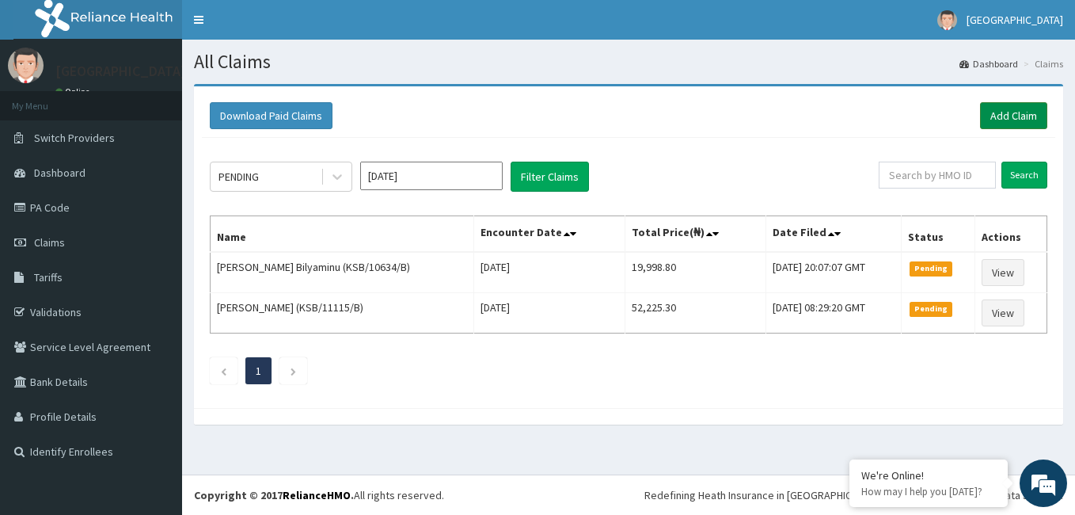
click at [1014, 109] on link "Add Claim" at bounding box center [1013, 115] width 67 height 27
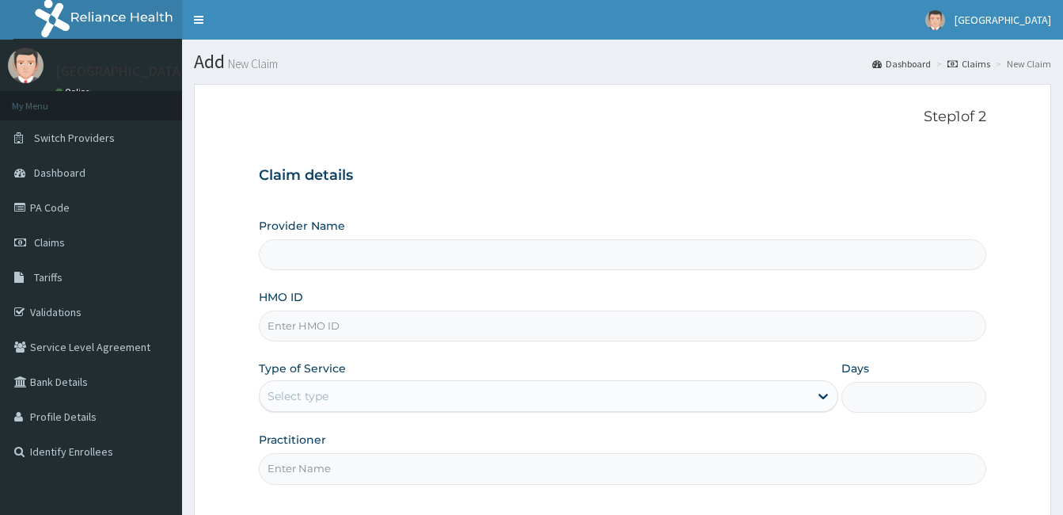
type input "[GEOGRAPHIC_DATA]"
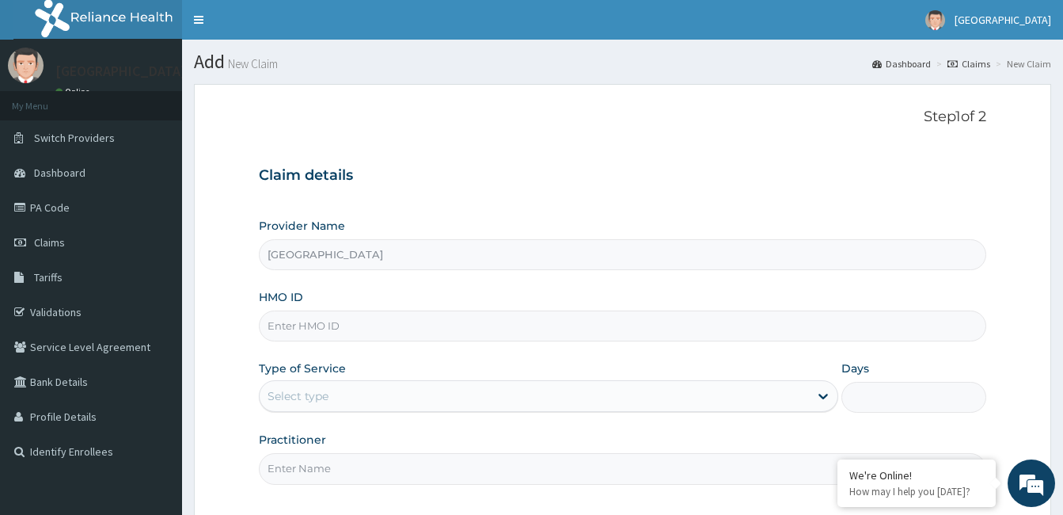
click at [480, 333] on input "HMO ID" at bounding box center [623, 325] width 728 height 31
type input "g"
type input "GBI/10140/A"
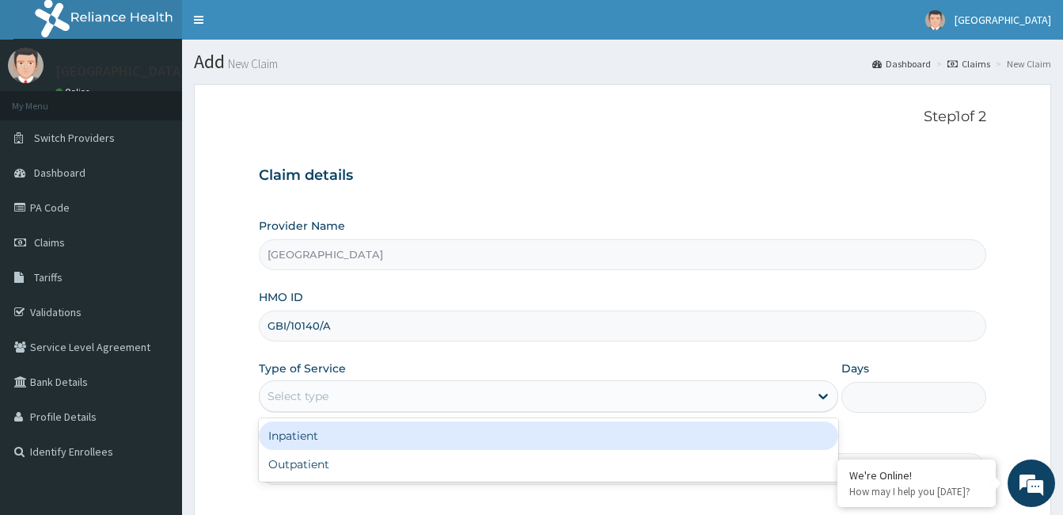
click at [451, 395] on div "Select type" at bounding box center [535, 395] width 550 height 25
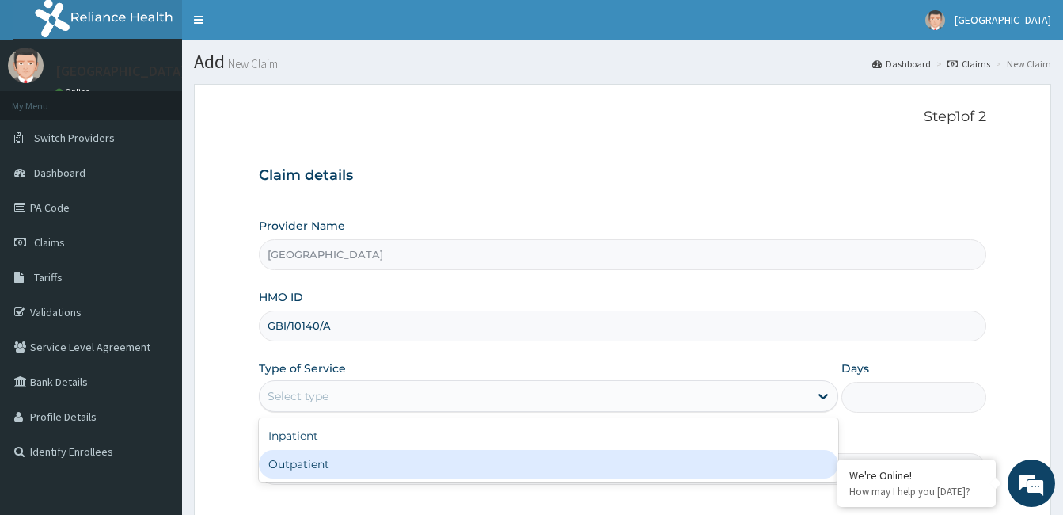
click at [401, 459] on div "Outpatient" at bounding box center [549, 464] width 580 height 29
type input "1"
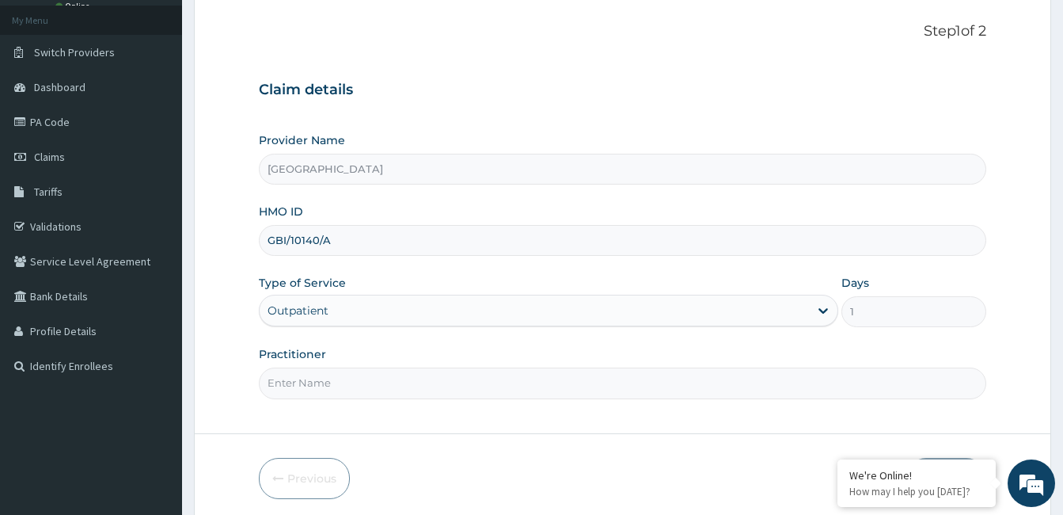
scroll to position [141, 0]
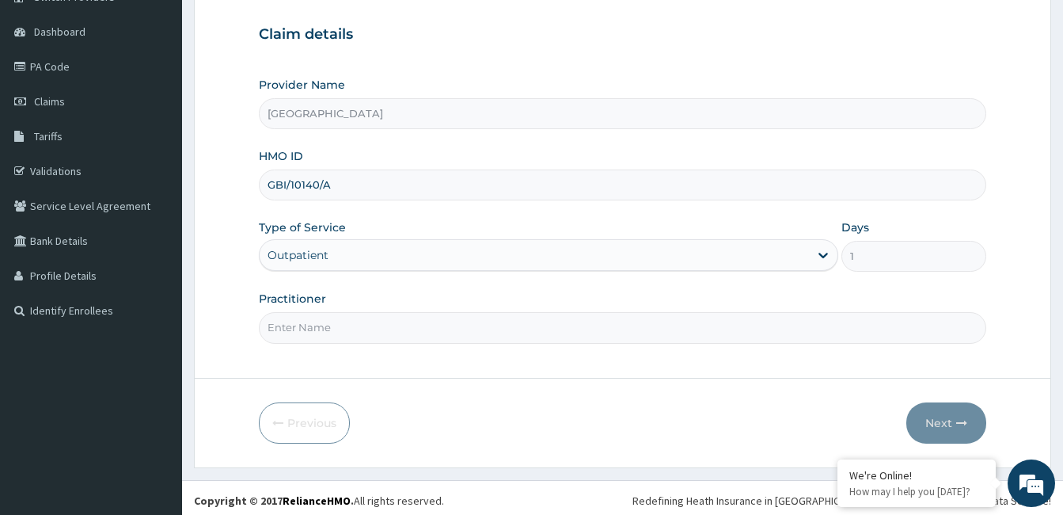
click at [327, 333] on input "Practitioner" at bounding box center [623, 327] width 728 height 31
type input "Dr. Bappa Aliyu"
click at [970, 409] on button "Next" at bounding box center [947, 422] width 80 height 41
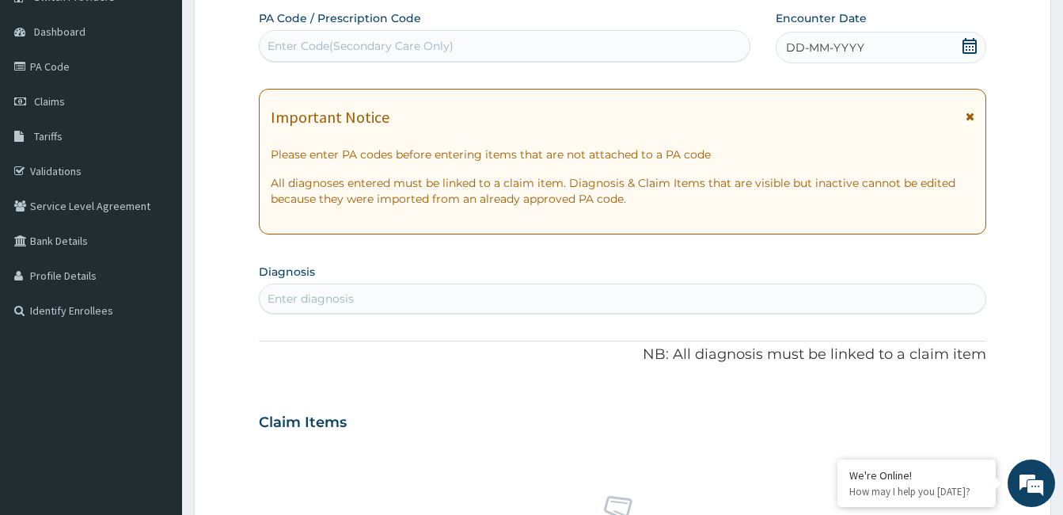
click at [964, 48] on icon at bounding box center [970, 46] width 14 height 16
click at [969, 46] on icon at bounding box center [970, 46] width 14 height 16
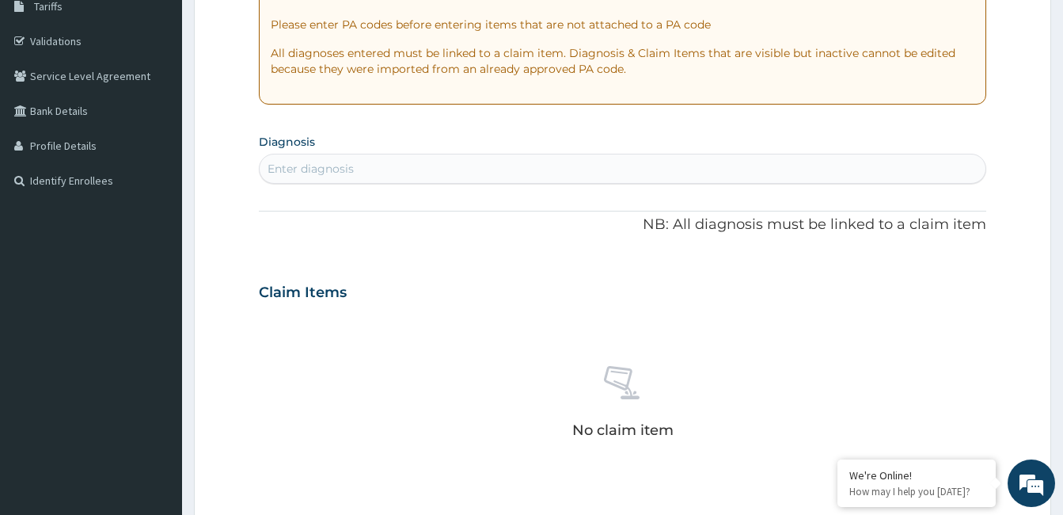
scroll to position [318, 0]
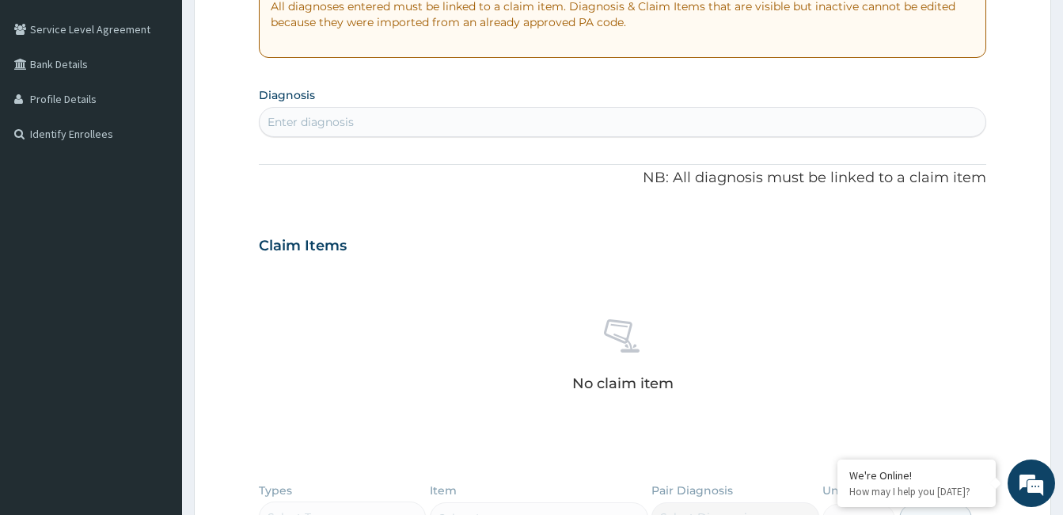
click at [546, 115] on div "Enter diagnosis" at bounding box center [623, 121] width 726 height 25
type input "MALARIA"
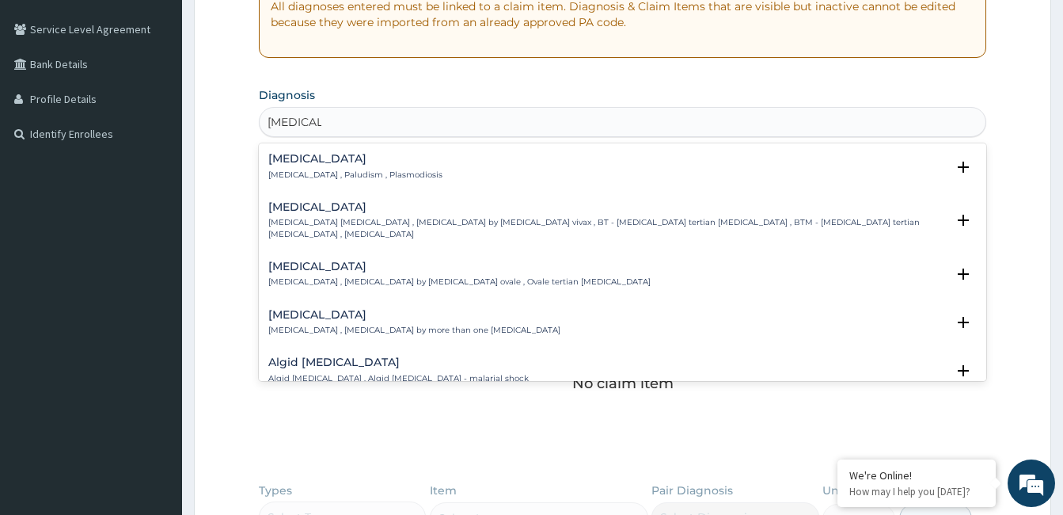
click at [294, 168] on div "Malaria Malaria , Paludism , Plasmodiosis" at bounding box center [355, 167] width 174 height 28
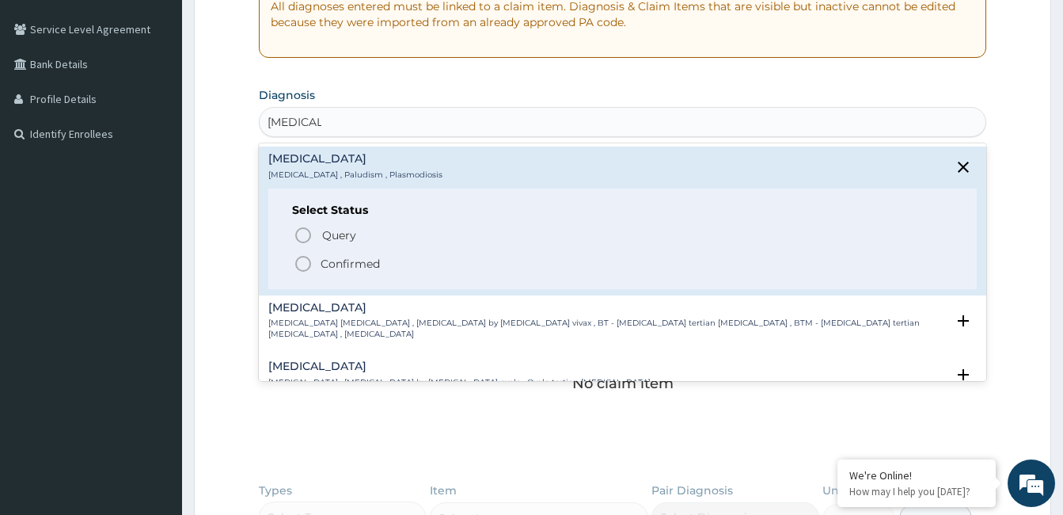
click at [317, 261] on span "Confirmed" at bounding box center [624, 263] width 660 height 19
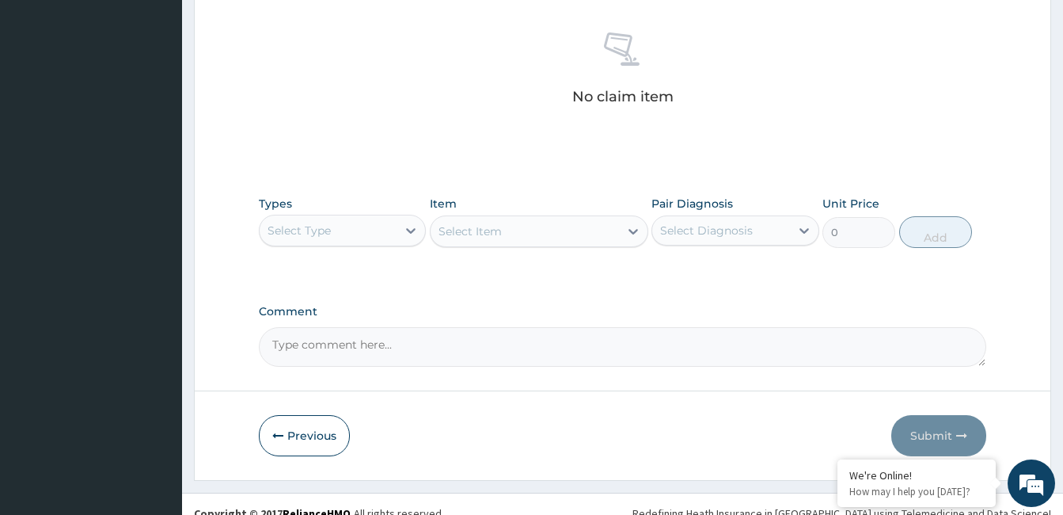
scroll to position [627, 0]
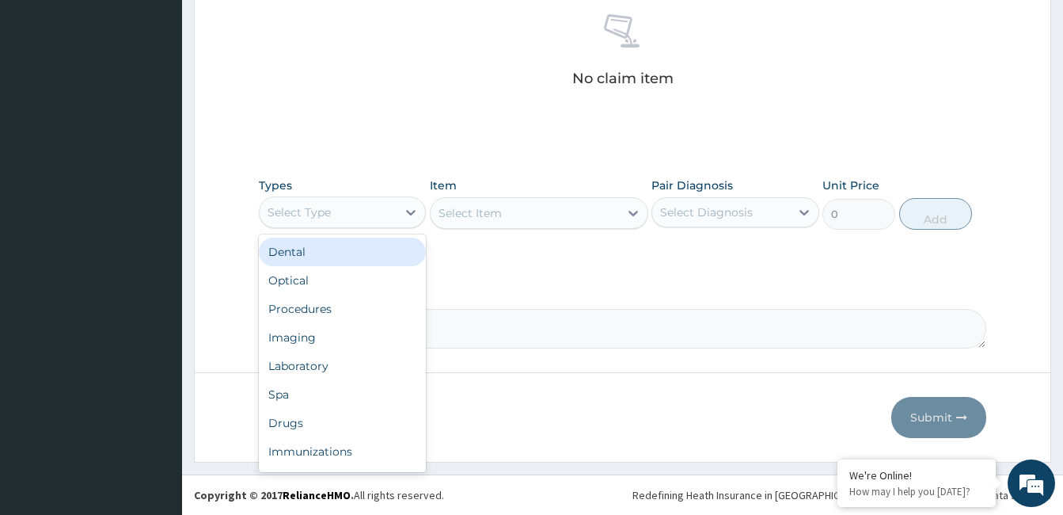
click at [334, 204] on div "Select Type" at bounding box center [328, 212] width 137 height 25
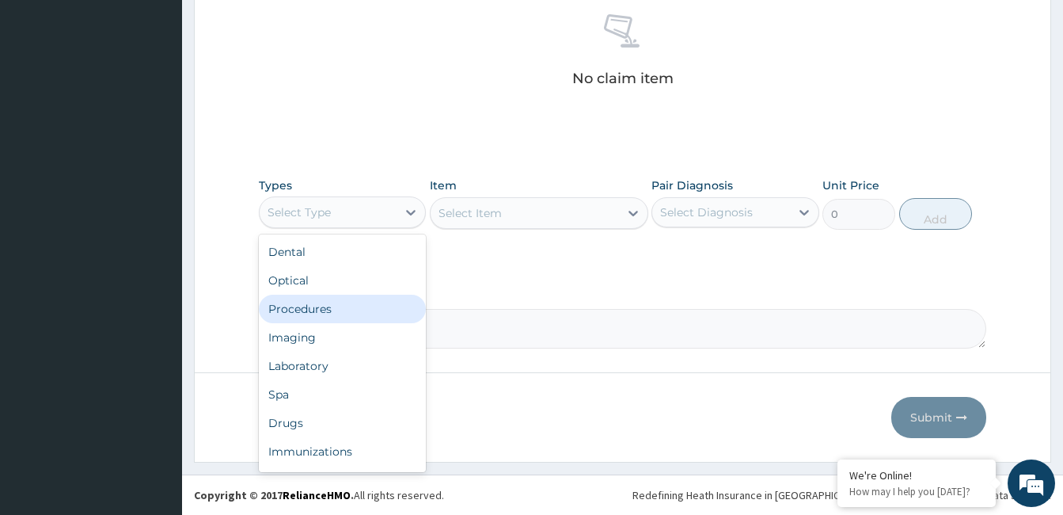
click at [334, 310] on div "Procedures" at bounding box center [342, 309] width 167 height 29
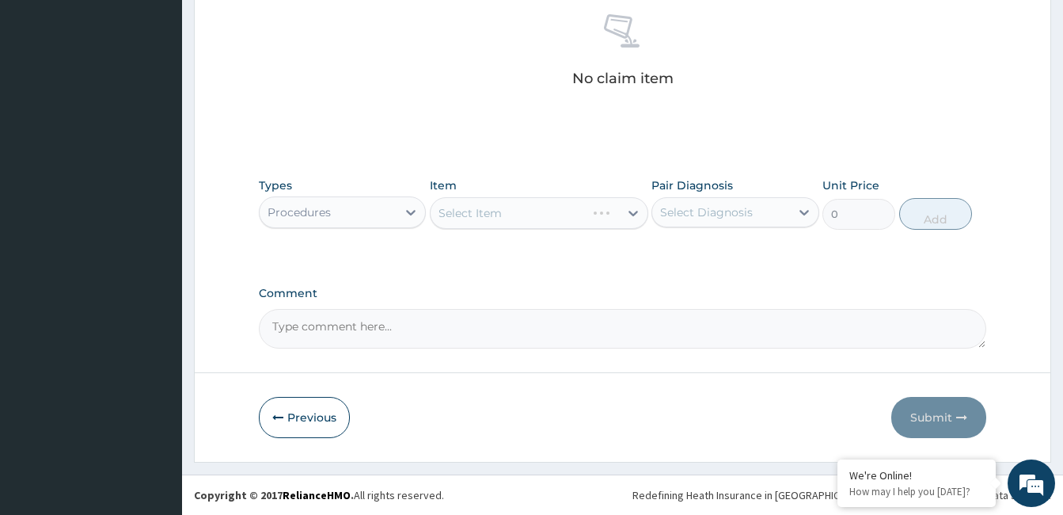
click at [516, 216] on div "Select Item" at bounding box center [539, 213] width 219 height 32
click at [596, 219] on div "Select Item" at bounding box center [539, 213] width 219 height 32
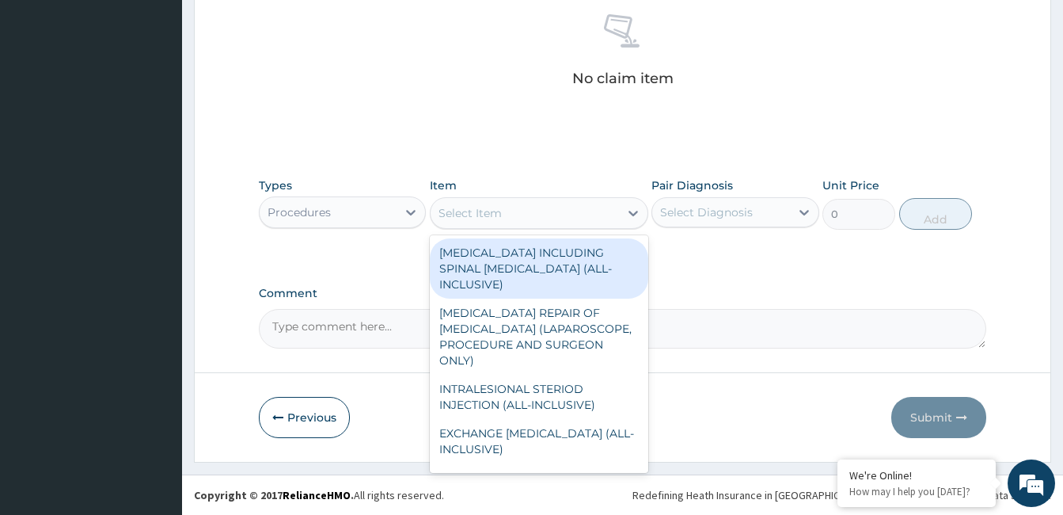
click at [596, 219] on div "Select Item" at bounding box center [525, 212] width 188 height 25
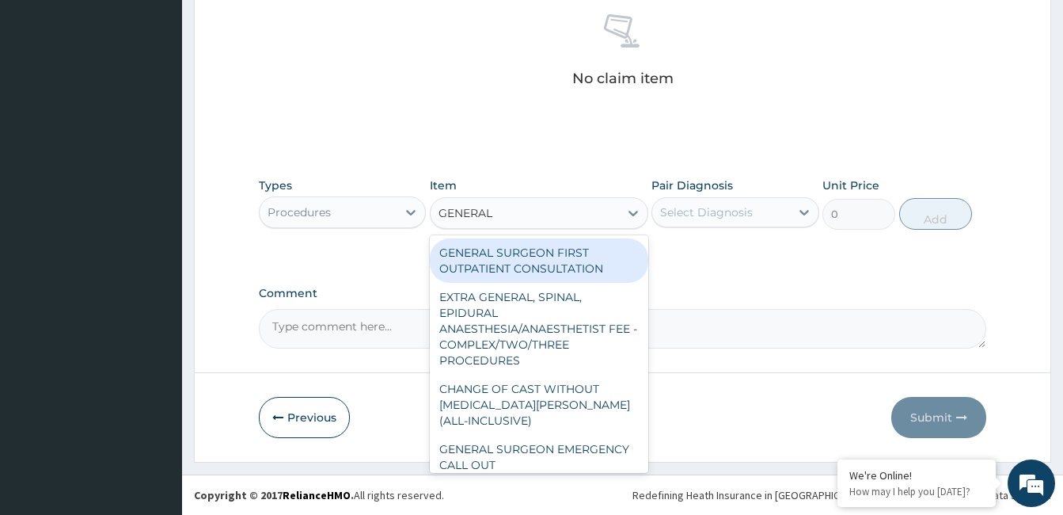
type input "GENERAL P"
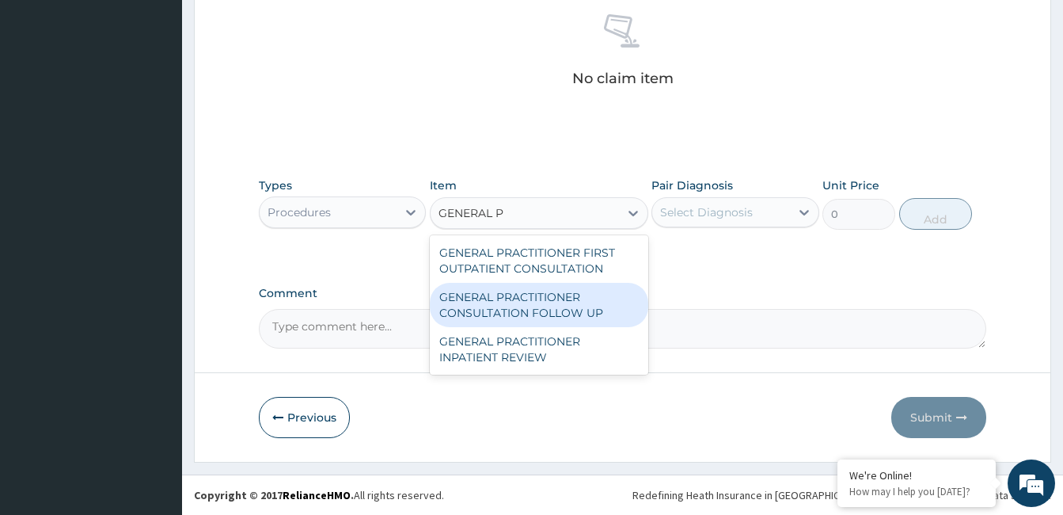
click at [579, 297] on div "GENERAL PRACTITIONER CONSULTATION FOLLOW UP" at bounding box center [539, 305] width 219 height 44
type input "1875"
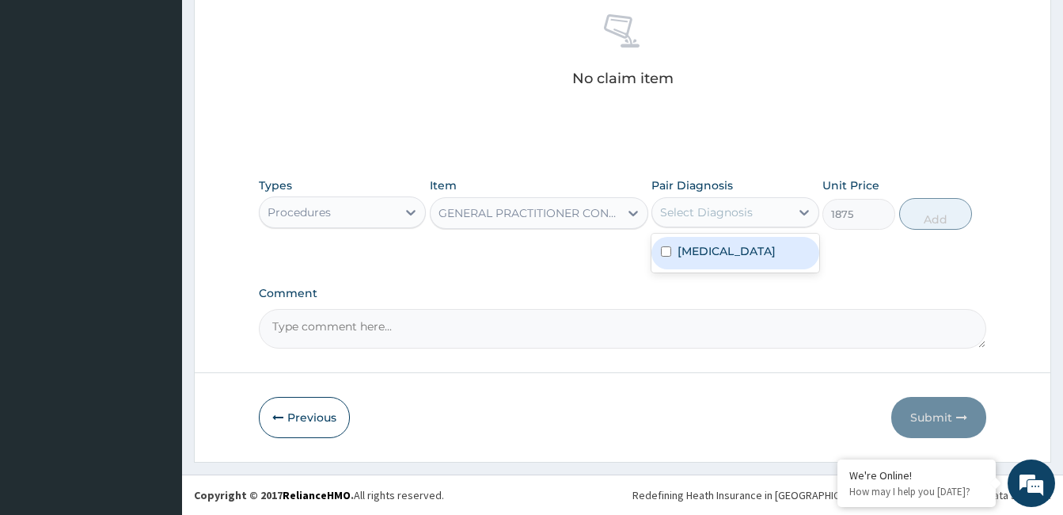
drag, startPoint x: 765, startPoint y: 207, endPoint x: 746, endPoint y: 247, distance: 44.6
click at [746, 227] on div "option Malaria focused, 1 of 1. 1 result available. Use Up and Down to choose o…" at bounding box center [735, 212] width 167 height 30
click at [746, 247] on div "Malaria" at bounding box center [735, 253] width 167 height 32
checkbox input "true"
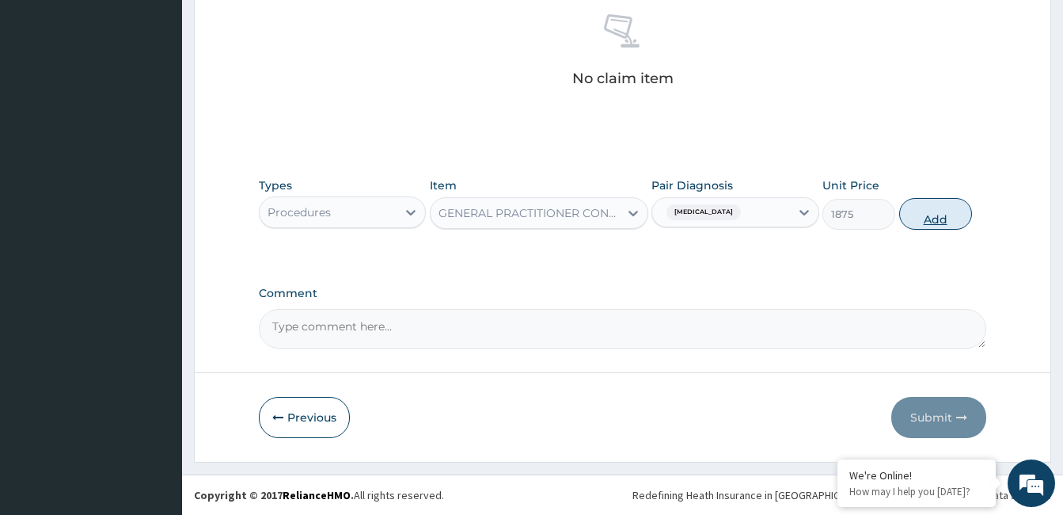
click at [942, 211] on button "Add" at bounding box center [936, 214] width 73 height 32
type input "0"
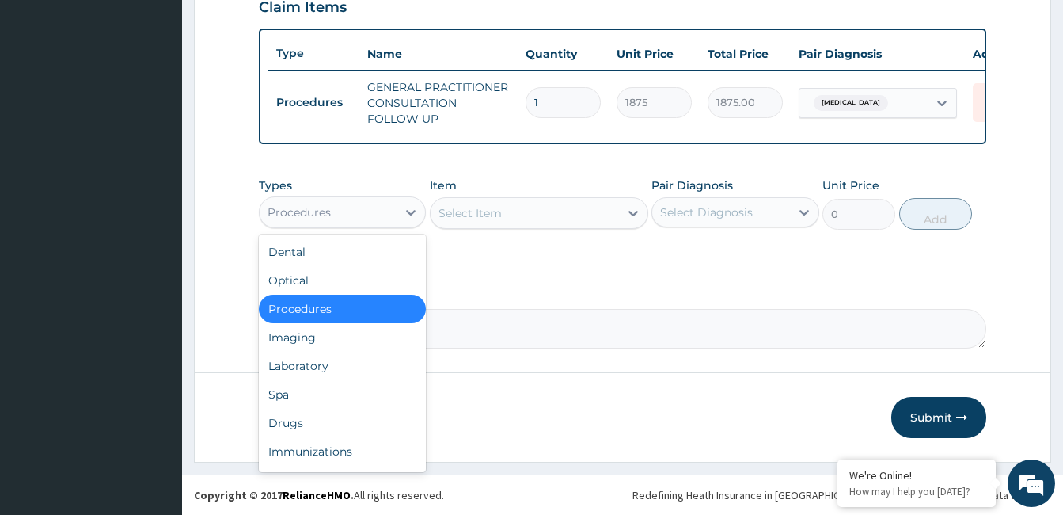
click at [379, 221] on div "Procedures" at bounding box center [328, 212] width 137 height 25
click at [329, 359] on div "Laboratory" at bounding box center [342, 366] width 167 height 29
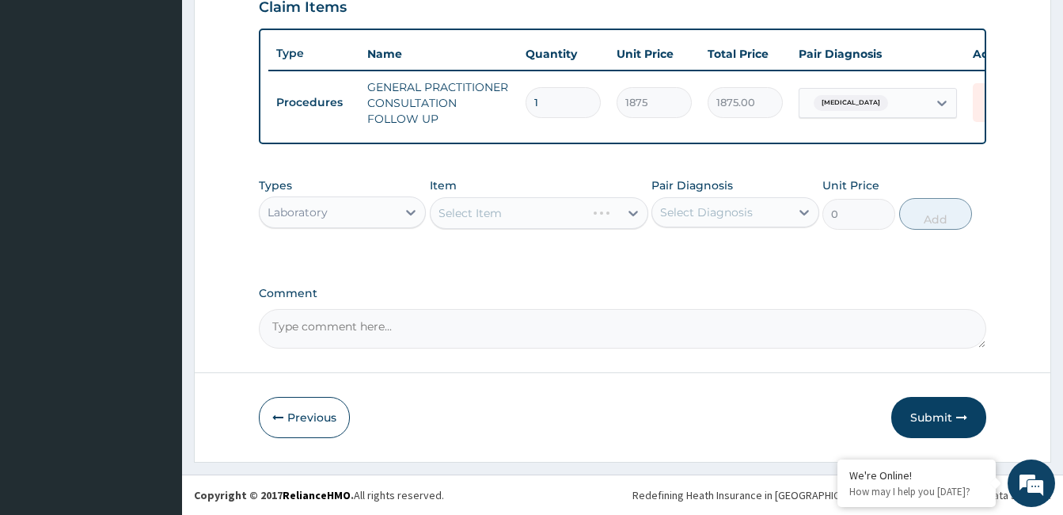
click at [527, 208] on div "Select Item" at bounding box center [539, 213] width 219 height 32
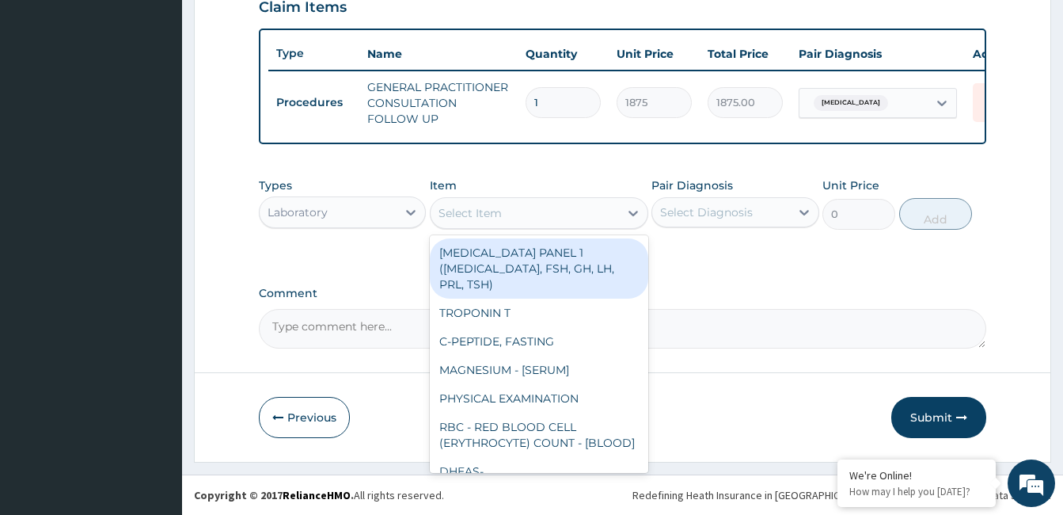
click at [527, 208] on div "Select Item" at bounding box center [525, 212] width 188 height 25
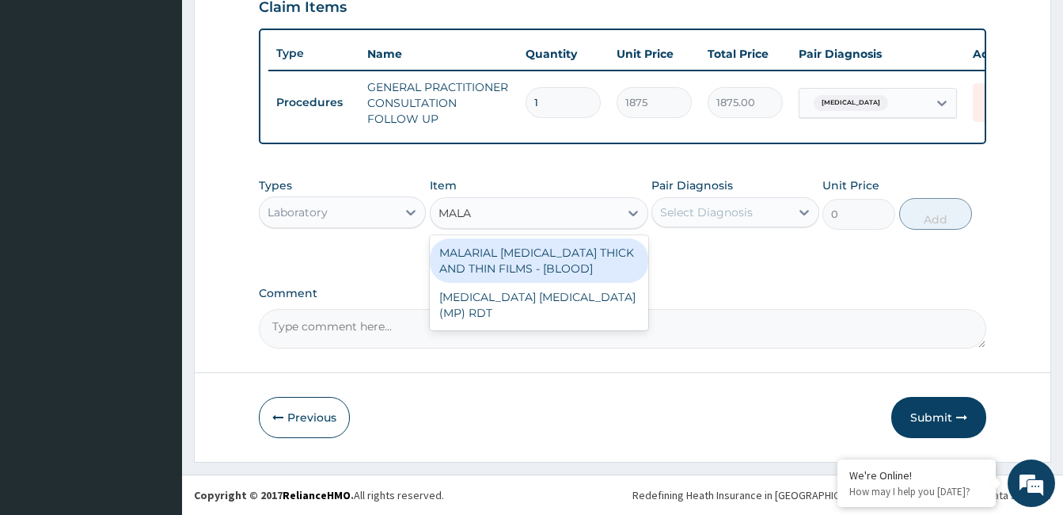
type input "MALAR"
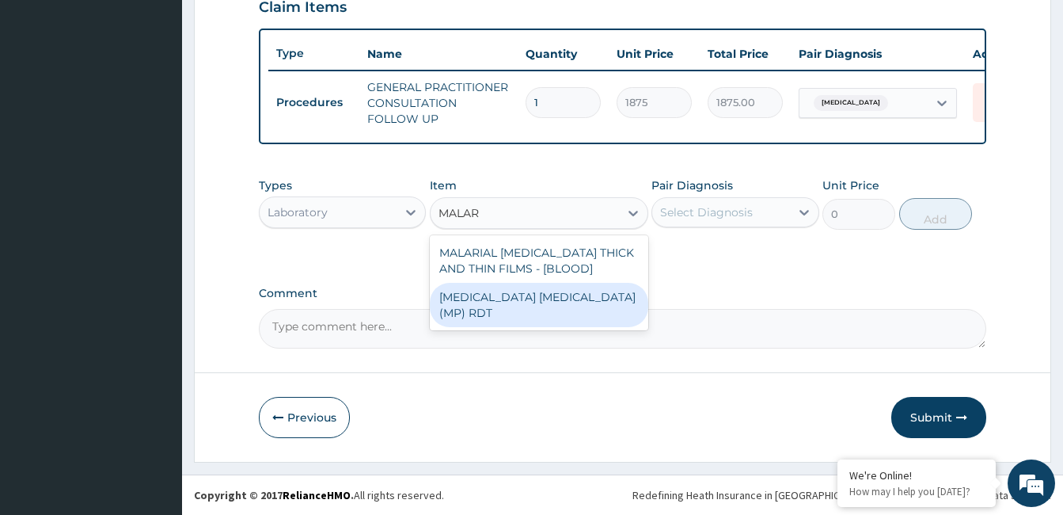
click at [546, 299] on div "MALARIA PARASITE (MP) RDT" at bounding box center [539, 305] width 219 height 44
type input "2000"
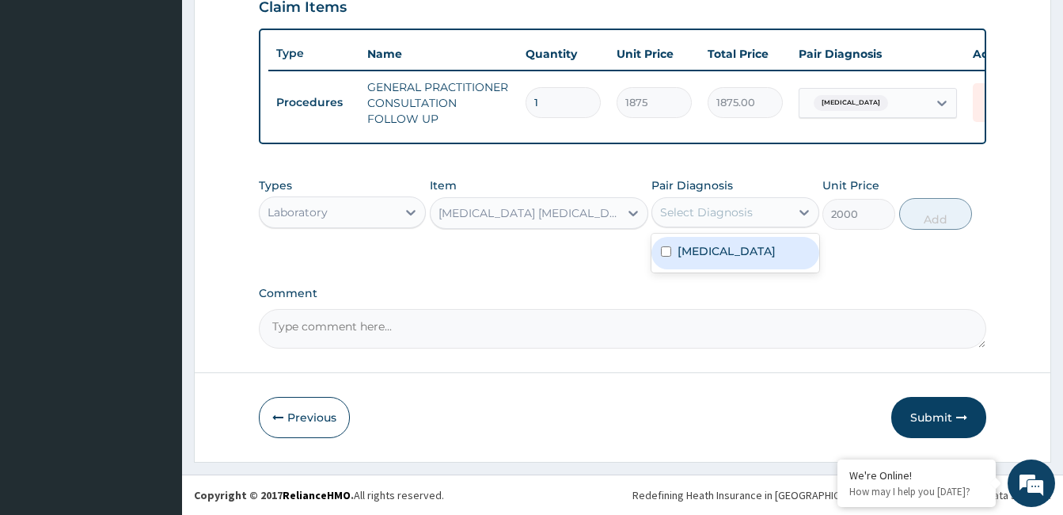
click at [786, 204] on div "Select Diagnosis" at bounding box center [720, 212] width 137 height 25
click at [761, 252] on div "Malaria" at bounding box center [735, 253] width 167 height 32
checkbox input "true"
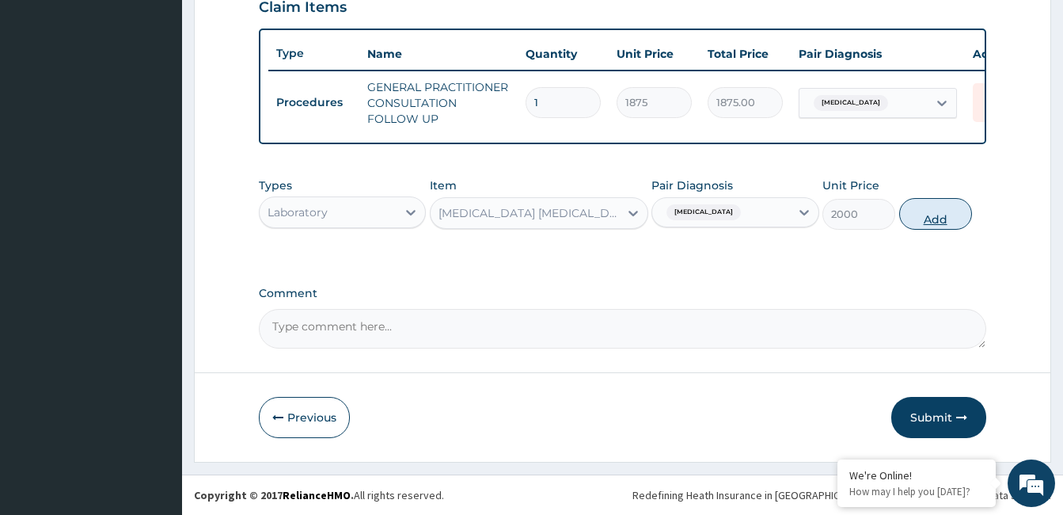
click at [922, 219] on button "Add" at bounding box center [936, 214] width 73 height 32
type input "0"
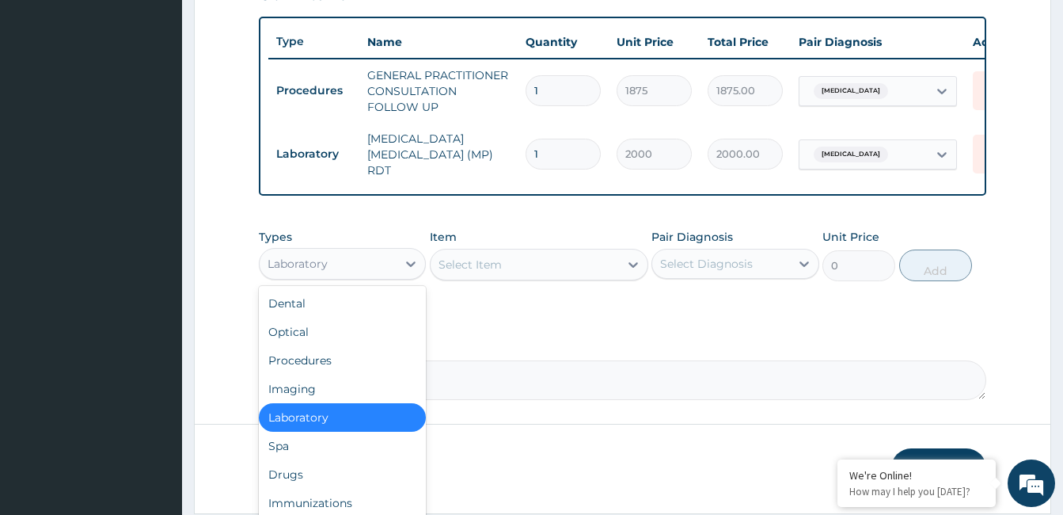
click at [360, 271] on div "Laboratory" at bounding box center [328, 263] width 137 height 25
type input "DR"
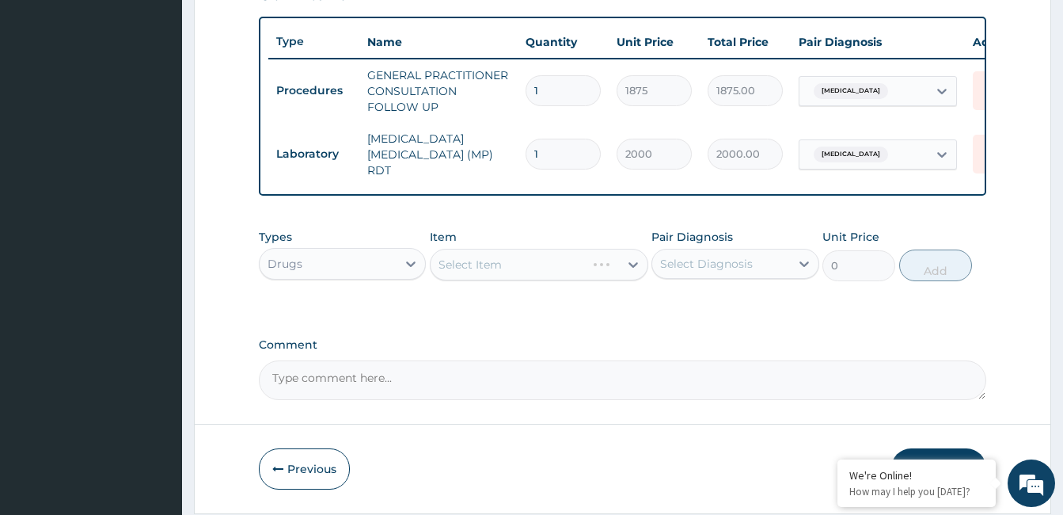
scroll to position [603, 0]
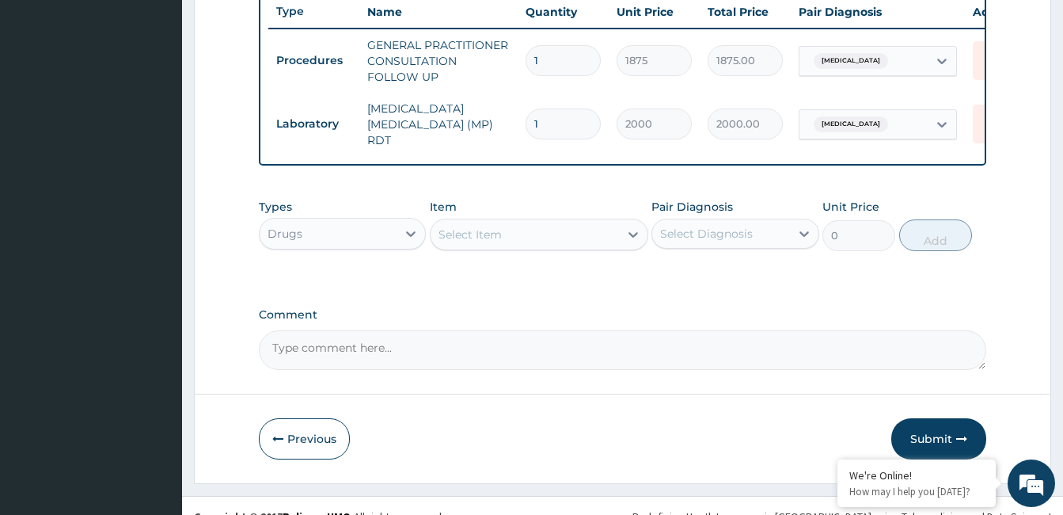
click at [559, 242] on div "Select Item" at bounding box center [525, 234] width 188 height 25
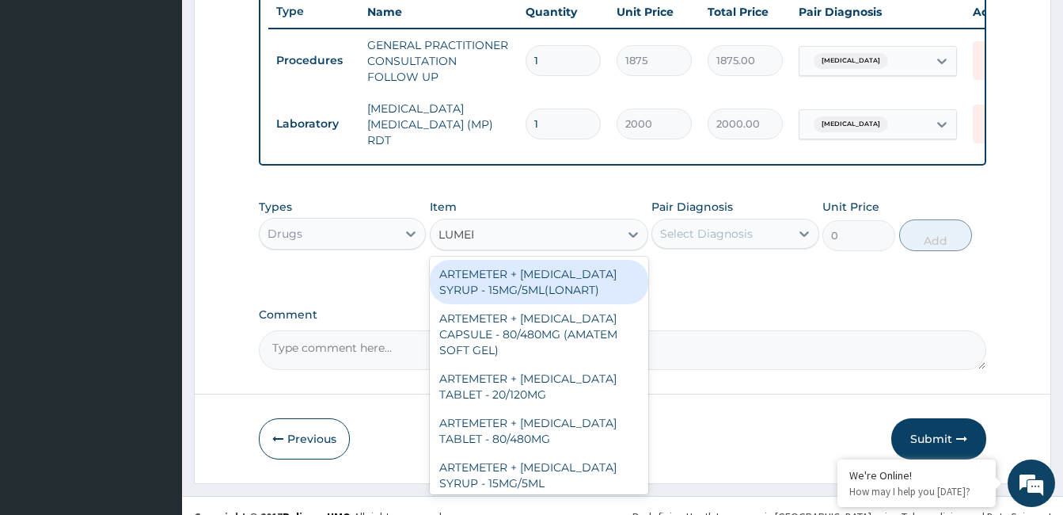
type input "LUMEFA"
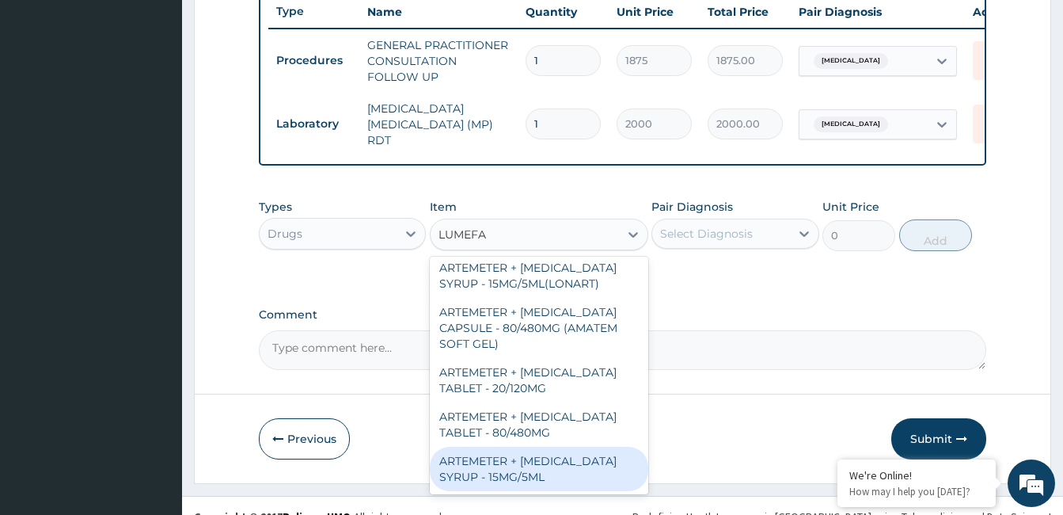
scroll to position [4, 0]
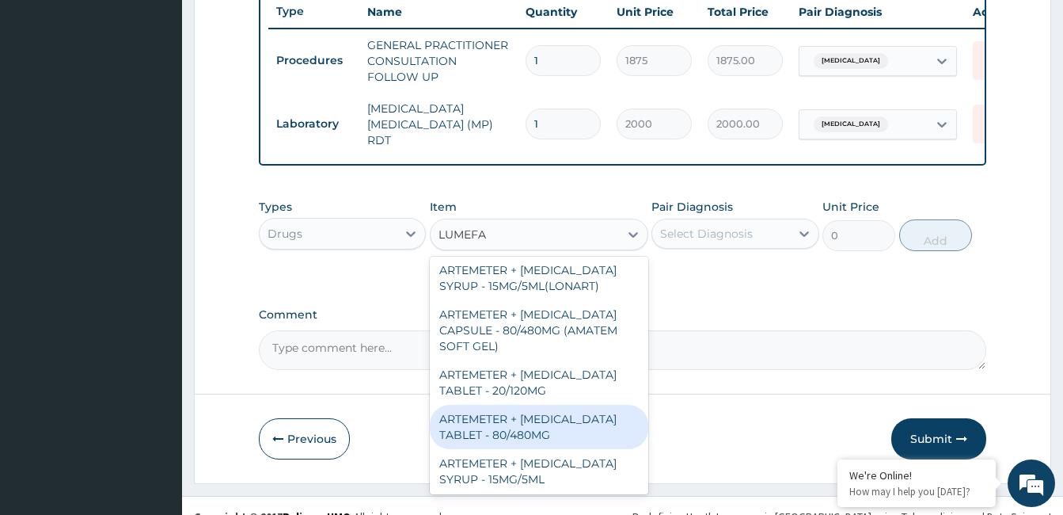
click at [576, 428] on div "ARTEMETER + LUMEFANTRINE TABLET - 80/480MG" at bounding box center [539, 427] width 219 height 44
type input "364"
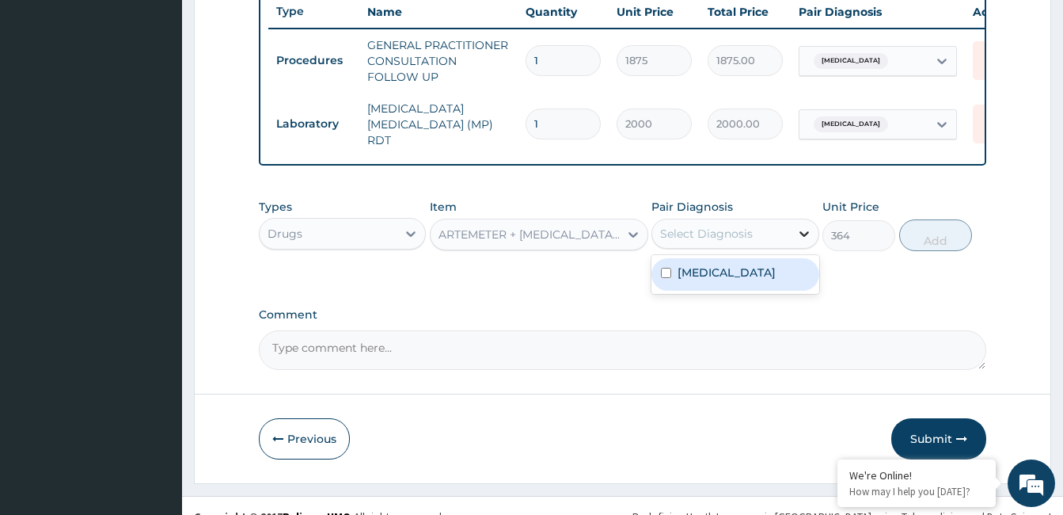
click at [794, 236] on div at bounding box center [804, 233] width 29 height 29
click at [768, 277] on div "Malaria" at bounding box center [735, 274] width 167 height 32
checkbox input "true"
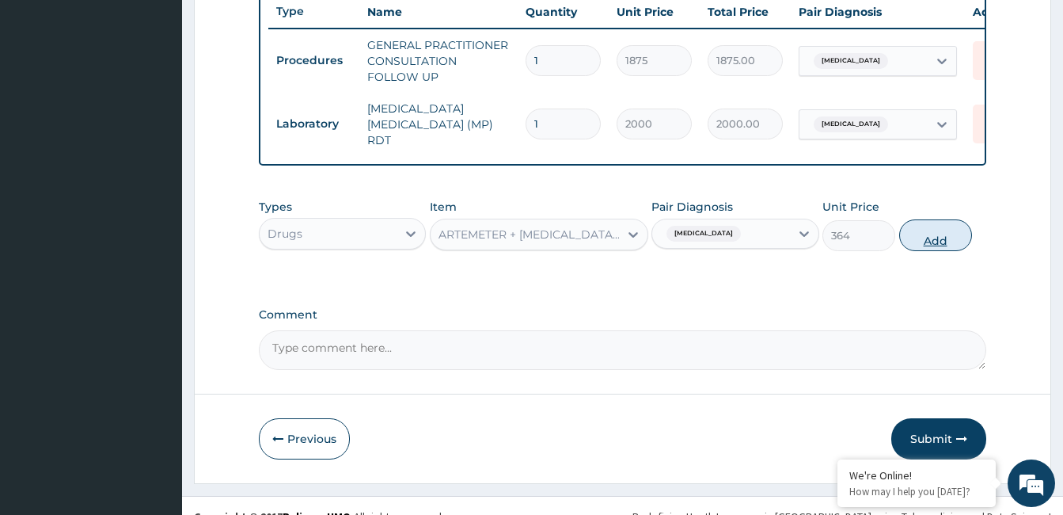
click at [926, 238] on button "Add" at bounding box center [936, 235] width 73 height 32
type input "0"
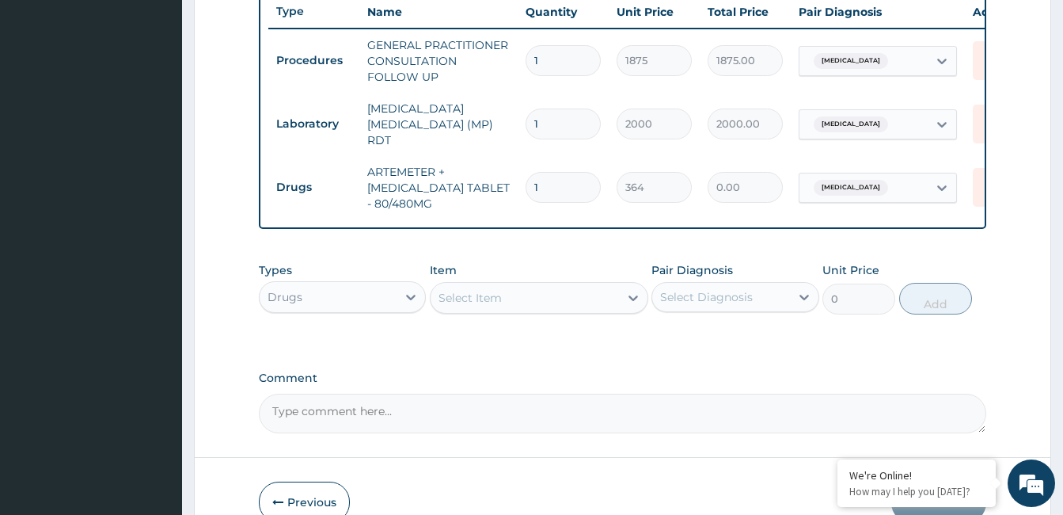
type input "0.00"
type input "6"
type input "2184.00"
type input "6"
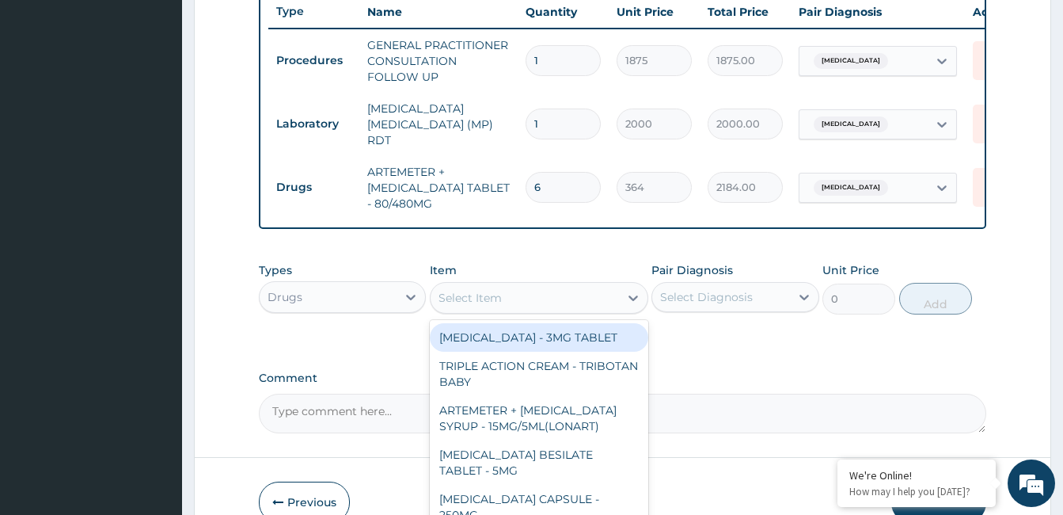
click at [522, 295] on div "Select Item" at bounding box center [525, 297] width 188 height 25
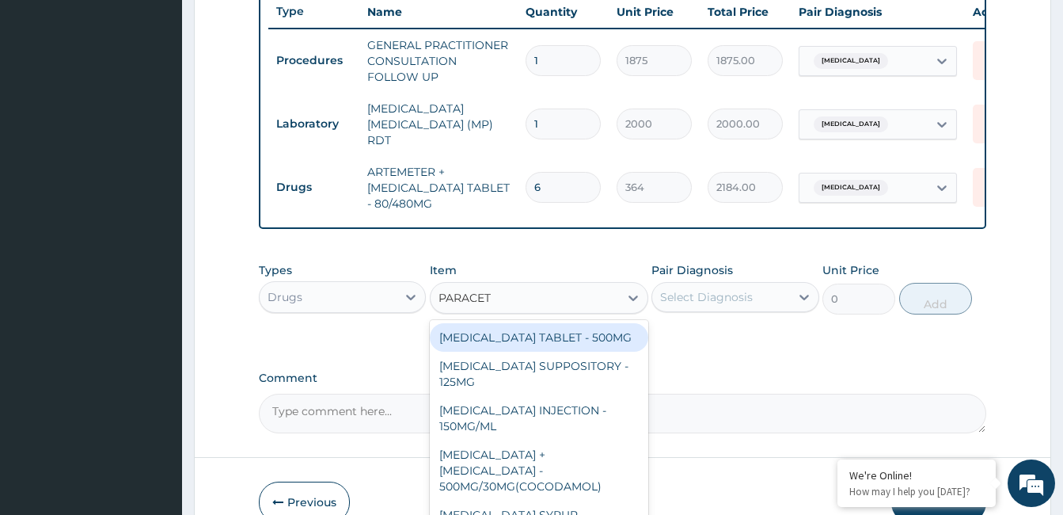
type input "PARACETA"
click at [606, 331] on div "[MEDICAL_DATA] TABLET - 500MG" at bounding box center [539, 337] width 219 height 29
type input "33.599999999999994"
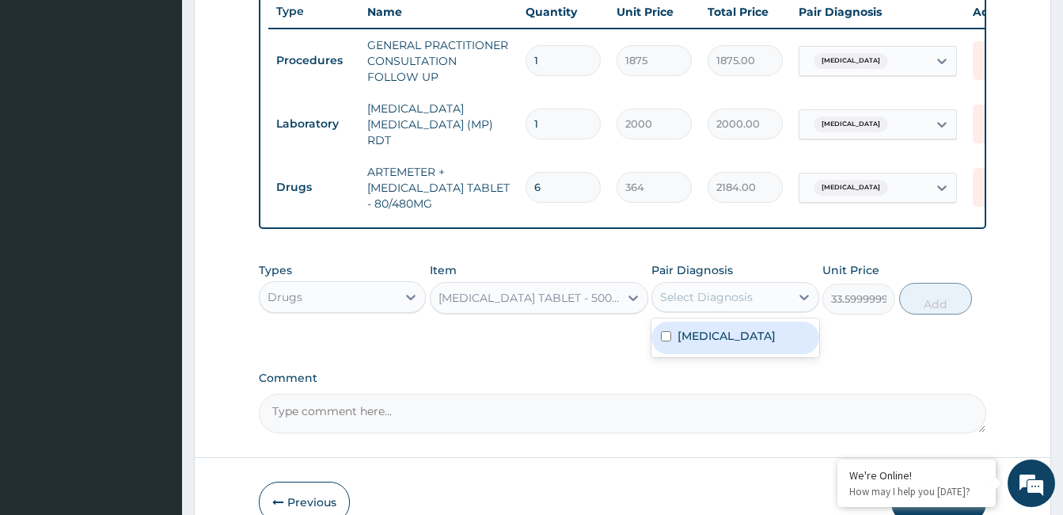
click at [711, 305] on div "Select Diagnosis" at bounding box center [706, 297] width 93 height 16
click at [717, 328] on div "Malaria" at bounding box center [735, 337] width 167 height 32
checkbox input "true"
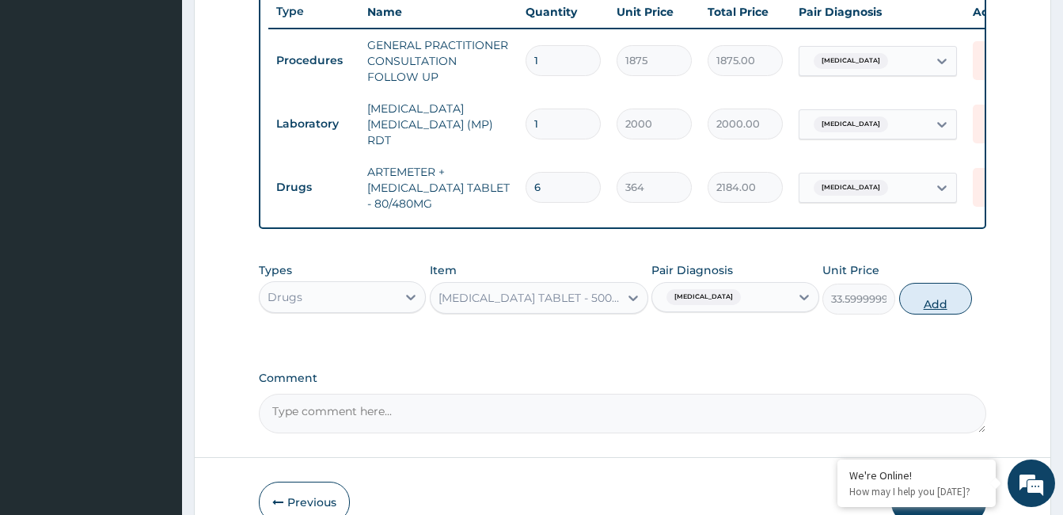
click at [943, 299] on button "Add" at bounding box center [936, 299] width 73 height 32
type input "0"
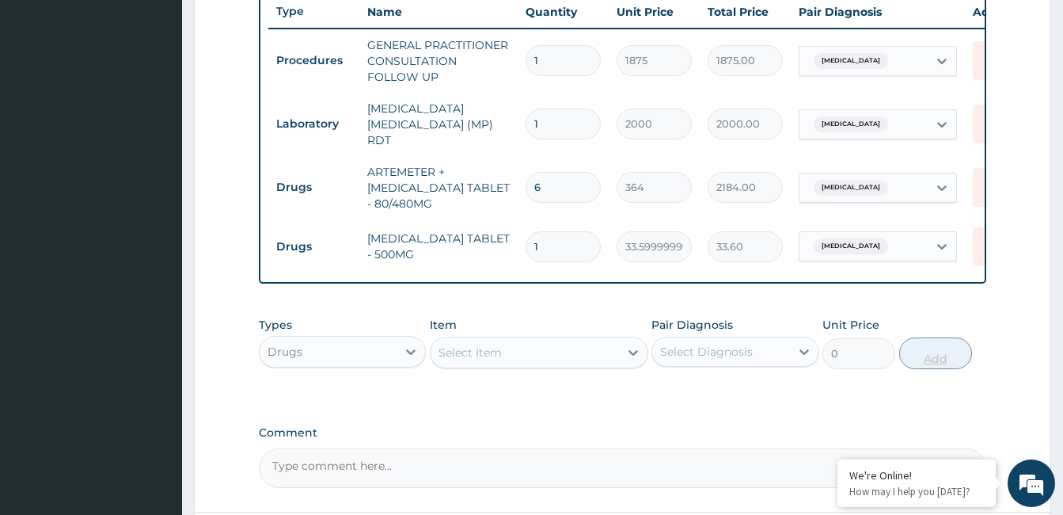
type input "18"
type input "604.80"
type input "18"
click at [620, 351] on div at bounding box center [633, 352] width 29 height 29
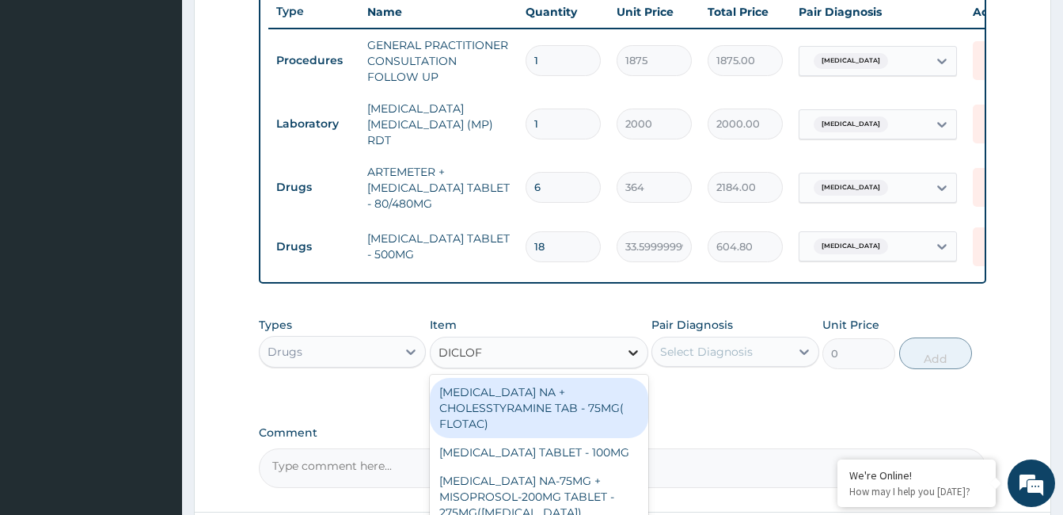
type input "DICLOFE"
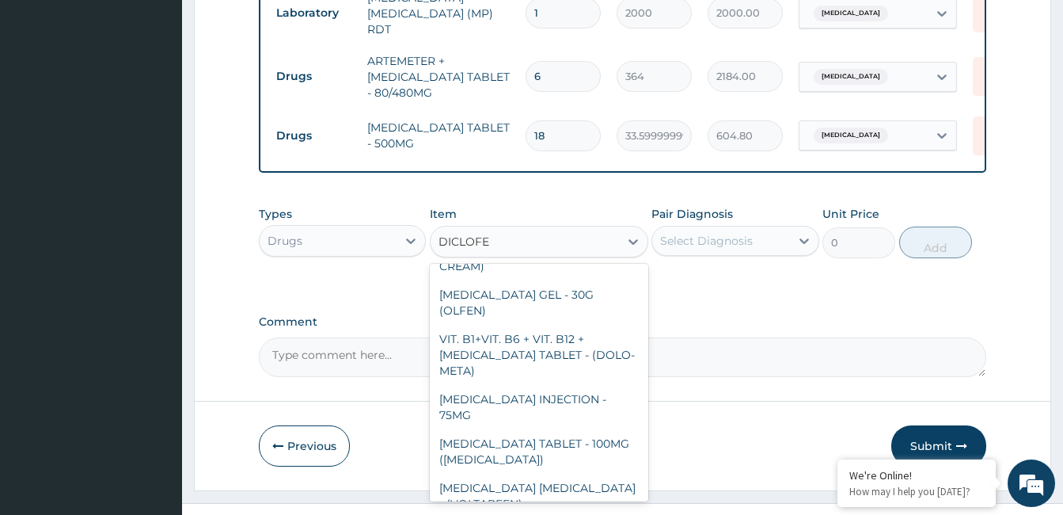
scroll to position [298, 0]
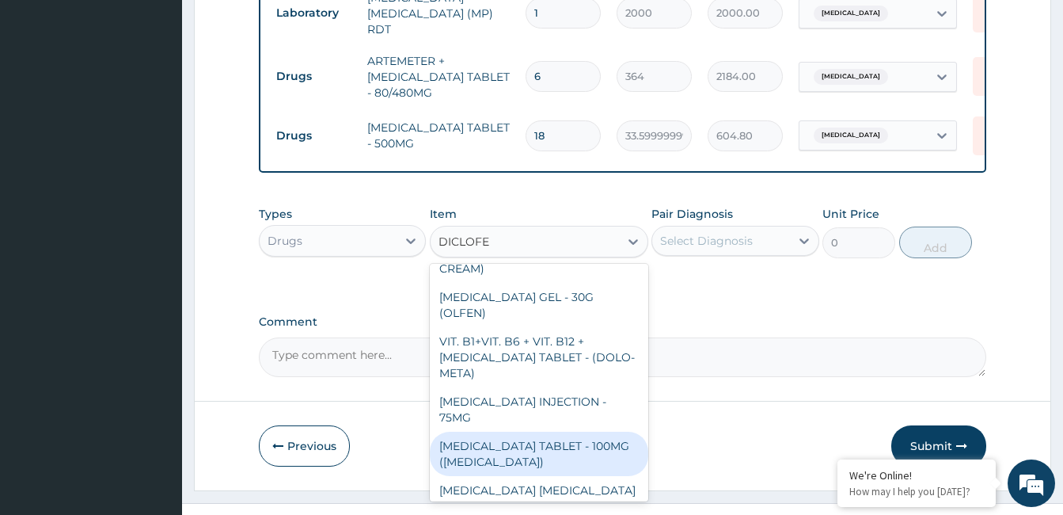
click at [595, 432] on div "DICLOFENAC TABLET - 100MG (CATAFLAM)" at bounding box center [539, 454] width 219 height 44
type input "78.39999999999999"
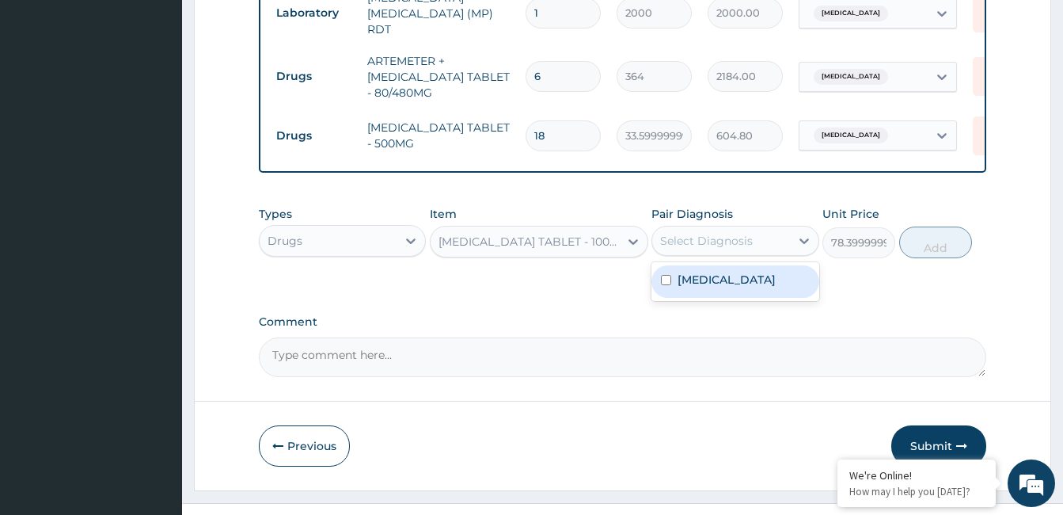
click at [705, 249] on div "Select Diagnosis" at bounding box center [706, 241] width 93 height 16
click at [702, 283] on label "Malaria" at bounding box center [727, 280] width 98 height 16
checkbox input "true"
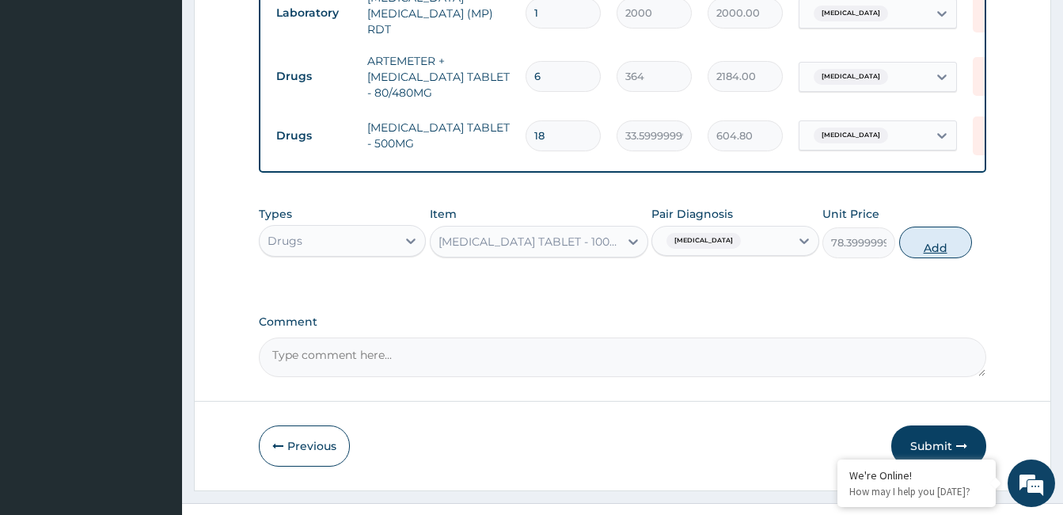
click at [923, 248] on button "Add" at bounding box center [936, 242] width 73 height 32
type input "0"
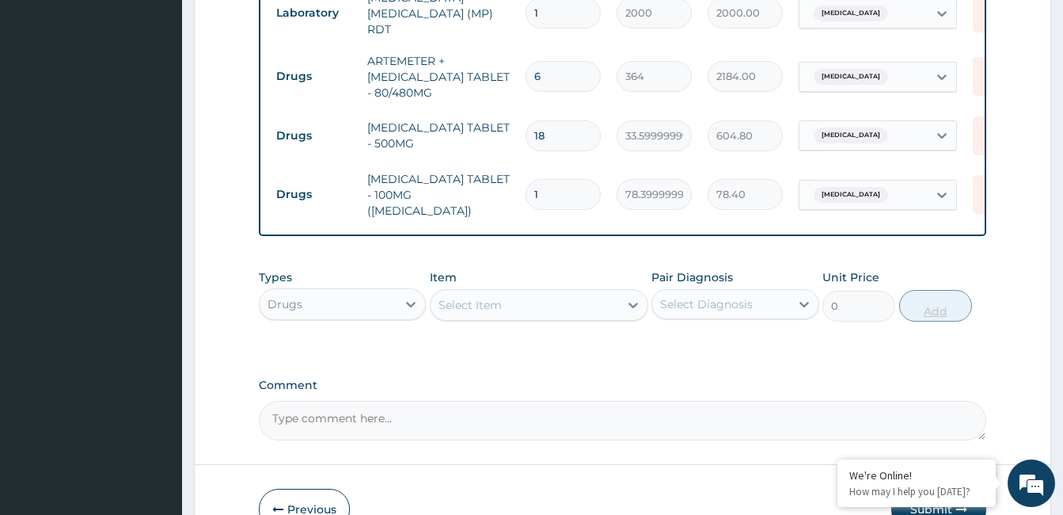
type input "10"
type input "784.00"
type input "10"
click at [585, 299] on div "Select Item" at bounding box center [525, 304] width 188 height 25
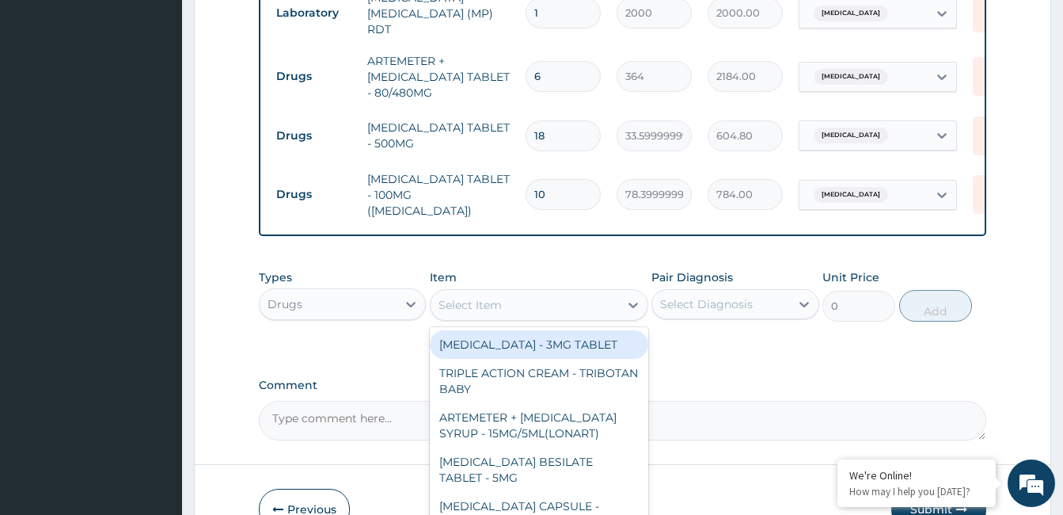
type input "M"
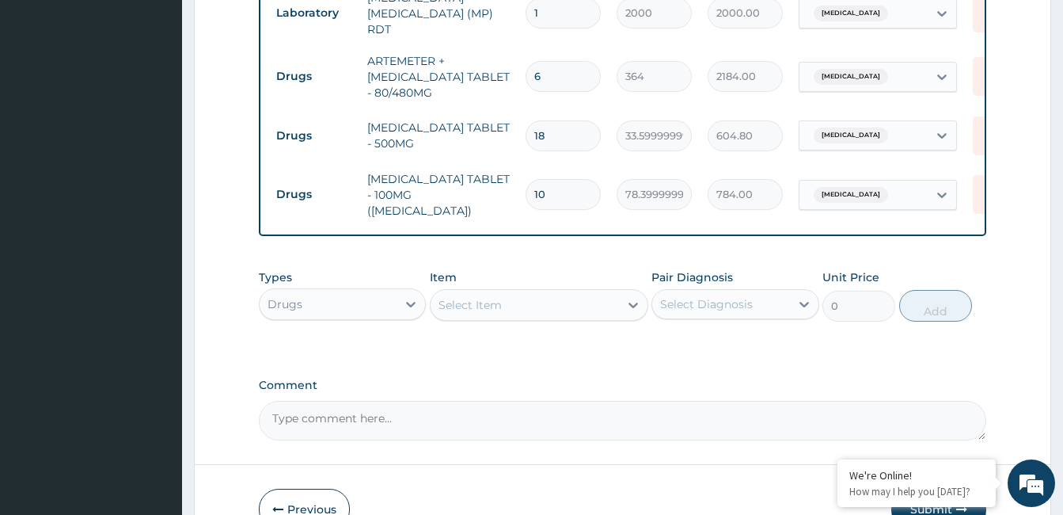
click at [837, 344] on div "Types Drugs Item Select Item Pair Diagnosis Select Diagnosis Unit Price 0 Add" at bounding box center [623, 307] width 728 height 92
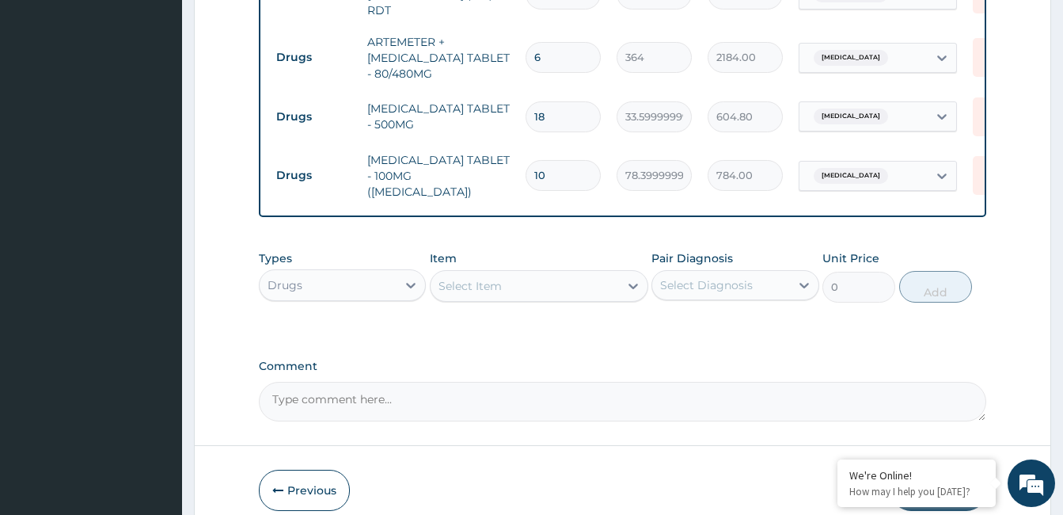
scroll to position [800, 0]
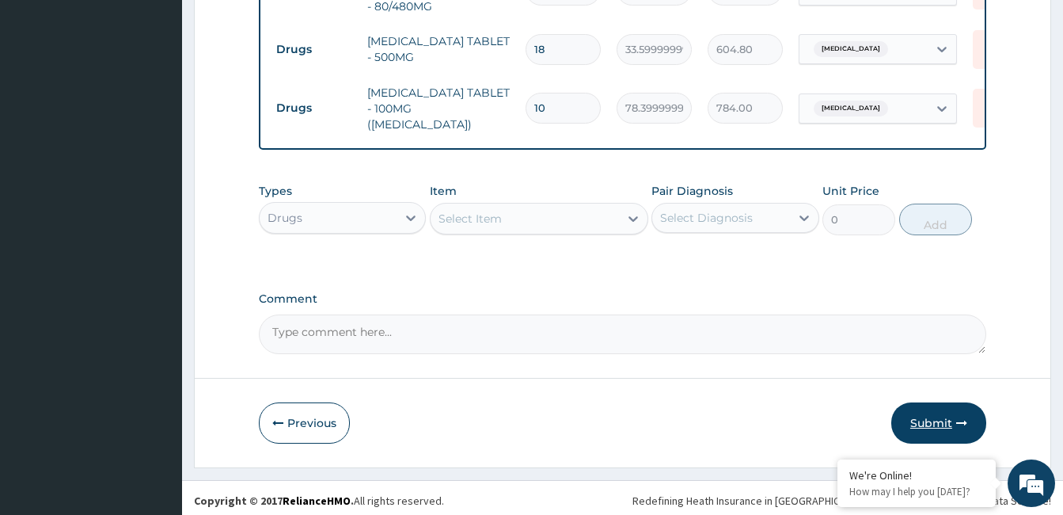
click at [942, 414] on button "Submit" at bounding box center [939, 422] width 95 height 41
